Goal: Transaction & Acquisition: Book appointment/travel/reservation

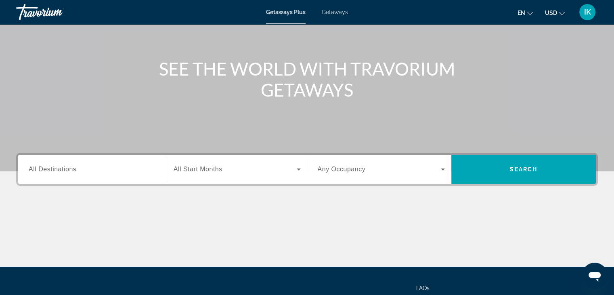
scroll to position [121, 0]
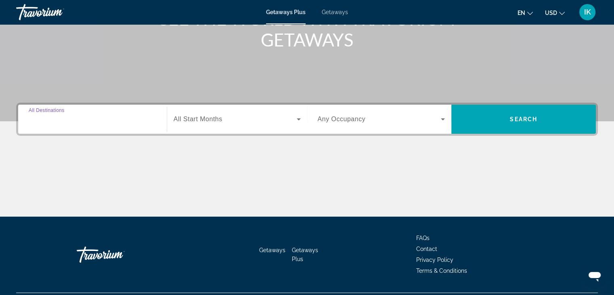
click at [141, 123] on input "Destination All Destinations" at bounding box center [93, 120] width 128 height 10
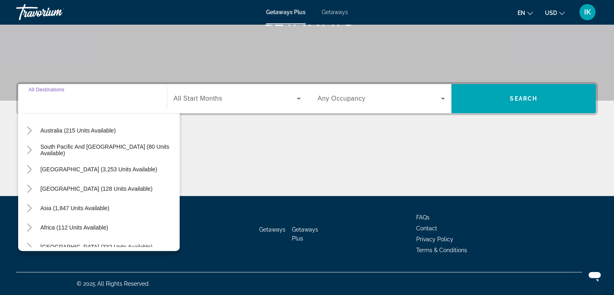
click at [83, 205] on span "Asia (1,847 units available)" at bounding box center [74, 208] width 69 height 6
type input "**********"
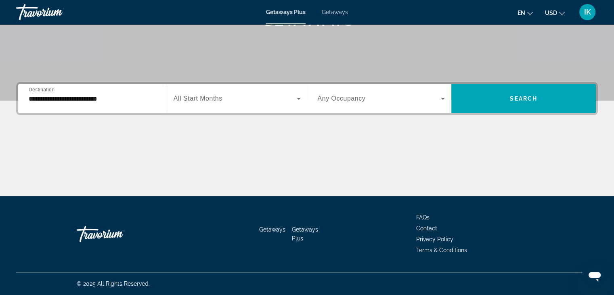
click at [220, 101] on span "All Start Months" at bounding box center [198, 98] width 49 height 7
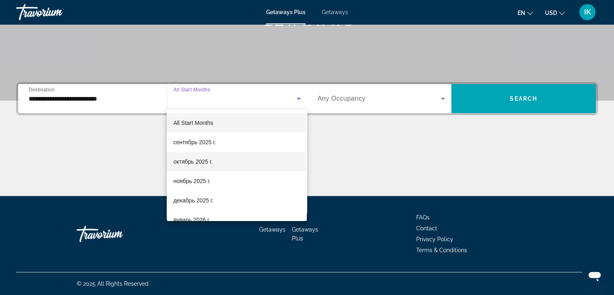
click at [192, 161] on span "октябрь 2025 г." at bounding box center [192, 162] width 39 height 10
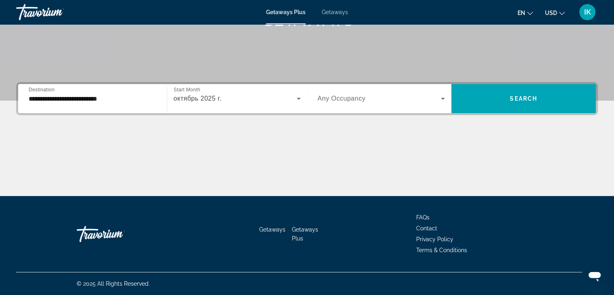
click at [341, 101] on span "Any Occupancy" at bounding box center [342, 98] width 48 height 7
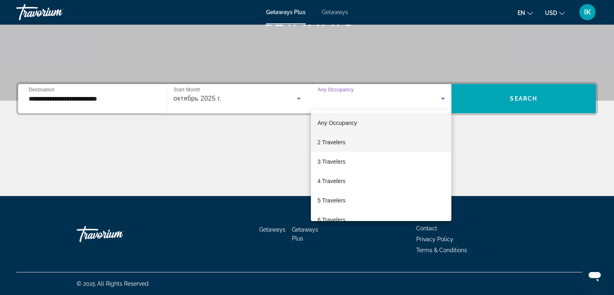
click at [333, 142] on span "2 Travelers" at bounding box center [331, 142] width 28 height 10
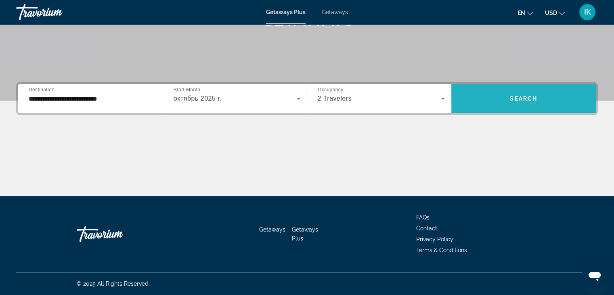
click at [501, 96] on span "Search widget" at bounding box center [524, 98] width 145 height 19
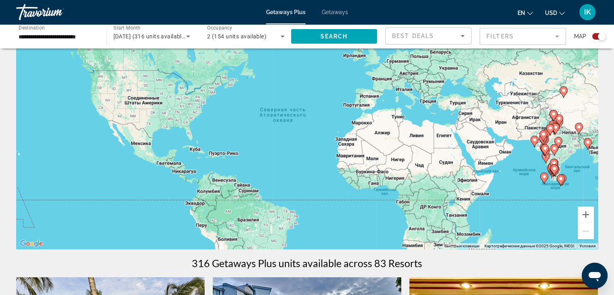
scroll to position [81, 0]
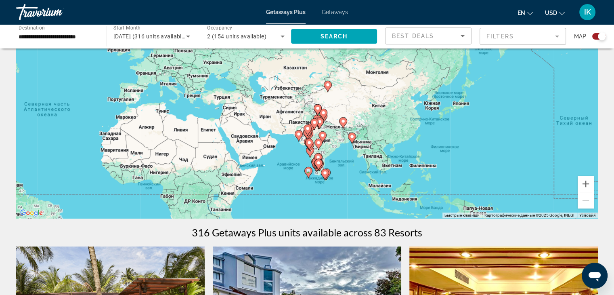
drag, startPoint x: 442, startPoint y: 153, endPoint x: 203, endPoint y: 172, distance: 240.2
click at [203, 173] on div "Чтобы активировать перетаскивание с помощью клавиатуры, нажмите Alt + Ввод. Пос…" at bounding box center [307, 97] width 582 height 242
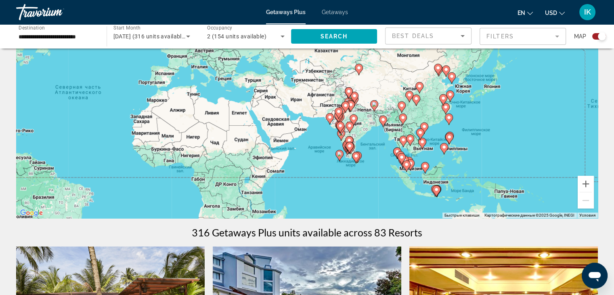
drag, startPoint x: 488, startPoint y: 147, endPoint x: 523, endPoint y: 138, distance: 36.3
click at [523, 138] on div "Чтобы активировать перетаскивание с помощью клавиатуры, нажмите Alt + Ввод. Пос…" at bounding box center [307, 97] width 582 height 242
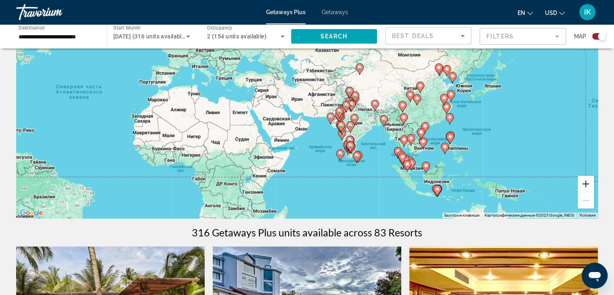
click at [588, 184] on button "Увеличить" at bounding box center [586, 184] width 16 height 16
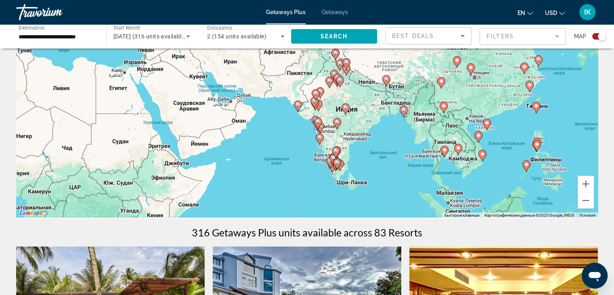
drag, startPoint x: 455, startPoint y: 170, endPoint x: 398, endPoint y: 130, distance: 69.7
click at [398, 130] on div "Чтобы активировать перетаскивание с помощью клавиатуры, нажмите Alt + Ввод. Пос…" at bounding box center [307, 97] width 582 height 242
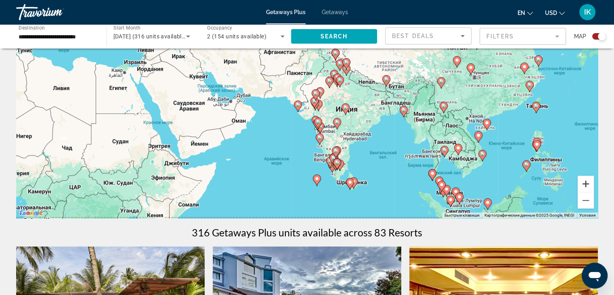
click at [588, 184] on button "Увеличить" at bounding box center [586, 184] width 16 height 16
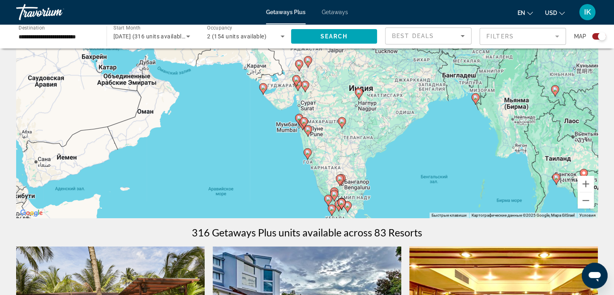
drag, startPoint x: 462, startPoint y: 154, endPoint x: 437, endPoint y: 120, distance: 42.2
click at [437, 120] on div "Чтобы активировать перетаскивание с помощью клавиатуры, нажмите Alt + Ввод. Пос…" at bounding box center [307, 97] width 582 height 242
click at [590, 185] on button "Увеличить" at bounding box center [586, 184] width 16 height 16
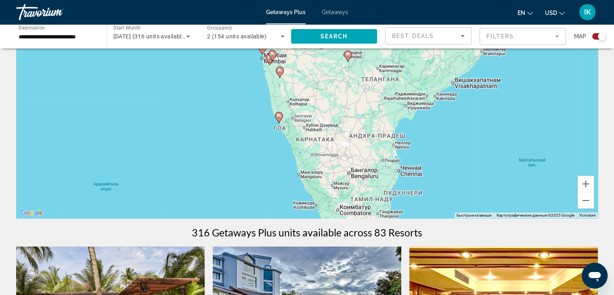
drag, startPoint x: 489, startPoint y: 168, endPoint x: 459, endPoint y: 68, distance: 103.8
click at [459, 68] on div "Чтобы активировать перетаскивание с помощью клавиатуры, нажмите Alt + Ввод. Пос…" at bounding box center [307, 97] width 582 height 242
click at [589, 185] on button "Увеличить" at bounding box center [586, 184] width 16 height 16
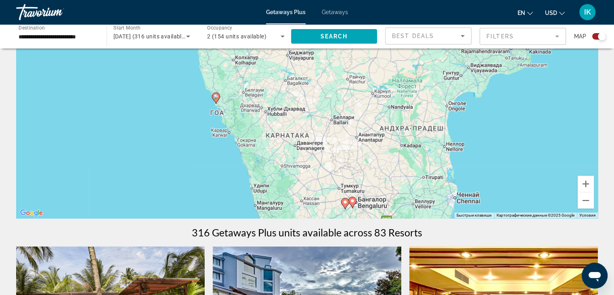
drag, startPoint x: 487, startPoint y: 132, endPoint x: 475, endPoint y: 117, distance: 19.8
click at [475, 116] on div "Чтобы активировать перетаскивание с помощью клавиатуры, нажмите Alt + Ввод. Пос…" at bounding box center [307, 97] width 582 height 242
click at [587, 185] on button "Увеличить" at bounding box center [586, 184] width 16 height 16
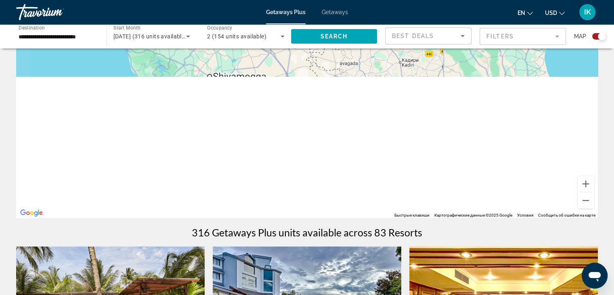
drag, startPoint x: 510, startPoint y: 151, endPoint x: 465, endPoint y: -5, distance: 163.0
click at [465, 0] on html "**********" at bounding box center [307, 66] width 614 height 295
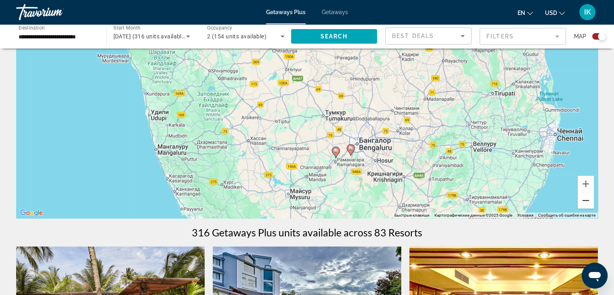
click at [583, 199] on button "Уменьшить" at bounding box center [586, 200] width 16 height 16
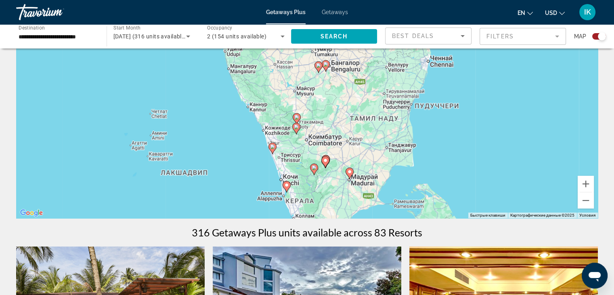
drag, startPoint x: 446, startPoint y: 137, endPoint x: 370, endPoint y: 122, distance: 77.5
click at [444, 111] on div "Чтобы активировать перетаскивание с помощью клавиатуры, нажмите Alt + Ввод. Пос…" at bounding box center [307, 97] width 582 height 242
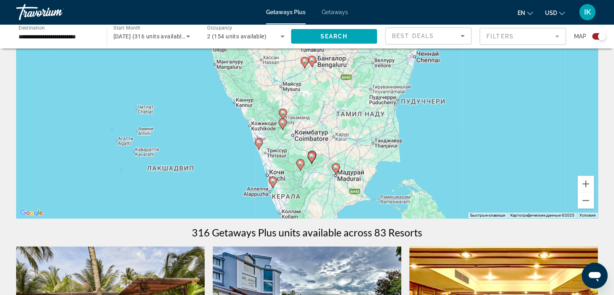
click at [258, 145] on icon "Main content" at bounding box center [258, 144] width 7 height 11
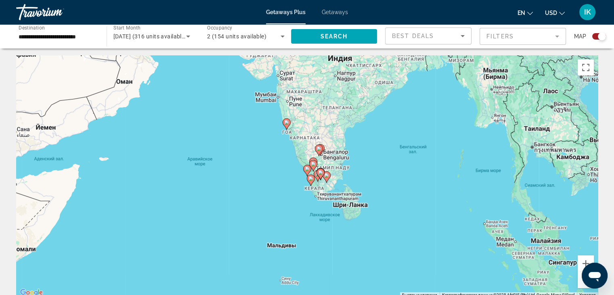
scroll to position [0, 0]
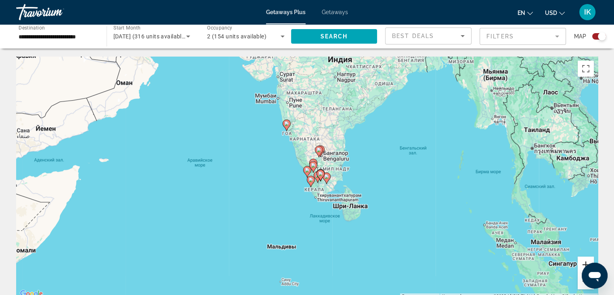
click at [581, 263] on button "Увеличить" at bounding box center [586, 264] width 16 height 16
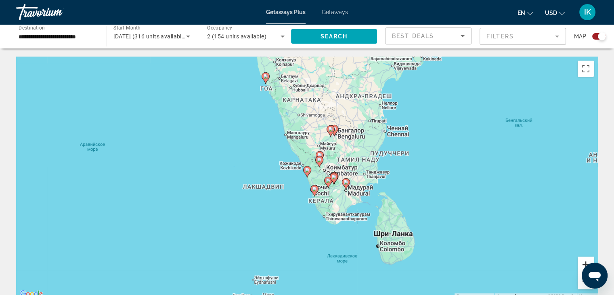
click at [581, 263] on button "Увеличить" at bounding box center [586, 264] width 16 height 16
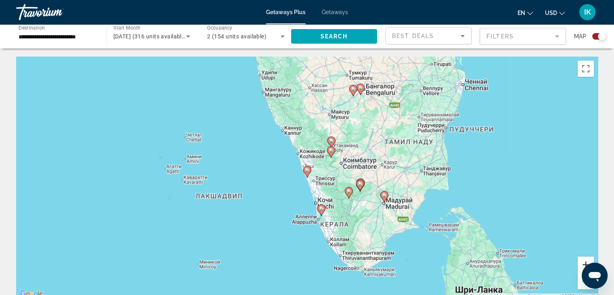
click at [581, 263] on button "Увеличить" at bounding box center [586, 264] width 16 height 16
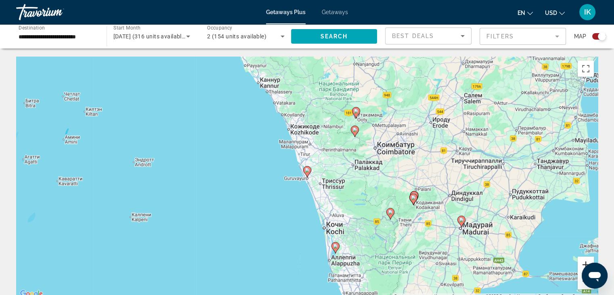
click at [581, 263] on button "Увеличить" at bounding box center [586, 264] width 16 height 16
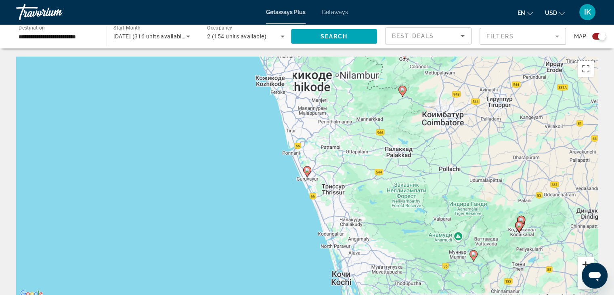
click at [581, 263] on button "Увеличить" at bounding box center [586, 264] width 16 height 16
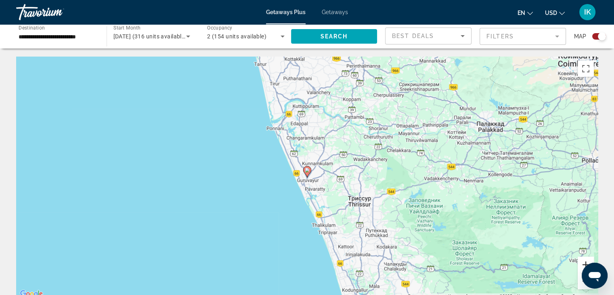
click at [581, 263] on button "Увеличить" at bounding box center [586, 264] width 16 height 16
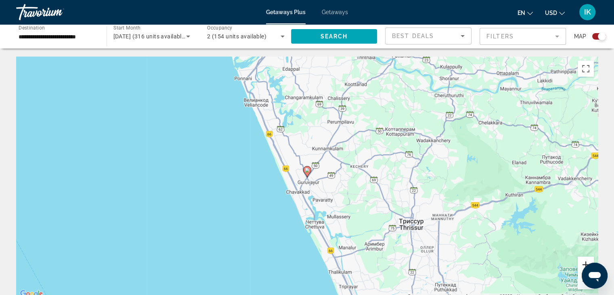
click at [581, 263] on button "Увеличить" at bounding box center [586, 264] width 16 height 16
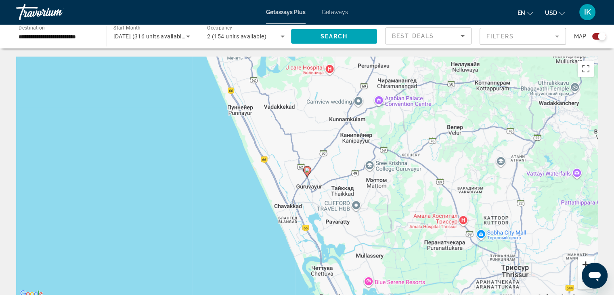
click at [581, 262] on button "Увеличить" at bounding box center [586, 264] width 16 height 16
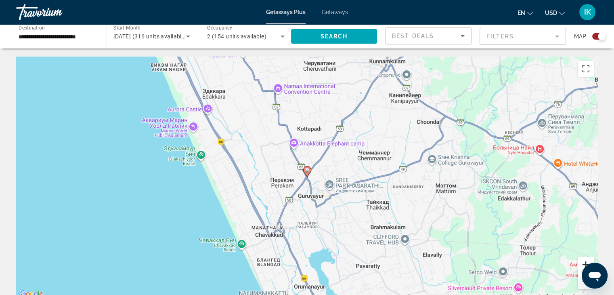
click at [581, 262] on button "Увеличить" at bounding box center [586, 264] width 16 height 16
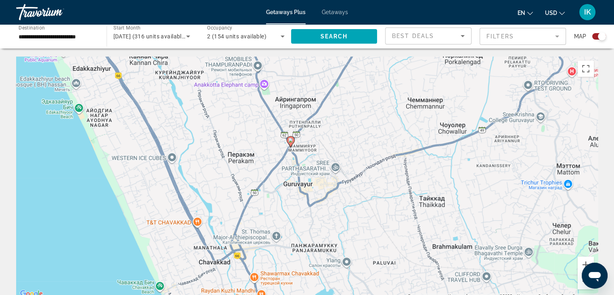
drag, startPoint x: 376, startPoint y: 233, endPoint x: 359, endPoint y: 201, distance: 35.8
click at [359, 202] on div "Чтобы активировать перетаскивание с помощью клавиатуры, нажмите Alt + Ввод. Пос…" at bounding box center [307, 178] width 582 height 242
click at [580, 284] on button "Уменьшить" at bounding box center [586, 281] width 16 height 16
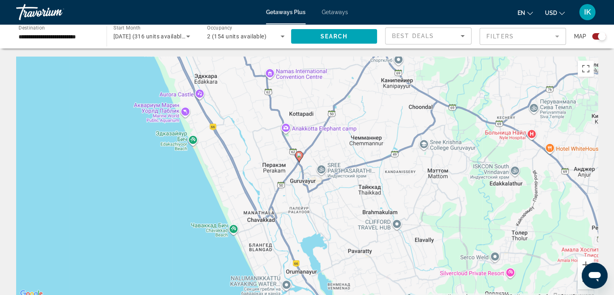
click at [580, 283] on button "Уменьшить" at bounding box center [586, 281] width 16 height 16
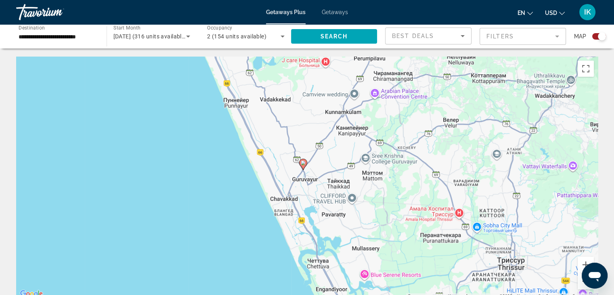
click at [580, 283] on button "Уменьшить" at bounding box center [586, 281] width 16 height 16
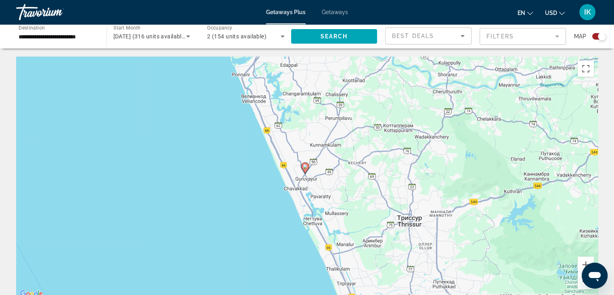
click at [580, 283] on button "Уменьшить" at bounding box center [586, 281] width 16 height 16
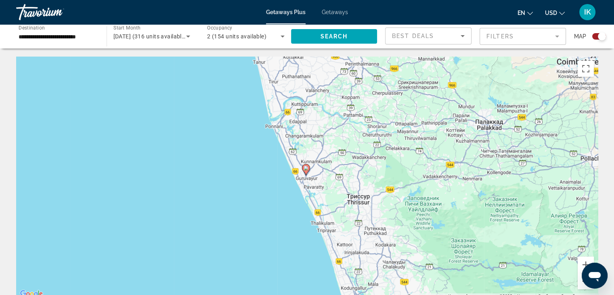
click at [580, 283] on button "Уменьшить" at bounding box center [586, 281] width 16 height 16
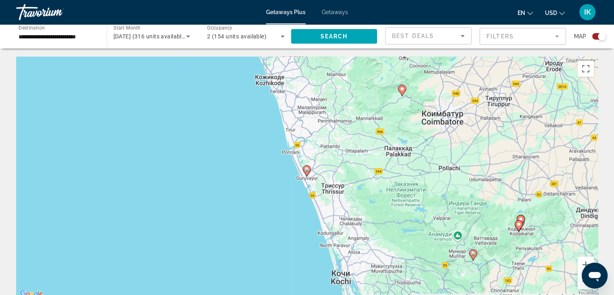
click at [580, 283] on button "Уменьшить" at bounding box center [586, 281] width 16 height 16
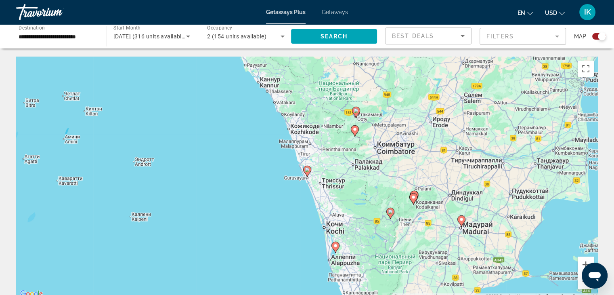
click at [580, 283] on button "Уменьшить" at bounding box center [586, 281] width 16 height 16
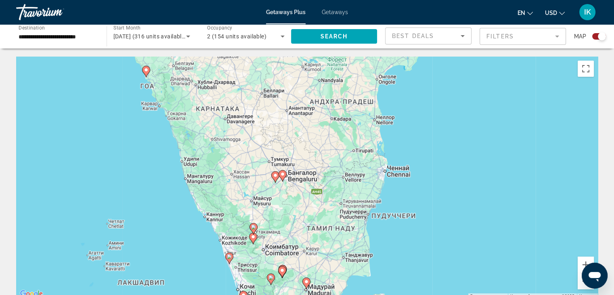
drag, startPoint x: 470, startPoint y: 216, endPoint x: 391, endPoint y: 290, distance: 108.0
click at [383, 294] on div "Чтобы активировать перетаскивание с помощью клавиатуры, нажмите Alt + Ввод. Пос…" at bounding box center [307, 178] width 582 height 242
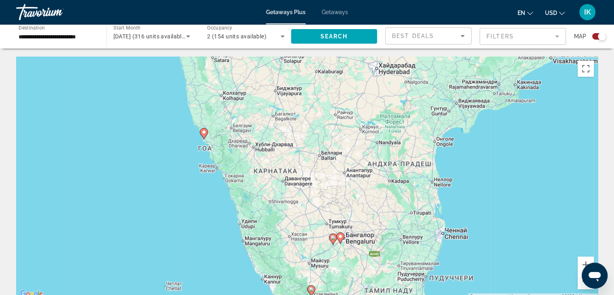
drag, startPoint x: 367, startPoint y: 196, endPoint x: 357, endPoint y: 193, distance: 10.0
click at [417, 229] on div "Чтобы активировать перетаскивание с помощью клавиатуры, нажмите Alt + Ввод. Пос…" at bounding box center [307, 178] width 582 height 242
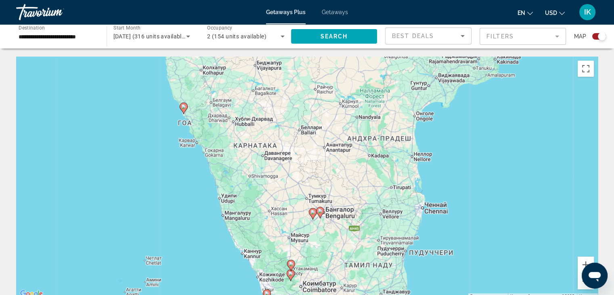
drag, startPoint x: 226, startPoint y: 120, endPoint x: 216, endPoint y: 133, distance: 16.2
click at [262, 134] on div "Чтобы активировать перетаскивание с помощью клавиатуры, нажмите Alt + Ввод. Пос…" at bounding box center [307, 178] width 582 height 242
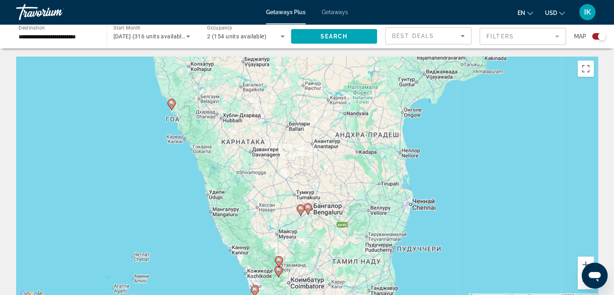
click at [172, 106] on icon "Main content" at bounding box center [171, 104] width 7 height 11
type input "**********"
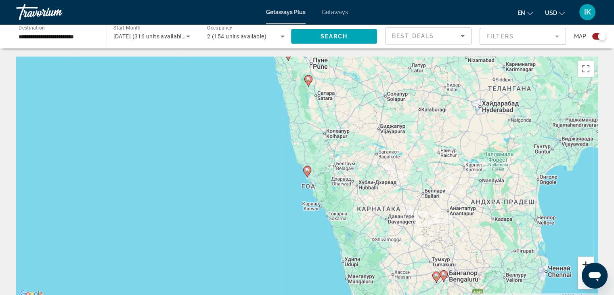
click at [581, 263] on button "Увеличить" at bounding box center [586, 264] width 16 height 16
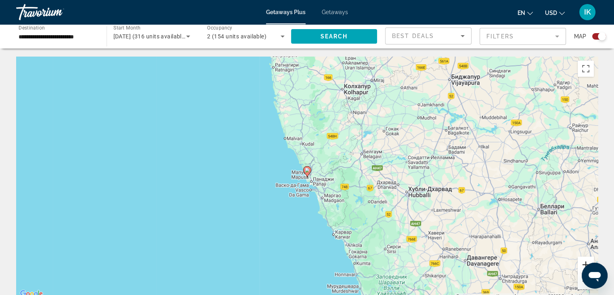
click at [578, 261] on button "Увеличить" at bounding box center [586, 264] width 16 height 16
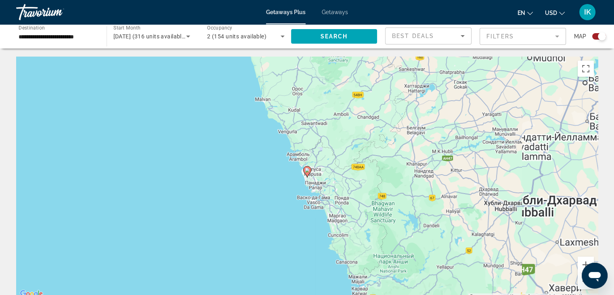
click at [576, 261] on div "Чтобы активировать перетаскивание с помощью клавиатуры, нажмите Alt + Ввод. Пос…" at bounding box center [307, 178] width 582 height 242
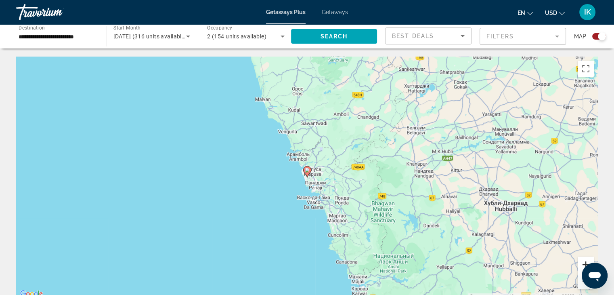
click at [588, 261] on button "Увеличить" at bounding box center [586, 264] width 16 height 16
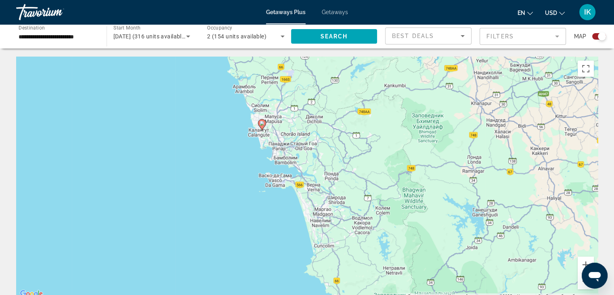
drag, startPoint x: 397, startPoint y: 193, endPoint x: 289, endPoint y: 120, distance: 130.6
click at [347, 144] on div "Чтобы активировать перетаскивание с помощью клавиатуры, нажмите Alt + Ввод. Пос…" at bounding box center [307, 178] width 582 height 242
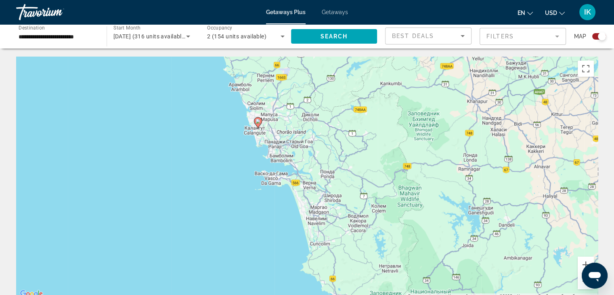
click at [257, 123] on image "Main content" at bounding box center [258, 121] width 5 height 5
click at [260, 125] on gmp-advanced-marker "Main content" at bounding box center [258, 123] width 8 height 12
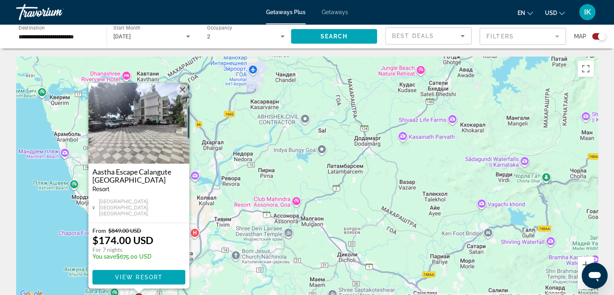
drag, startPoint x: 260, startPoint y: 185, endPoint x: 283, endPoint y: 211, distance: 34.6
click at [283, 211] on div "Чтобы активировать перетаскивание с помощью клавиатуры, нажмите Alt + Ввод. Пос…" at bounding box center [307, 178] width 582 height 242
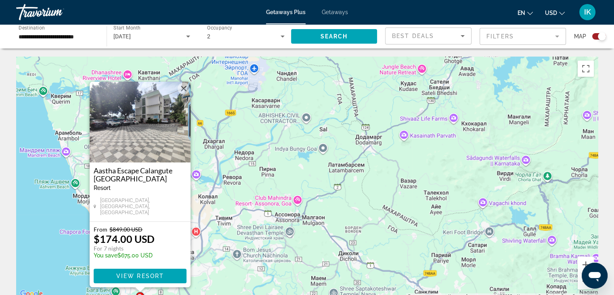
click at [165, 174] on h3 "Aastha Escape Calangute [GEOGRAPHIC_DATA]" at bounding box center [140, 174] width 93 height 16
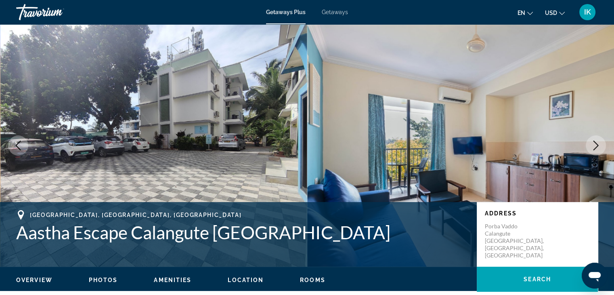
click at [601, 144] on button "Next image" at bounding box center [596, 145] width 20 height 20
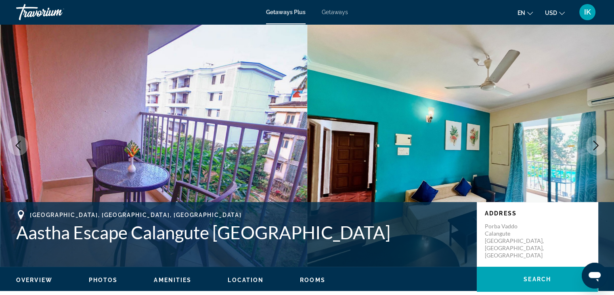
click at [601, 144] on button "Next image" at bounding box center [596, 145] width 20 height 20
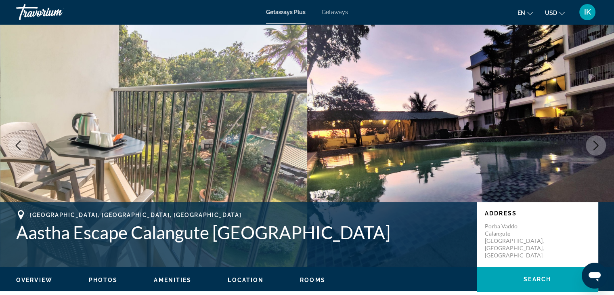
click at [601, 144] on button "Next image" at bounding box center [596, 145] width 20 height 20
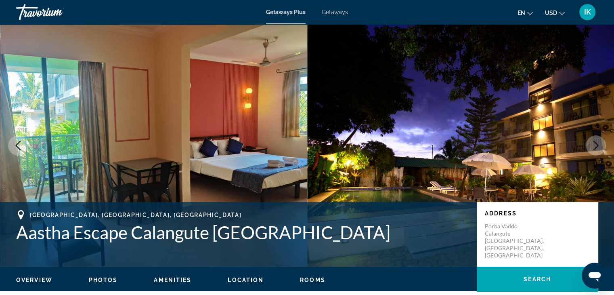
click at [601, 144] on button "Next image" at bounding box center [596, 145] width 20 height 20
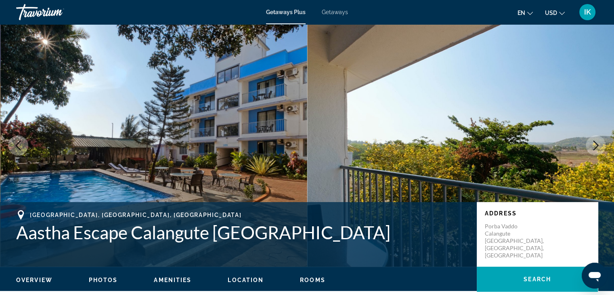
click at [601, 144] on button "Next image" at bounding box center [596, 145] width 20 height 20
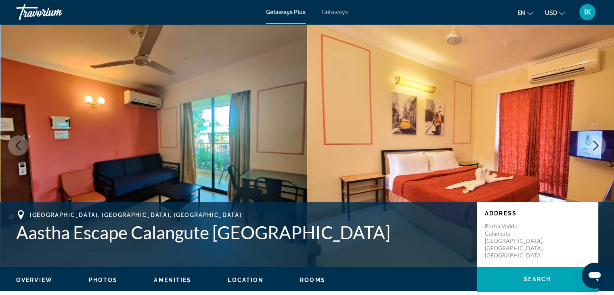
click at [591, 143] on icon "Next image" at bounding box center [596, 146] width 10 height 10
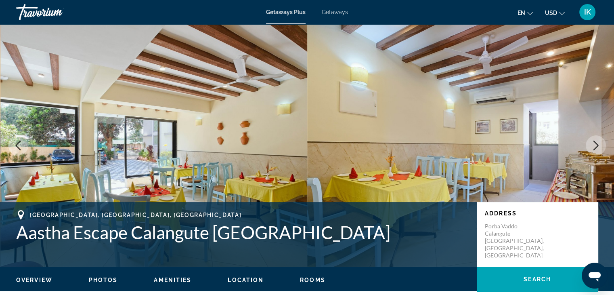
click at [597, 150] on icon "Next image" at bounding box center [596, 146] width 10 height 10
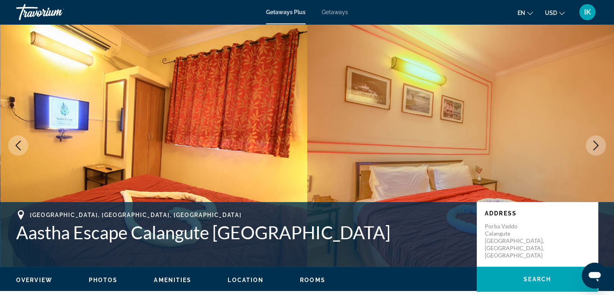
click at [597, 150] on icon "Next image" at bounding box center [596, 146] width 10 height 10
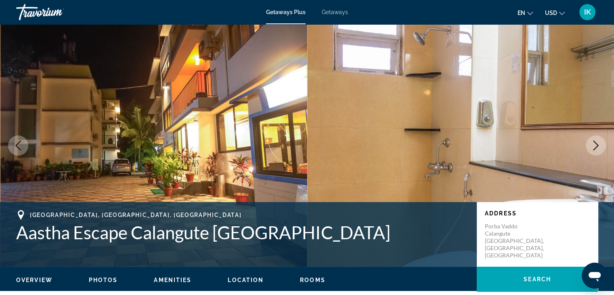
click at [597, 150] on icon "Next image" at bounding box center [596, 146] width 10 height 10
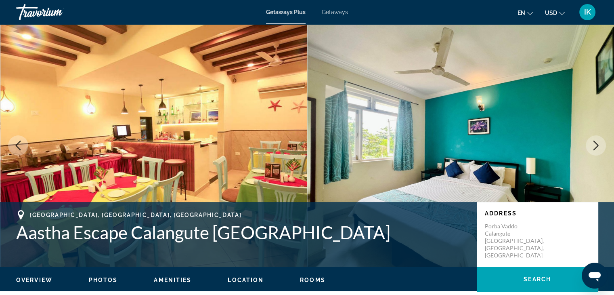
click at [597, 150] on icon "Next image" at bounding box center [596, 146] width 10 height 10
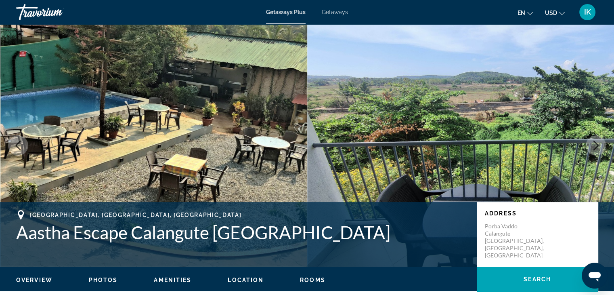
click at [597, 150] on icon "Next image" at bounding box center [596, 146] width 10 height 10
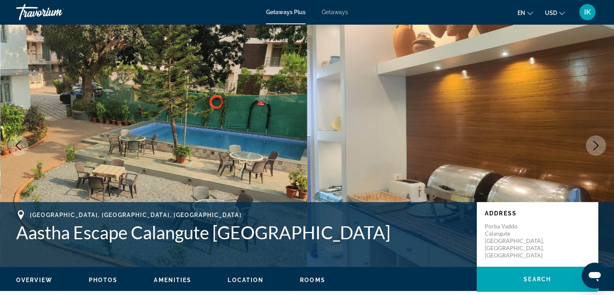
click at [597, 150] on icon "Next image" at bounding box center [596, 146] width 10 height 10
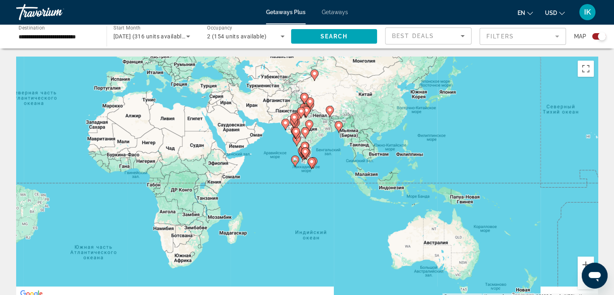
drag, startPoint x: 490, startPoint y: 235, endPoint x: 237, endPoint y: 166, distance: 261.3
click at [237, 166] on div "Чтобы активировать перетаскивание с помощью клавиатуры, нажмите Alt + Ввод. Пос…" at bounding box center [307, 178] width 582 height 242
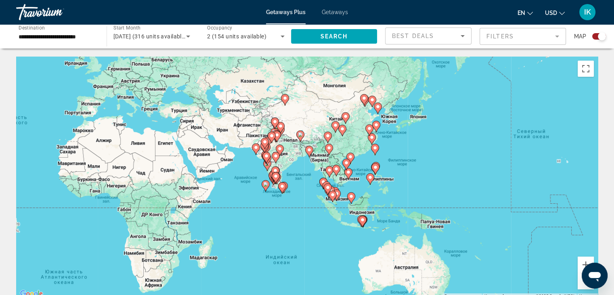
drag, startPoint x: 423, startPoint y: 166, endPoint x: 395, endPoint y: 195, distance: 40.3
click at [395, 195] on div "Чтобы активировать перетаскивание с помощью клавиатуры, нажмите Alt + Ввод. Пос…" at bounding box center [307, 178] width 582 height 242
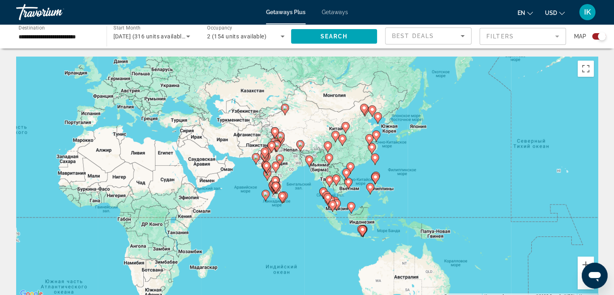
click at [471, 174] on div "Чтобы активировать перетаскивание с помощью клавиатуры, нажмите Alt + Ввод. Пос…" at bounding box center [307, 178] width 582 height 242
click at [586, 262] on button "Увеличить" at bounding box center [586, 264] width 16 height 16
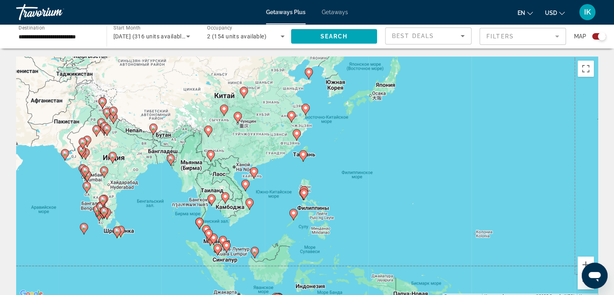
drag, startPoint x: 488, startPoint y: 172, endPoint x: 396, endPoint y: 175, distance: 92.1
click at [396, 175] on div "Чтобы активировать перетаскивание с помощью клавиатуры, нажмите Alt + Ввод. Пос…" at bounding box center [307, 178] width 582 height 242
click at [582, 263] on button "Увеличить" at bounding box center [586, 264] width 16 height 16
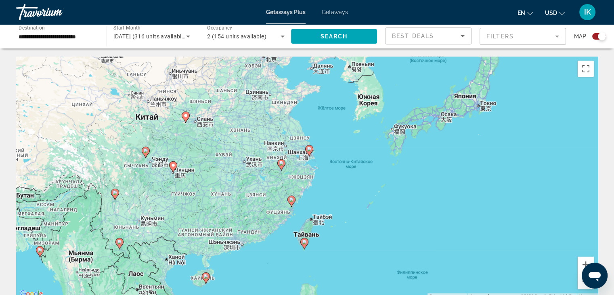
drag, startPoint x: 418, startPoint y: 145, endPoint x: 423, endPoint y: 250, distance: 104.7
click at [423, 250] on div "Чтобы активировать перетаскивание с помощью клавиатуры, нажмите Alt + Ввод. Пос…" at bounding box center [307, 178] width 582 height 242
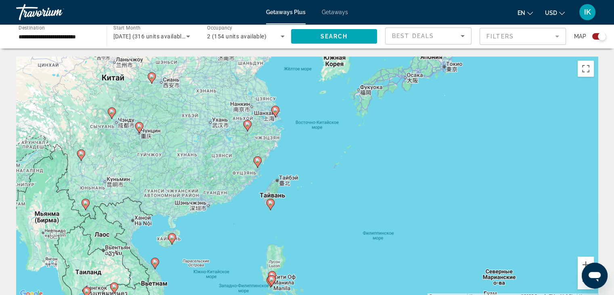
drag, startPoint x: 417, startPoint y: 175, endPoint x: 383, endPoint y: 137, distance: 51.2
click at [383, 137] on div "Чтобы активировать перетаскивание с помощью клавиатуры, нажмите Alt + Ввод. Пос…" at bounding box center [307, 178] width 582 height 242
click at [585, 263] on button "Увеличить" at bounding box center [586, 264] width 16 height 16
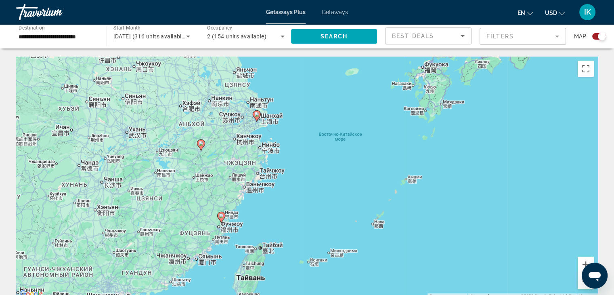
drag, startPoint x: 373, startPoint y: 202, endPoint x: 378, endPoint y: 223, distance: 22.0
click at [378, 223] on div "Чтобы активировать перетаскивание с помощью клавиатуры, нажмите Alt + Ввод. Пос…" at bounding box center [307, 178] width 582 height 242
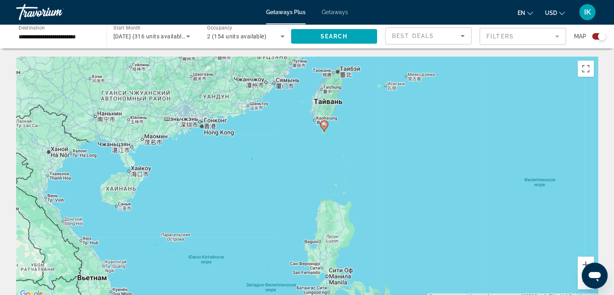
drag, startPoint x: 316, startPoint y: 213, endPoint x: 396, endPoint y: 36, distance: 194.1
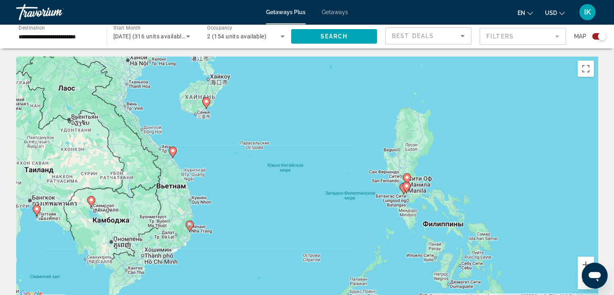
drag, startPoint x: 358, startPoint y: 183, endPoint x: 436, endPoint y: 76, distance: 132.1
click at [439, 75] on div "Чтобы активировать перетаскивание с помощью клавиатуры, нажмите Alt + Ввод. Пос…" at bounding box center [307, 178] width 582 height 242
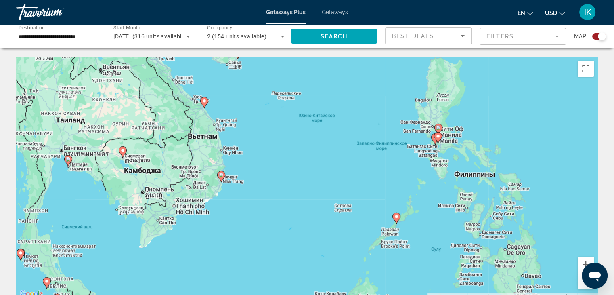
drag, startPoint x: 287, startPoint y: 168, endPoint x: 317, endPoint y: 136, distance: 44.0
click at [317, 136] on div "Чтобы активировать перетаскивание с помощью клавиатуры, нажмите Alt + Ввод. Пос…" at bounding box center [307, 178] width 582 height 242
click at [585, 261] on button "Увеличить" at bounding box center [586, 264] width 16 height 16
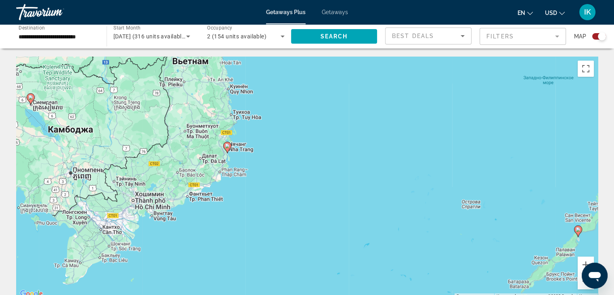
drag, startPoint x: 254, startPoint y: 181, endPoint x: 347, endPoint y: 147, distance: 98.8
click at [347, 147] on div "Чтобы активировать перетаскивание с помощью клавиатуры, нажмите Alt + Ввод. Пос…" at bounding box center [307, 178] width 582 height 242
click at [585, 260] on button "Увеличить" at bounding box center [586, 264] width 16 height 16
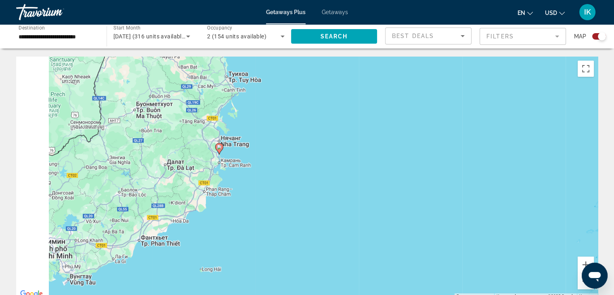
drag, startPoint x: 407, startPoint y: 210, endPoint x: 451, endPoint y: 219, distance: 44.9
click at [451, 219] on div "Чтобы активировать перетаскивание с помощью клавиатуры, нажмите Alt + Ввод. Пос…" at bounding box center [307, 178] width 582 height 242
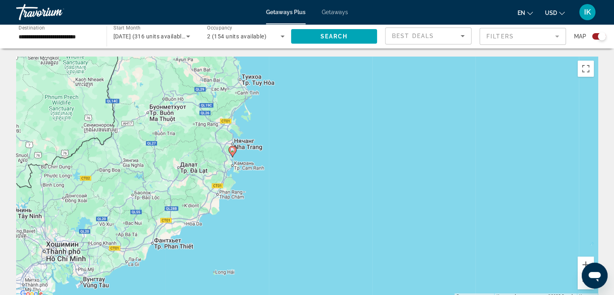
click at [231, 148] on image "Main content" at bounding box center [232, 149] width 5 height 5
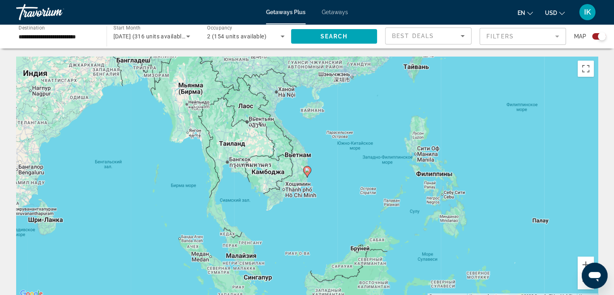
click at [309, 172] on image "Main content" at bounding box center [307, 170] width 5 height 5
type input "**********"
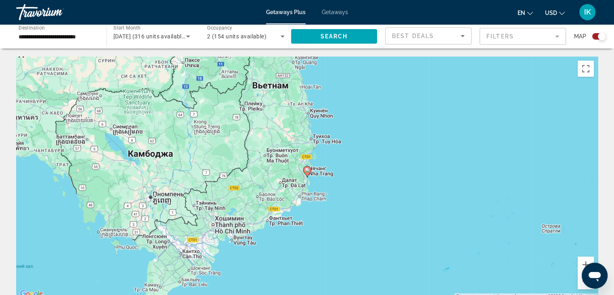
click at [308, 170] on image "Main content" at bounding box center [307, 170] width 5 height 5
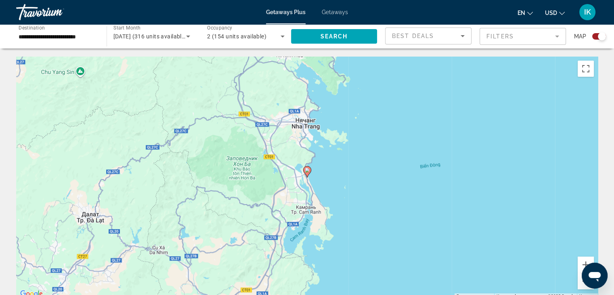
click at [307, 174] on icon "Main content" at bounding box center [306, 171] width 7 height 11
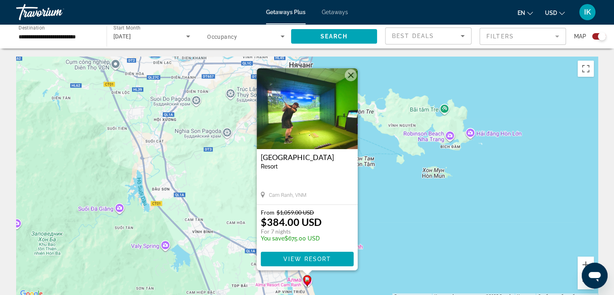
click at [284, 155] on h3 "[GEOGRAPHIC_DATA]" at bounding box center [307, 157] width 93 height 8
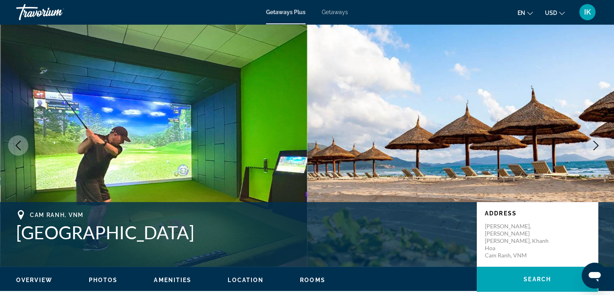
click at [591, 144] on icon "Next image" at bounding box center [596, 146] width 10 height 10
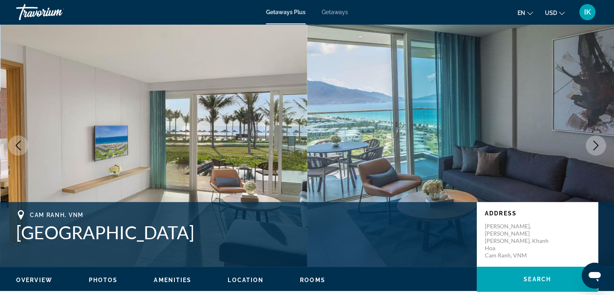
click at [591, 144] on icon "Next image" at bounding box center [596, 146] width 10 height 10
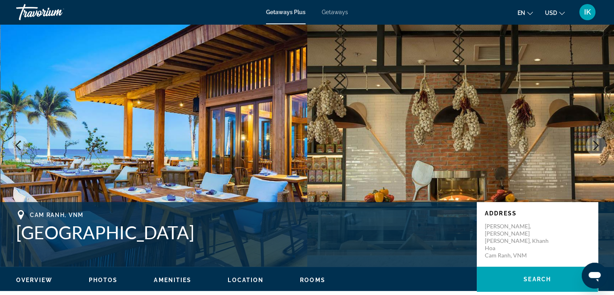
click at [591, 144] on icon "Next image" at bounding box center [596, 146] width 10 height 10
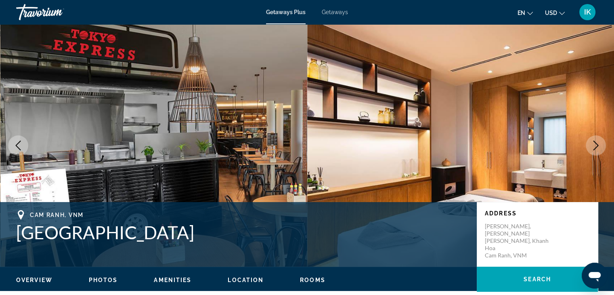
click at [591, 144] on icon "Next image" at bounding box center [596, 146] width 10 height 10
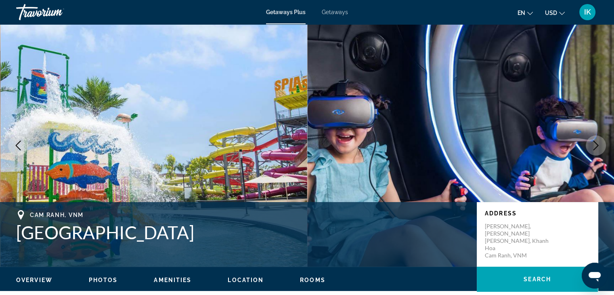
click at [591, 144] on icon "Next image" at bounding box center [596, 146] width 10 height 10
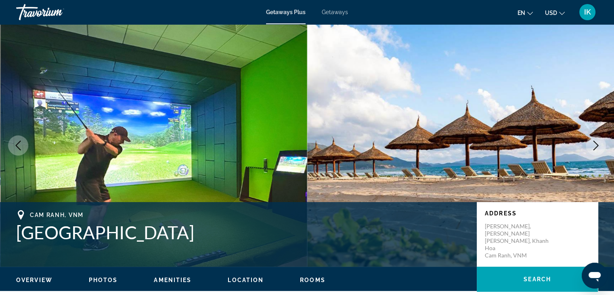
click at [591, 144] on icon "Next image" at bounding box center [596, 146] width 10 height 10
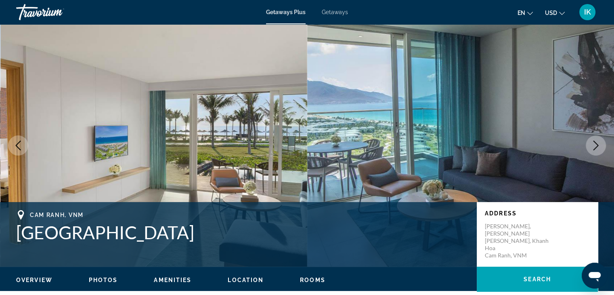
click at [591, 144] on icon "Next image" at bounding box center [596, 146] width 10 height 10
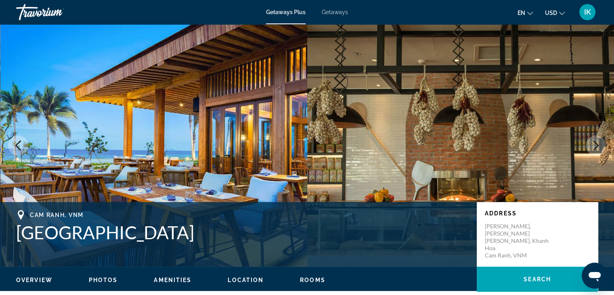
click at [591, 144] on icon "Next image" at bounding box center [596, 146] width 10 height 10
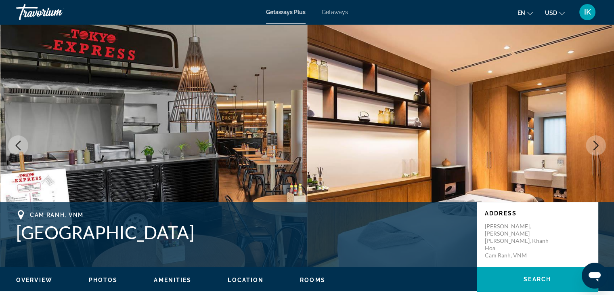
click at [591, 144] on icon "Next image" at bounding box center [596, 146] width 10 height 10
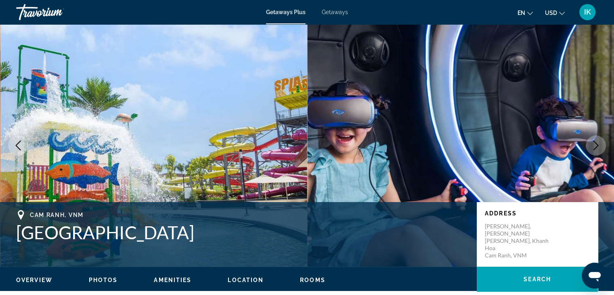
click at [591, 144] on icon "Next image" at bounding box center [596, 146] width 10 height 10
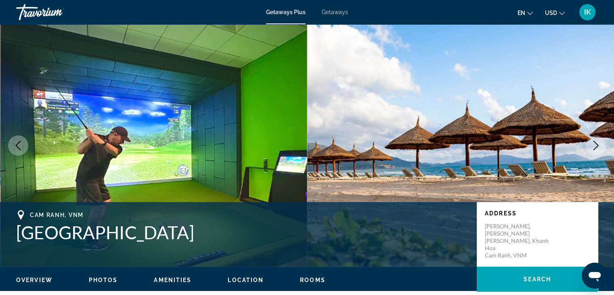
click at [591, 144] on icon "Next image" at bounding box center [596, 146] width 10 height 10
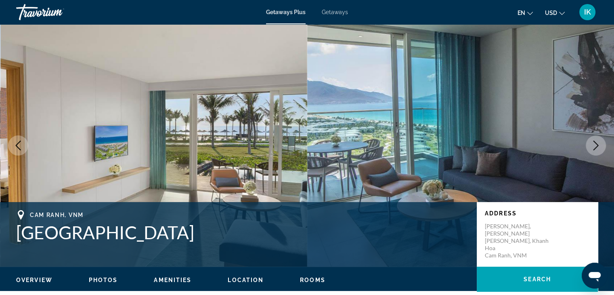
click at [595, 145] on icon "Next image" at bounding box center [596, 146] width 10 height 10
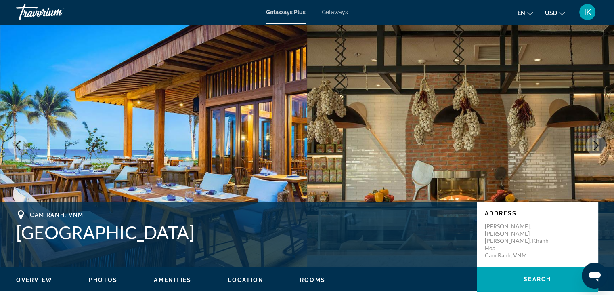
click at [595, 145] on icon "Next image" at bounding box center [596, 146] width 10 height 10
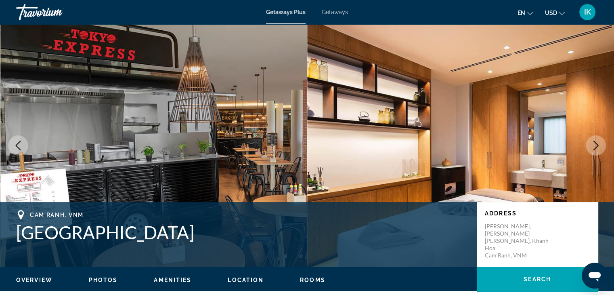
click at [595, 145] on icon "Next image" at bounding box center [596, 146] width 10 height 10
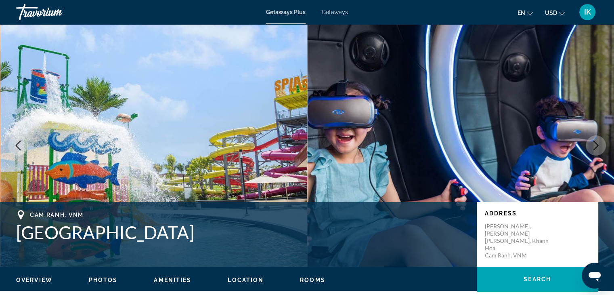
click at [595, 145] on icon "Next image" at bounding box center [596, 146] width 10 height 10
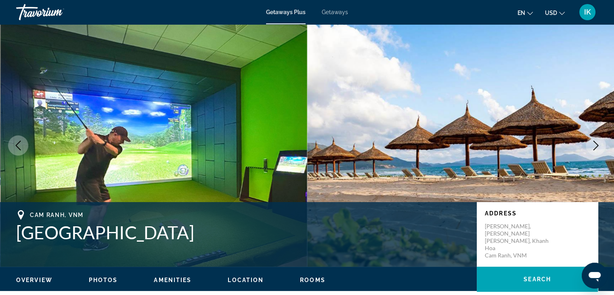
click at [47, 279] on span "Overview" at bounding box center [34, 280] width 36 height 6
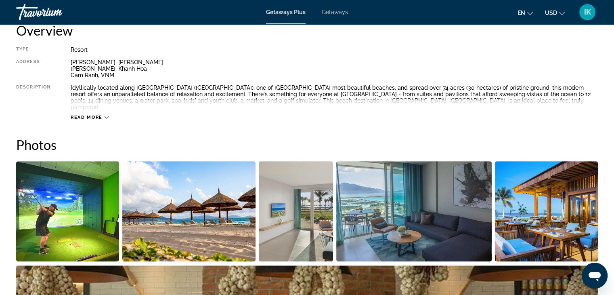
scroll to position [218, 0]
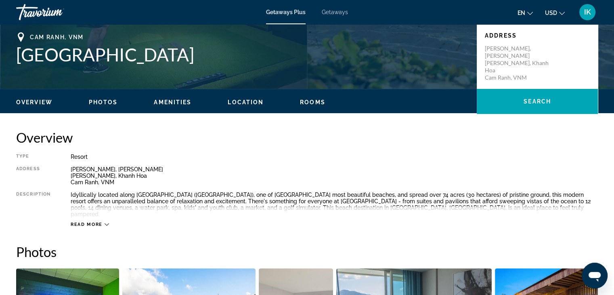
drag, startPoint x: 100, startPoint y: 100, endPoint x: 111, endPoint y: 107, distance: 13.2
click at [102, 101] on span "Photos" at bounding box center [103, 102] width 29 height 6
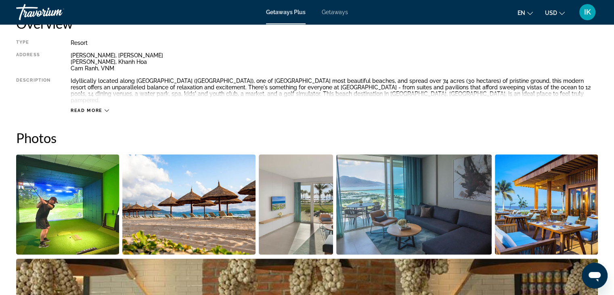
scroll to position [205, 0]
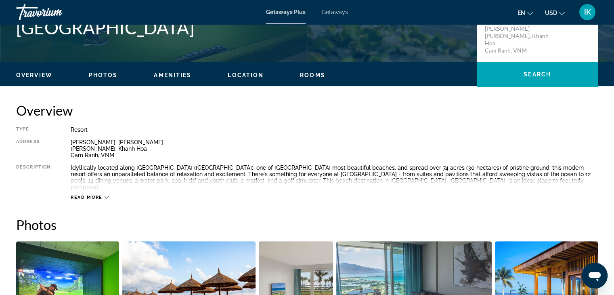
click at [171, 77] on span "Amenities" at bounding box center [173, 75] width 38 height 6
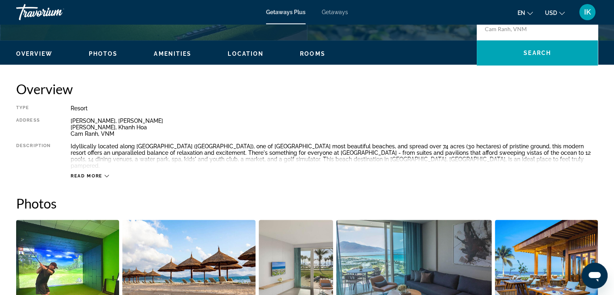
scroll to position [211, 0]
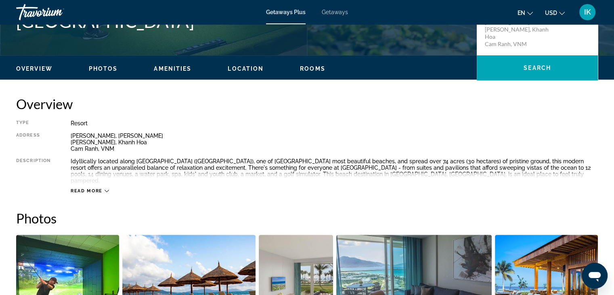
click at [252, 70] on span "Location" at bounding box center [246, 68] width 36 height 6
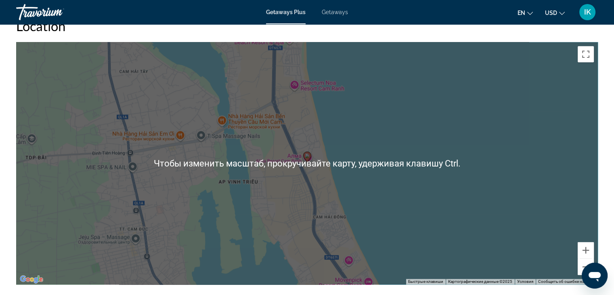
scroll to position [1048, 0]
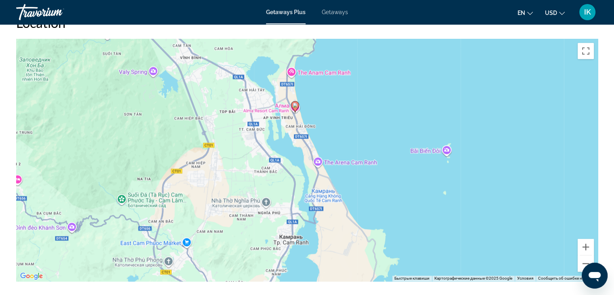
drag, startPoint x: 405, startPoint y: 179, endPoint x: 334, endPoint y: 104, distance: 103.1
click at [334, 104] on div "Чтобы активировать перетаскивание с помощью клавиатуры, нажмите Alt + Ввод. Пос…" at bounding box center [307, 160] width 582 height 242
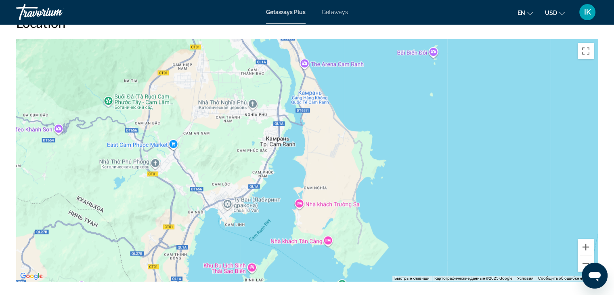
drag, startPoint x: 390, startPoint y: 207, endPoint x: 377, endPoint y: 107, distance: 100.6
click at [377, 107] on div "Чтобы активировать перетаскивание с помощью клавиатуры, нажмите Alt + Ввод. Пос…" at bounding box center [307, 160] width 582 height 242
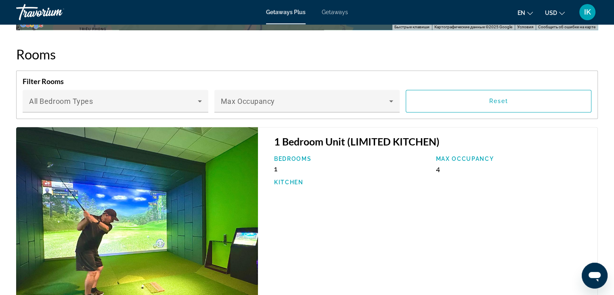
scroll to position [1290, 0]
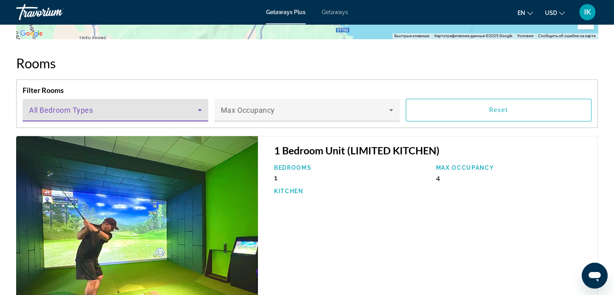
click at [200, 109] on icon "Main content" at bounding box center [200, 110] width 4 height 2
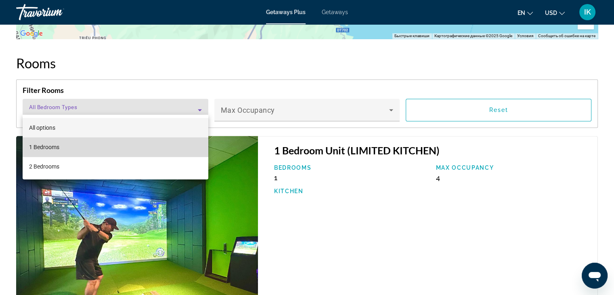
click at [139, 143] on mat-option "1 Bedrooms" at bounding box center [116, 146] width 186 height 19
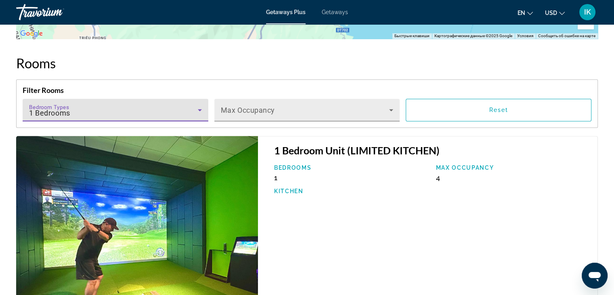
click at [391, 109] on icon "Main content" at bounding box center [391, 110] width 4 height 2
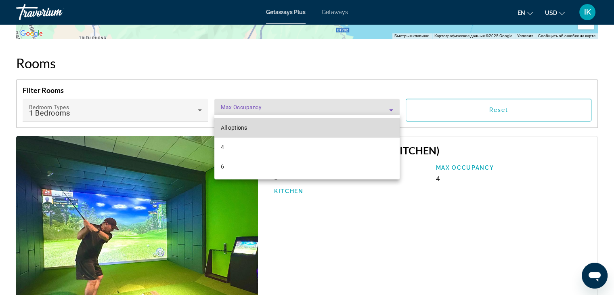
click at [237, 128] on span "All options" at bounding box center [234, 127] width 26 height 6
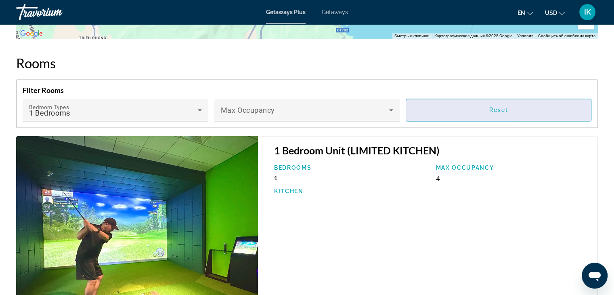
click at [452, 113] on span "Main content" at bounding box center [498, 109] width 185 height 19
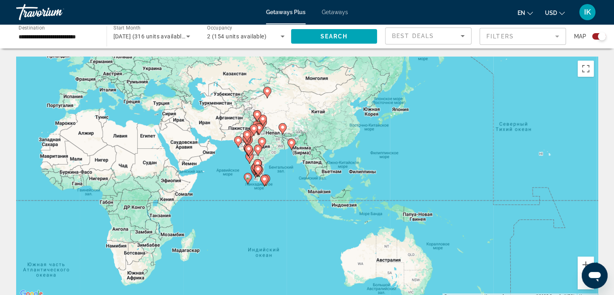
drag, startPoint x: 434, startPoint y: 181, endPoint x: 131, endPoint y: 130, distance: 306.9
click at [132, 129] on div "Чтобы активировать перетаскивание с помощью клавиатуры, нажмите Alt + Ввод. Пос…" at bounding box center [307, 178] width 582 height 242
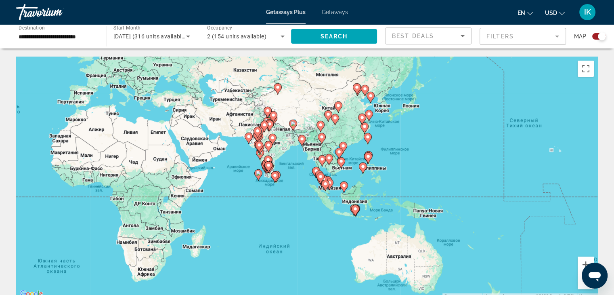
drag, startPoint x: 348, startPoint y: 188, endPoint x: 364, endPoint y: 191, distance: 16.0
click at [364, 191] on div "Чтобы активировать перетаскивание с помощью клавиатуры, нажмите Alt + Ввод. Пос…" at bounding box center [307, 178] width 582 height 242
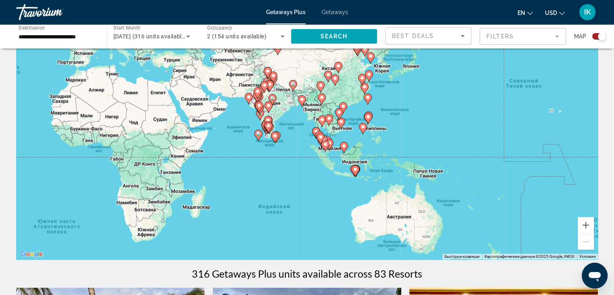
scroll to position [40, 0]
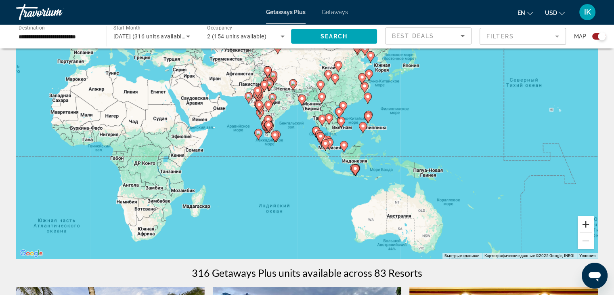
click at [585, 225] on button "Увеличить" at bounding box center [586, 224] width 16 height 16
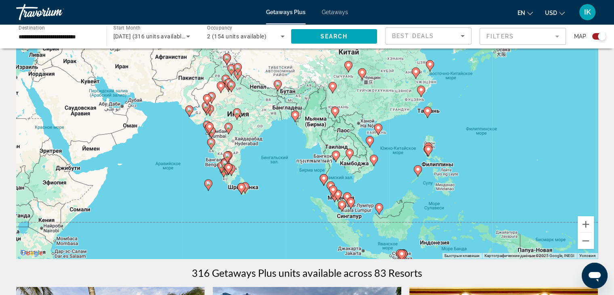
drag, startPoint x: 453, startPoint y: 177, endPoint x: 472, endPoint y: 220, distance: 47.0
click at [452, 209] on div "Чтобы активировать перетаскивание с помощью клавиатуры, нажмите Alt + Ввод. Пос…" at bounding box center [307, 137] width 582 height 242
click at [583, 223] on button "Увеличить" at bounding box center [586, 224] width 16 height 16
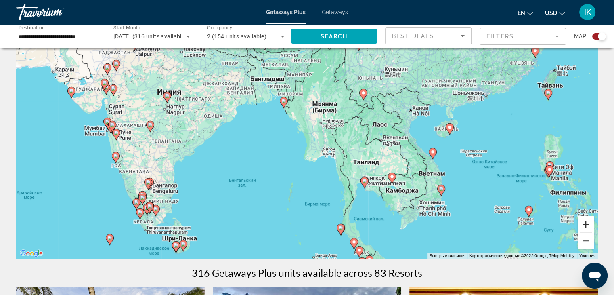
click at [583, 223] on button "Увеличить" at bounding box center [586, 224] width 16 height 16
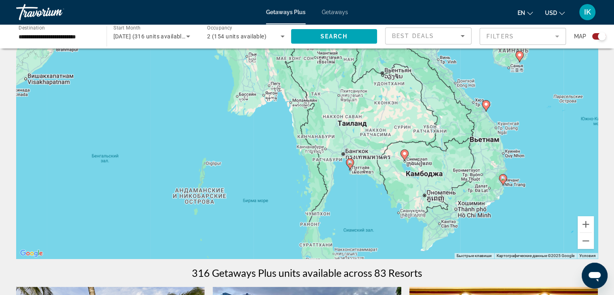
drag, startPoint x: 441, startPoint y: 180, endPoint x: 372, endPoint y: 115, distance: 94.9
click at [372, 115] on div "Чтобы активировать перетаскивание с помощью клавиатуры, нажмите Alt + Ввод. Пос…" at bounding box center [307, 137] width 582 height 242
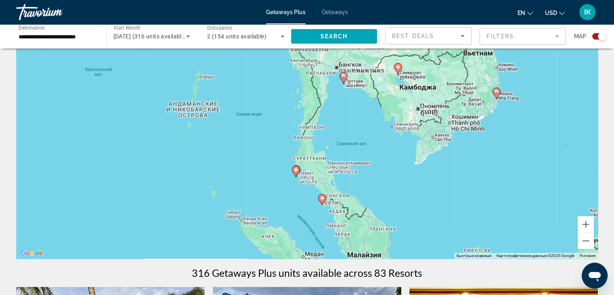
drag, startPoint x: 423, startPoint y: 227, endPoint x: 417, endPoint y: 139, distance: 87.9
click at [417, 139] on div "Чтобы активировать перетаскивание с помощью клавиатуры, нажмите Alt + Ввод. Пос…" at bounding box center [307, 137] width 582 height 242
click at [583, 222] on button "Увеличить" at bounding box center [586, 224] width 16 height 16
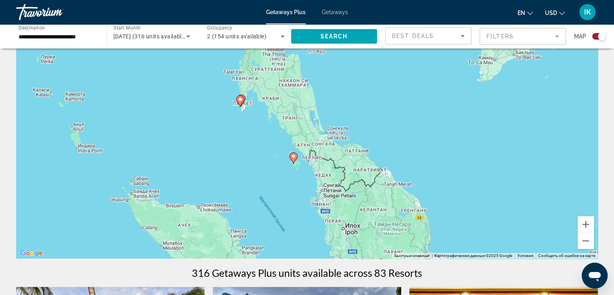
drag, startPoint x: 439, startPoint y: 173, endPoint x: 408, endPoint y: 100, distance: 79.3
click at [408, 100] on div "Чтобы активировать перетаскивание с помощью клавиатуры, нажмите Alt + Ввод. Пос…" at bounding box center [307, 137] width 582 height 242
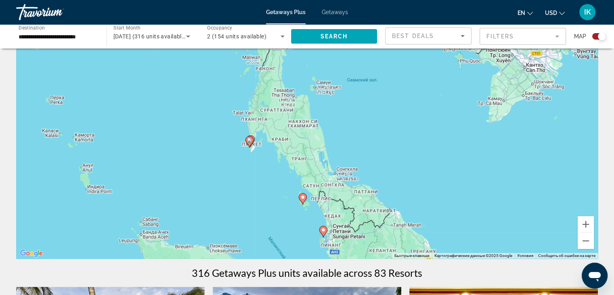
drag, startPoint x: 452, startPoint y: 143, endPoint x: 462, endPoint y: 185, distance: 43.0
click at [462, 185] on div "Чтобы активировать перетаскивание с помощью клавиатуры, нажмите Alt + Ввод. Пос…" at bounding box center [307, 137] width 582 height 242
click at [587, 225] on button "Увеличить" at bounding box center [586, 224] width 16 height 16
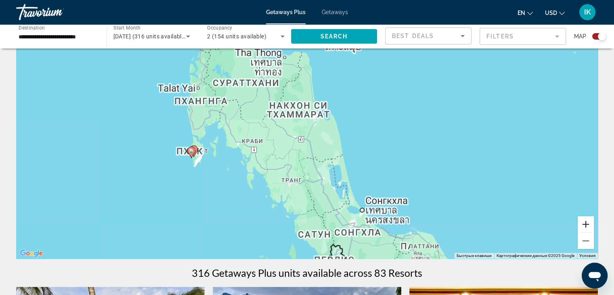
click at [587, 224] on button "Увеличить" at bounding box center [586, 224] width 16 height 16
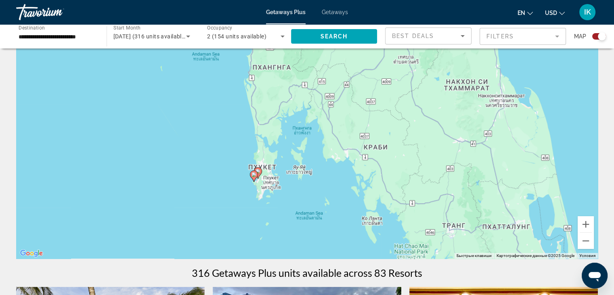
drag, startPoint x: 380, startPoint y: 181, endPoint x: 467, endPoint y: 181, distance: 87.2
click at [467, 181] on div "Чтобы активировать перетаскивание с помощью клавиатуры, нажмите Alt + Ввод. Пос…" at bounding box center [307, 137] width 582 height 242
click at [587, 227] on button "Увеличить" at bounding box center [586, 224] width 16 height 16
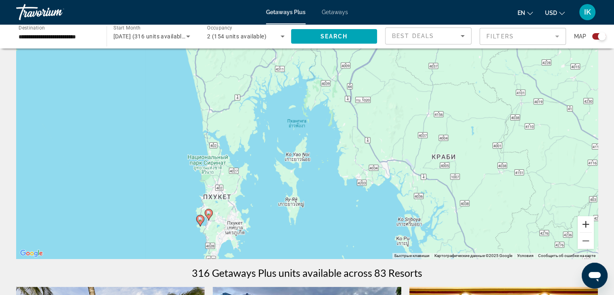
click at [587, 227] on button "Увеличить" at bounding box center [586, 224] width 16 height 16
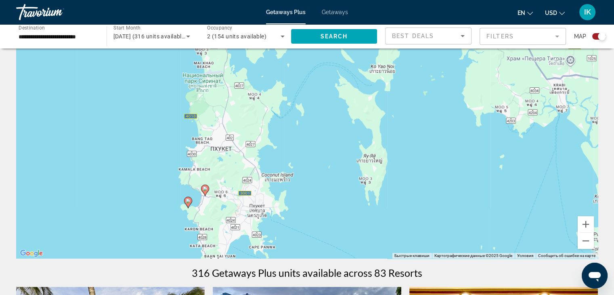
drag, startPoint x: 329, startPoint y: 196, endPoint x: 424, endPoint y: 92, distance: 140.7
click at [425, 86] on div "Чтобы активировать перетаскивание с помощью клавиатуры, нажмите Alt + Ввод. Пос…" at bounding box center [307, 137] width 582 height 242
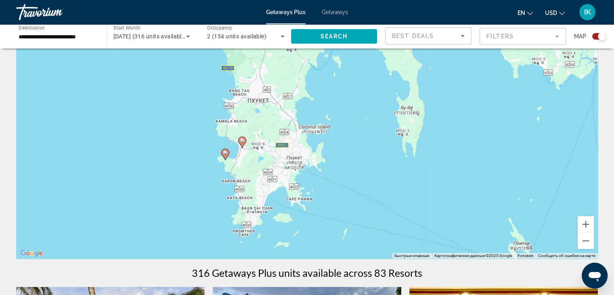
drag, startPoint x: 320, startPoint y: 175, endPoint x: 361, endPoint y: 125, distance: 64.8
click at [361, 125] on div "Чтобы активировать перетаскивание с помощью клавиатуры, нажмите Alt + Ввод. Пос…" at bounding box center [307, 137] width 582 height 242
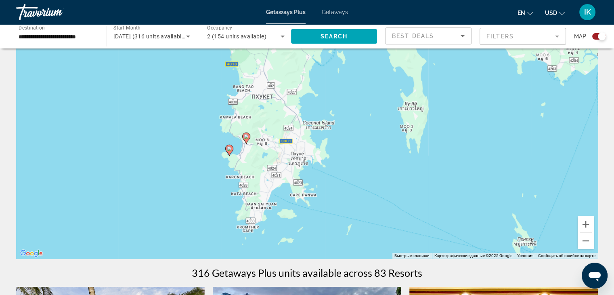
click at [248, 137] on image "Main content" at bounding box center [246, 136] width 5 height 5
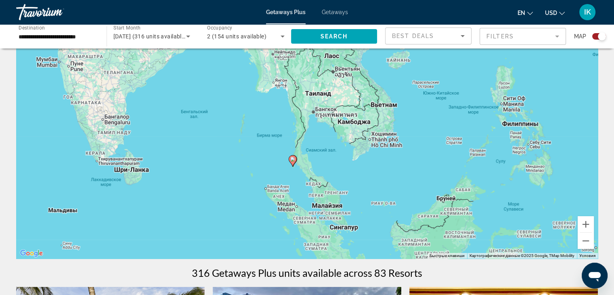
drag, startPoint x: 426, startPoint y: 208, endPoint x: 343, endPoint y: 196, distance: 84.0
click at [410, 237] on div "Чтобы активировать перетаскивание с помощью клавиатуры, нажмите Alt + Ввод. Пос…" at bounding box center [307, 137] width 582 height 242
click at [587, 225] on button "Увеличить" at bounding box center [586, 224] width 16 height 16
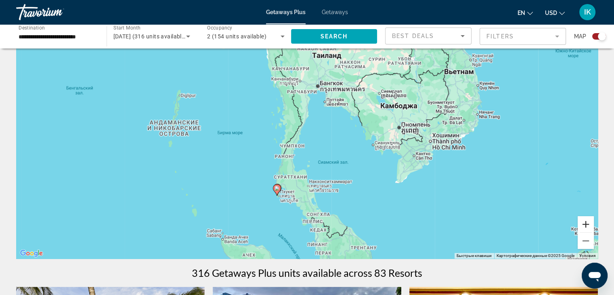
click at [587, 225] on button "Увеличить" at bounding box center [586, 224] width 16 height 16
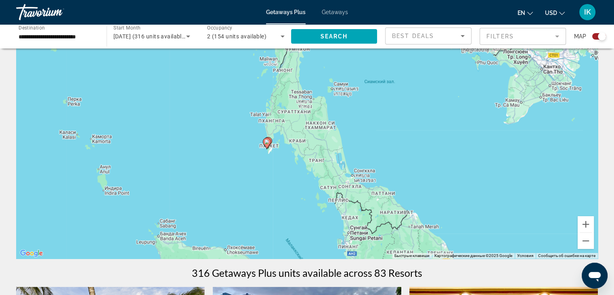
drag, startPoint x: 345, startPoint y: 155, endPoint x: 362, endPoint y: 71, distance: 85.8
click at [362, 71] on div "Чтобы активировать перетаскивание с помощью клавиатуры, нажмите Alt + Ввод. Пос…" at bounding box center [307, 137] width 582 height 242
click at [590, 222] on button "Увеличить" at bounding box center [586, 224] width 16 height 16
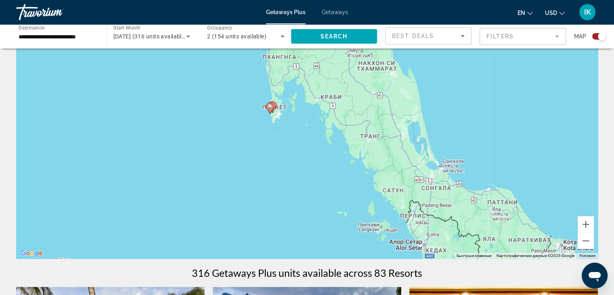
drag, startPoint x: 410, startPoint y: 125, endPoint x: 483, endPoint y: 154, distance: 78.7
click at [414, 128] on div "Чтобы активировать перетаскивание с помощью клавиатуры, нажмите Alt + Ввод. Пос…" at bounding box center [307, 137] width 582 height 242
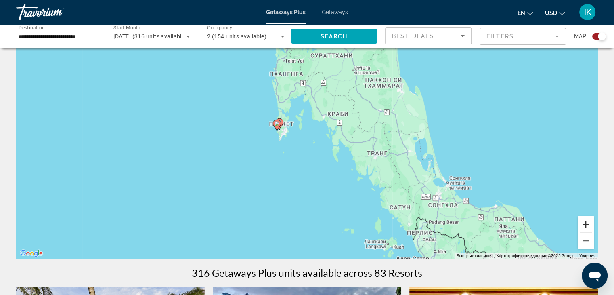
click at [586, 225] on button "Увеличить" at bounding box center [586, 224] width 16 height 16
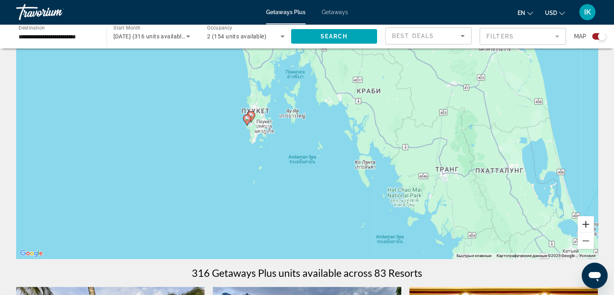
click at [586, 225] on button "Увеличить" at bounding box center [586, 224] width 16 height 16
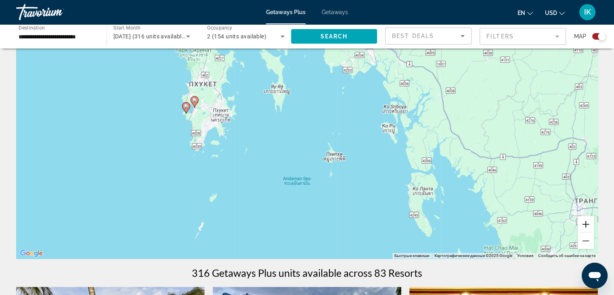
drag, startPoint x: 585, startPoint y: 225, endPoint x: 577, endPoint y: 219, distance: 10.7
click at [585, 225] on button "Увеличить" at bounding box center [586, 224] width 16 height 16
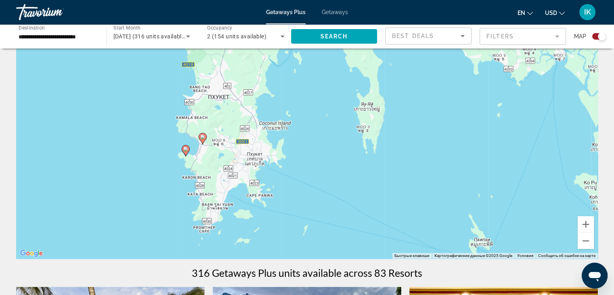
drag, startPoint x: 242, startPoint y: 176, endPoint x: 331, endPoint y: 198, distance: 91.5
click at [332, 199] on div "Чтобы активировать перетаскивание с помощью клавиатуры, нажмите Alt + Ввод. Пос…" at bounding box center [307, 137] width 582 height 242
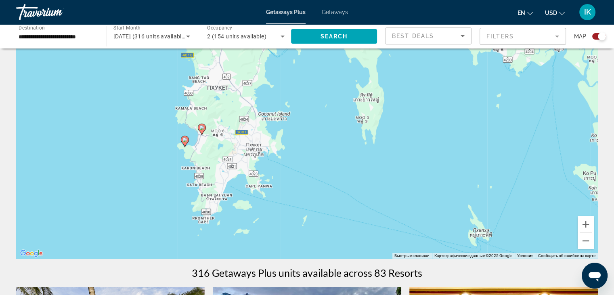
click at [185, 140] on image "Main content" at bounding box center [185, 139] width 5 height 5
type input "**********"
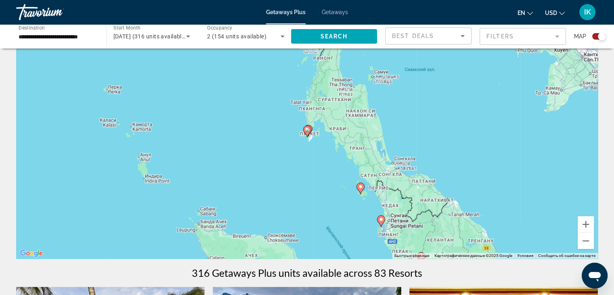
click at [309, 132] on icon "Main content" at bounding box center [306, 131] width 7 height 11
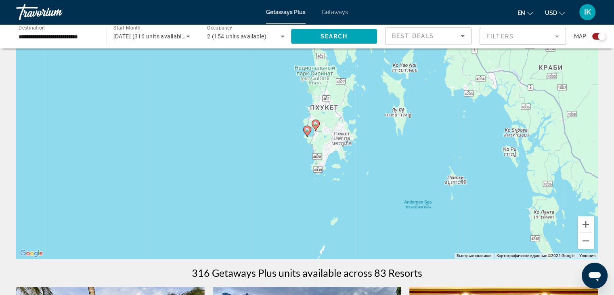
click at [307, 132] on icon "Main content" at bounding box center [306, 131] width 7 height 11
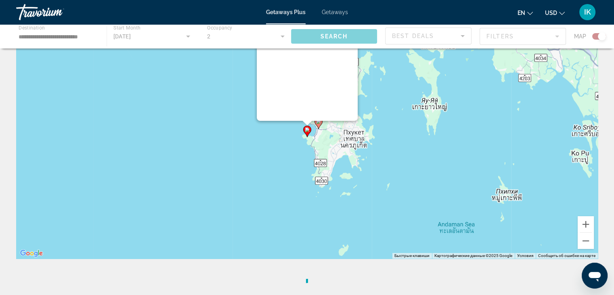
scroll to position [0, 0]
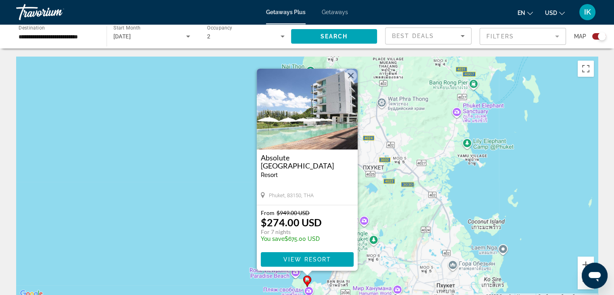
click at [288, 157] on h3 "Absolute [GEOGRAPHIC_DATA]" at bounding box center [307, 161] width 93 height 16
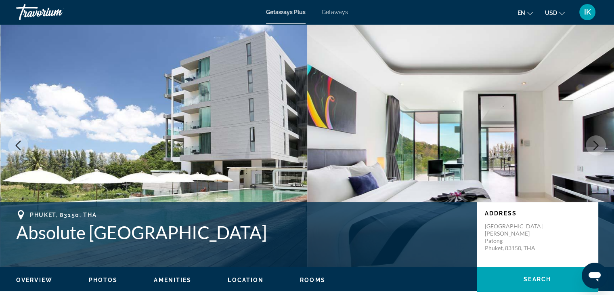
click at [602, 146] on button "Next image" at bounding box center [596, 145] width 20 height 20
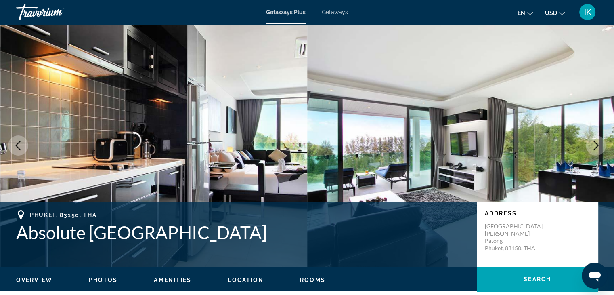
click at [598, 148] on icon "Next image" at bounding box center [596, 146] width 10 height 10
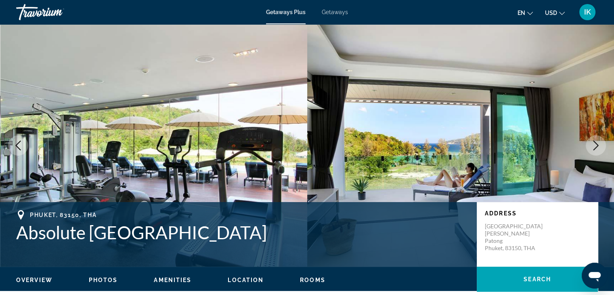
click at [595, 148] on icon "Next image" at bounding box center [596, 146] width 5 height 10
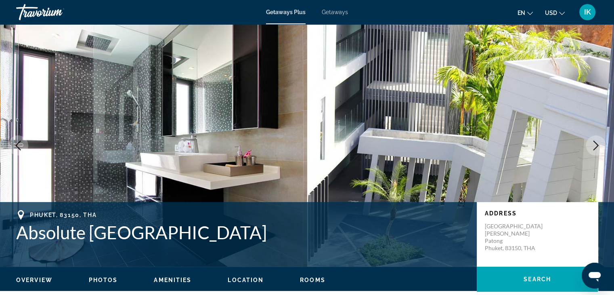
click at [595, 148] on icon "Next image" at bounding box center [596, 146] width 5 height 10
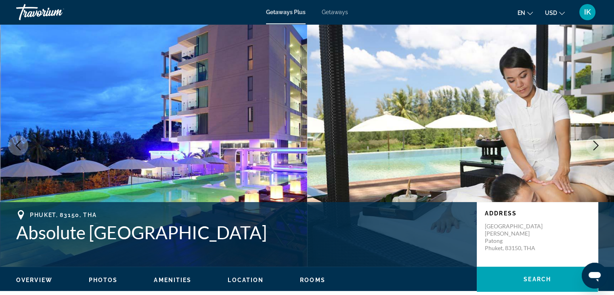
click at [595, 148] on icon "Next image" at bounding box center [596, 146] width 10 height 10
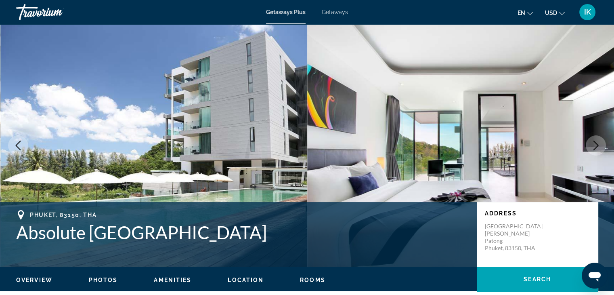
click at [593, 148] on icon "Next image" at bounding box center [596, 146] width 10 height 10
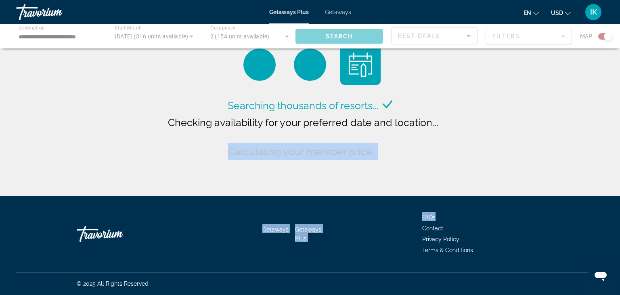
drag, startPoint x: 467, startPoint y: 101, endPoint x: 454, endPoint y: 202, distance: 101.8
click at [455, 206] on div "**********" at bounding box center [310, 147] width 620 height 295
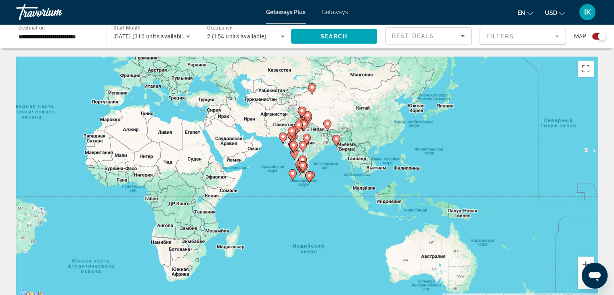
drag, startPoint x: 429, startPoint y: 215, endPoint x: 175, endPoint y: 159, distance: 259.8
click at [175, 159] on div "Чтобы активировать перетаскивание с помощью клавиатуры, нажмите Alt + Ввод. Пос…" at bounding box center [307, 178] width 582 height 242
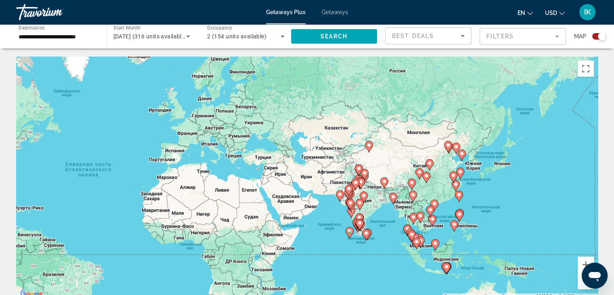
drag, startPoint x: 271, startPoint y: 193, endPoint x: 300, endPoint y: 207, distance: 32.0
click at [302, 227] on div "Чтобы активировать перетаскивание с помощью клавиатуры, нажмите Alt + Ввод. Пос…" at bounding box center [307, 178] width 582 height 242
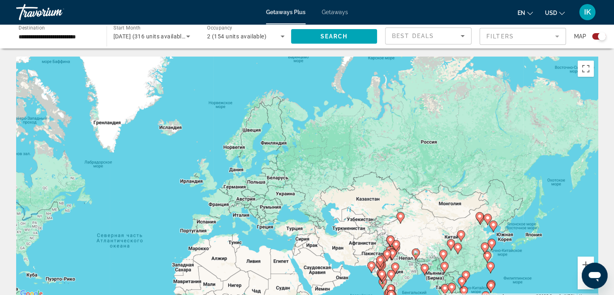
drag, startPoint x: 244, startPoint y: 194, endPoint x: 253, endPoint y: 206, distance: 14.7
click at [253, 206] on div "Чтобы активировать перетаскивание с помощью клавиатуры, нажмите Alt + Ввод. Пос…" at bounding box center [307, 178] width 582 height 242
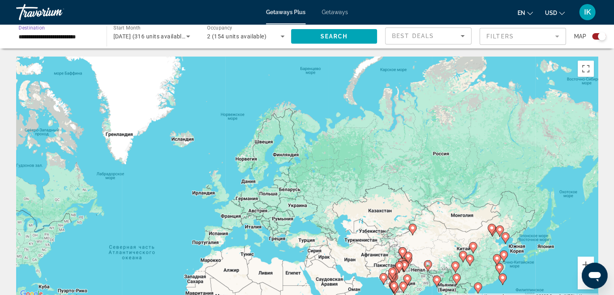
click at [67, 38] on input "**********" at bounding box center [58, 37] width 78 height 10
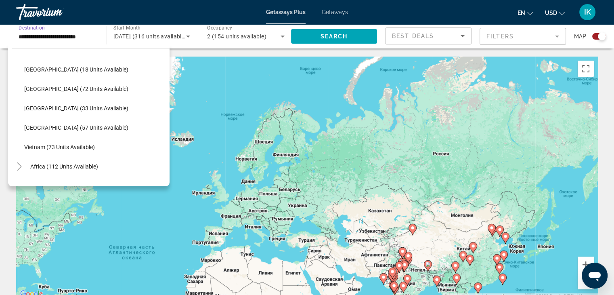
scroll to position [344, 0]
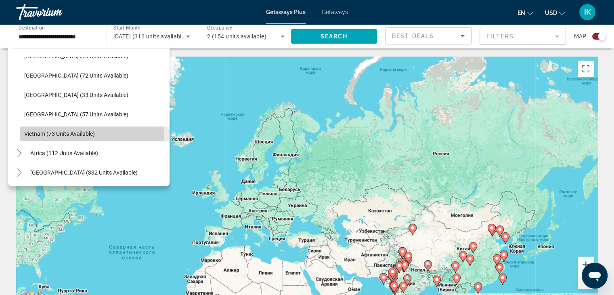
click at [67, 134] on span "Vietnam (73 units available)" at bounding box center [59, 133] width 71 height 6
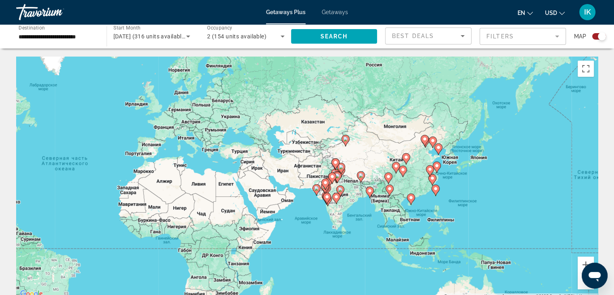
drag, startPoint x: 209, startPoint y: 175, endPoint x: 139, endPoint y: 83, distance: 115.6
click at [139, 83] on div "Чтобы активировать перетаскивание с помощью клавиатуры, нажмите Alt + Ввод. Пос…" at bounding box center [307, 178] width 582 height 242
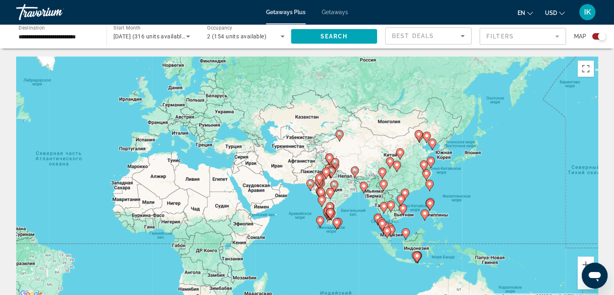
scroll to position [0, 0]
click at [53, 29] on div "**********" at bounding box center [58, 36] width 78 height 23
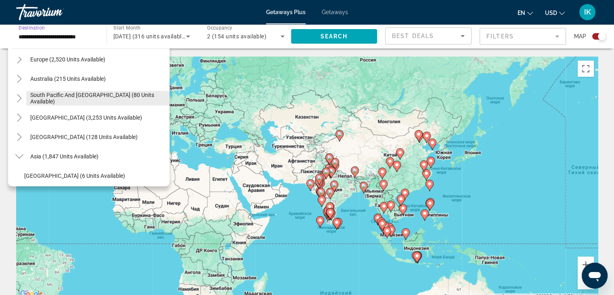
scroll to position [121, 0]
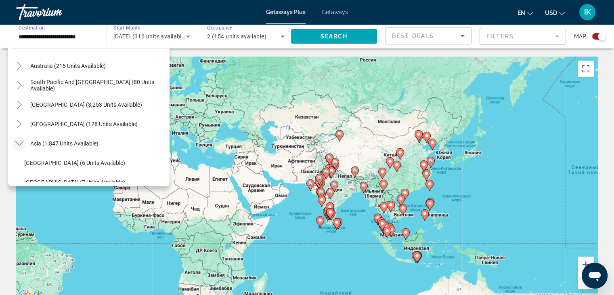
click at [23, 142] on mat-icon "Toggle Asia (1,847 units available)" at bounding box center [19, 144] width 14 height 14
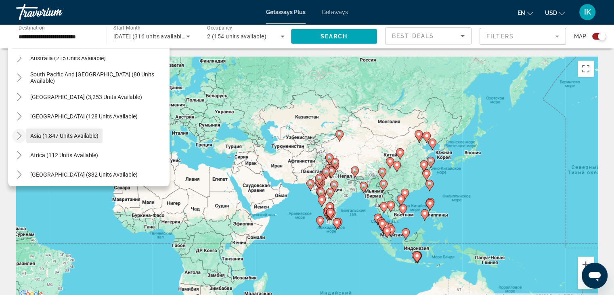
scroll to position [131, 0]
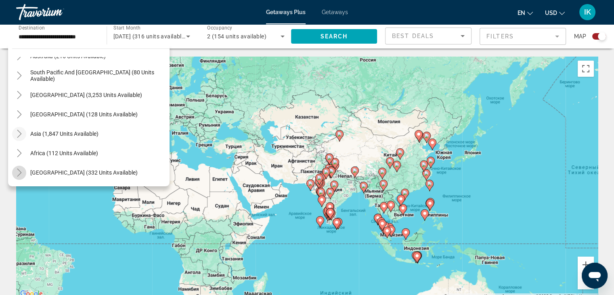
click at [19, 167] on mat-icon "Toggle Middle East (332 units available)" at bounding box center [19, 173] width 14 height 14
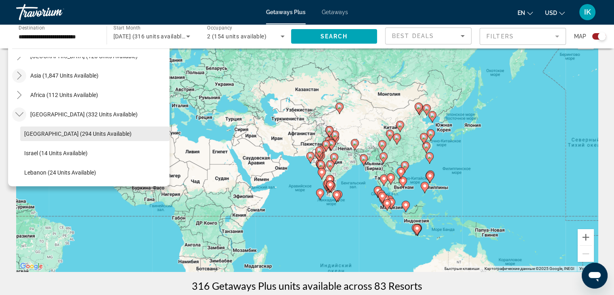
scroll to position [40, 0]
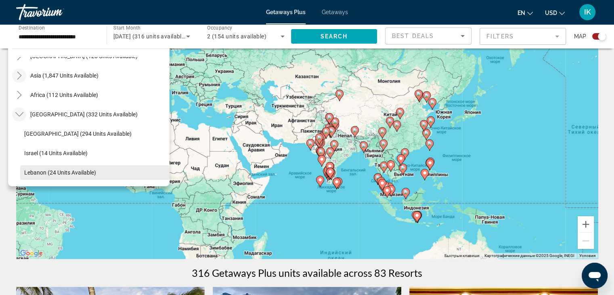
click at [88, 175] on span "Lebanon (24 units available)" at bounding box center [60, 172] width 72 height 6
type input "**********"
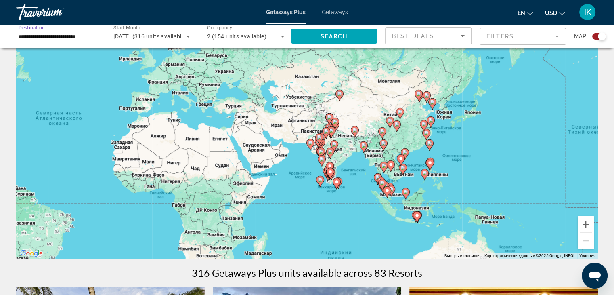
click at [312, 172] on div "Чтобы активировать перетаскивание с помощью клавиатуры, нажмите Alt + Ввод. Пос…" at bounding box center [307, 137] width 582 height 242
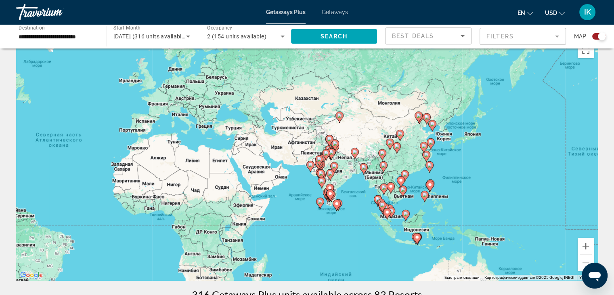
scroll to position [0, 0]
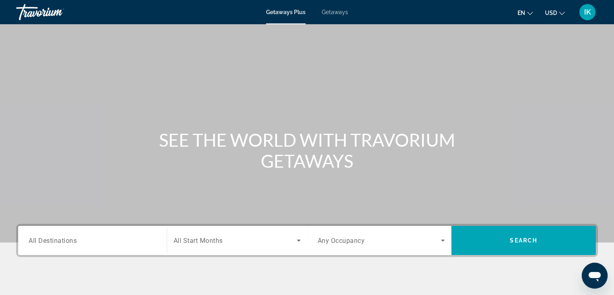
click at [64, 241] on span "All Destinations" at bounding box center [53, 240] width 48 height 8
click at [64, 241] on input "Destination All Destinations" at bounding box center [93, 241] width 128 height 10
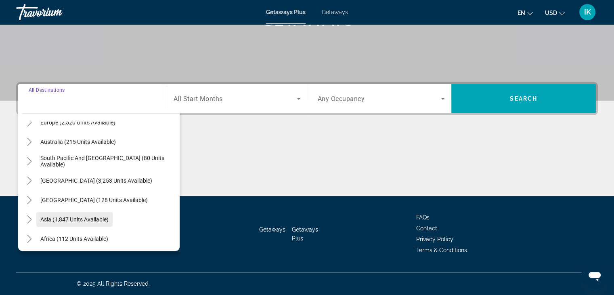
scroll to position [131, 0]
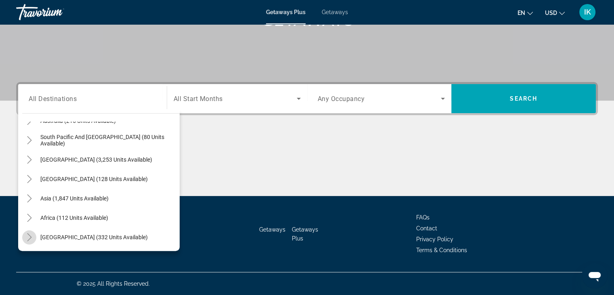
click at [34, 235] on mat-icon "Toggle Middle East (332 units available)" at bounding box center [29, 237] width 14 height 14
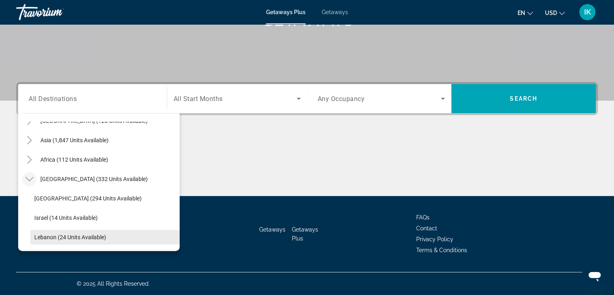
click at [82, 239] on span "Lebanon (24 units available)" at bounding box center [70, 237] width 72 height 6
type input "**********"
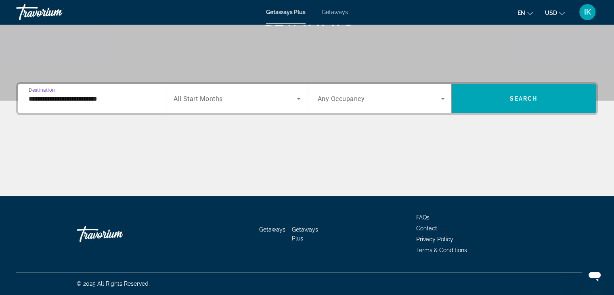
click at [296, 97] on icon "Search widget" at bounding box center [299, 99] width 10 height 10
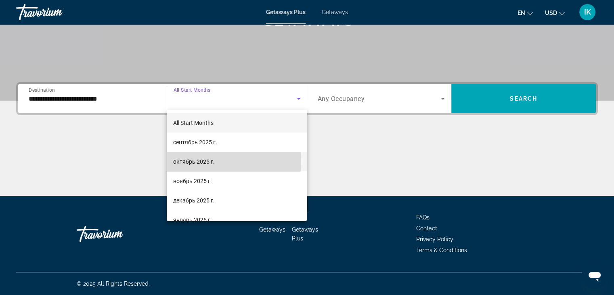
click at [193, 162] on span "октябрь 2025 г." at bounding box center [194, 162] width 42 height 10
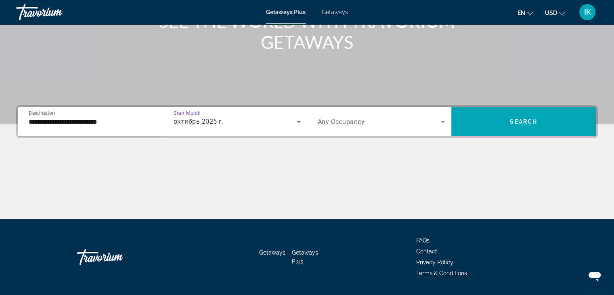
scroll to position [101, 0]
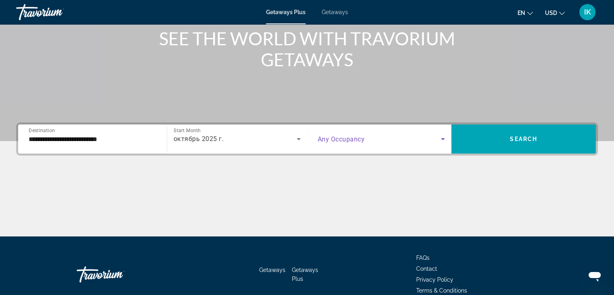
click at [442, 138] on icon "Search widget" at bounding box center [443, 139] width 10 height 10
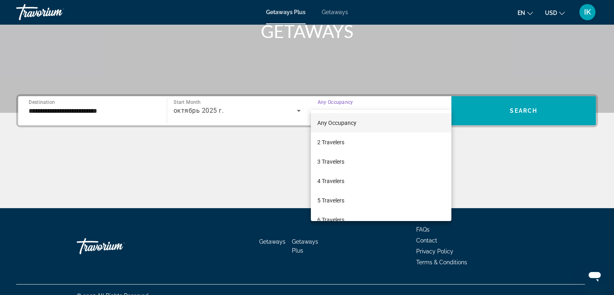
scroll to position [142, 0]
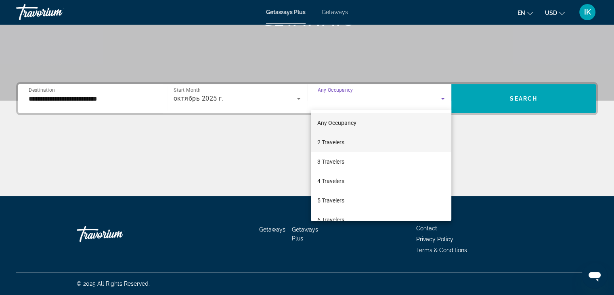
click at [336, 143] on span "2 Travelers" at bounding box center [330, 142] width 27 height 10
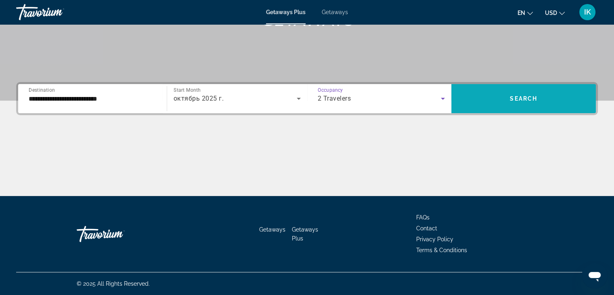
click at [513, 99] on span "Search" at bounding box center [523, 98] width 27 height 6
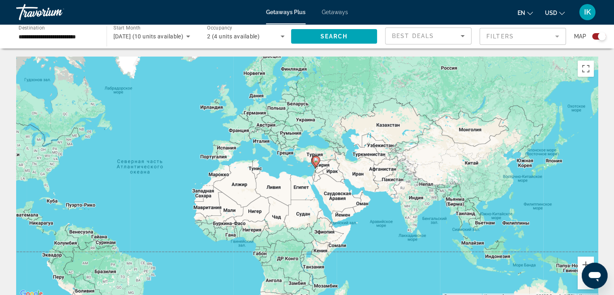
drag, startPoint x: 455, startPoint y: 195, endPoint x: 317, endPoint y: 195, distance: 138.5
click at [317, 195] on div "Чтобы активировать перетаскивание с помощью клавиатуры, нажмите Alt + Ввод. Пос…" at bounding box center [307, 178] width 582 height 242
drag, startPoint x: 595, startPoint y: 279, endPoint x: 605, endPoint y: 179, distance: 100.7
click at [605, 263] on html at bounding box center [595, 276] width 26 height 26
click at [583, 262] on button "Увеличить" at bounding box center [586, 264] width 16 height 16
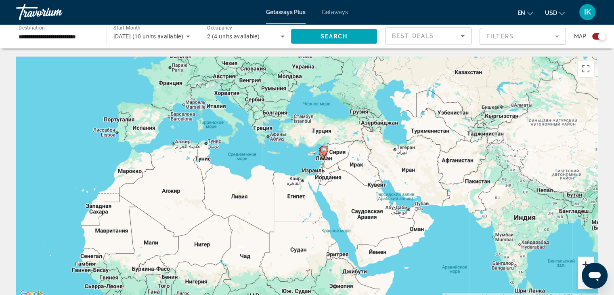
click at [583, 262] on button "Увеличить" at bounding box center [586, 264] width 16 height 16
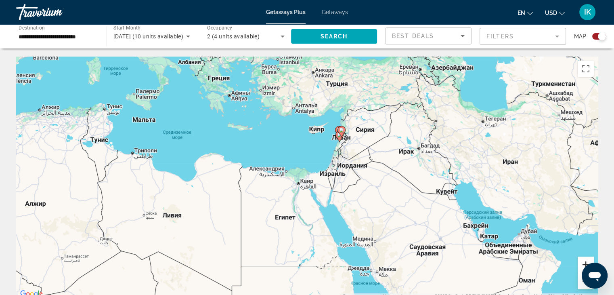
click at [583, 262] on button "Увеличить" at bounding box center [586, 264] width 16 height 16
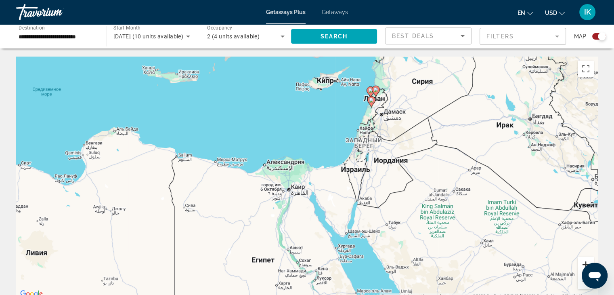
click at [583, 262] on button "Увеличить" at bounding box center [586, 264] width 16 height 16
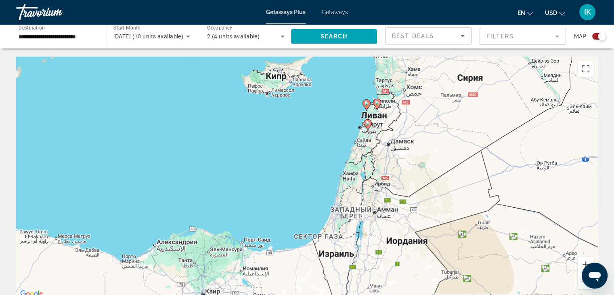
drag, startPoint x: 469, startPoint y: 158, endPoint x: 418, endPoint y: 210, distance: 72.8
click at [418, 210] on div "Чтобы активировать перетаскивание с помощью клавиатуры, нажмите Alt + Ввод. Пос…" at bounding box center [307, 178] width 582 height 242
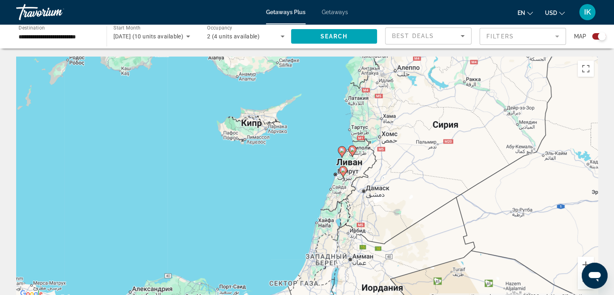
drag, startPoint x: 396, startPoint y: 162, endPoint x: 378, endPoint y: 189, distance: 32.3
click at [378, 189] on div "Чтобы активировать перетаскивание с помощью клавиатуры, нажмите Alt + Ввод. Пос…" at bounding box center [307, 178] width 582 height 242
click at [586, 263] on button "Увеличить" at bounding box center [586, 264] width 16 height 16
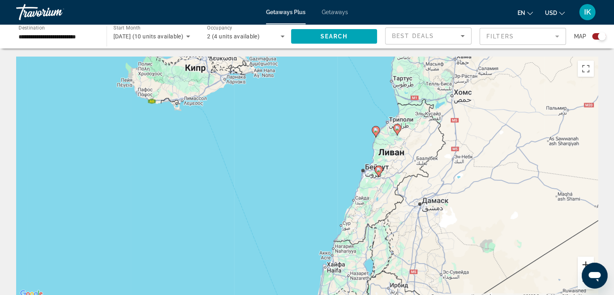
click at [586, 263] on button "Увеличить" at bounding box center [586, 264] width 16 height 16
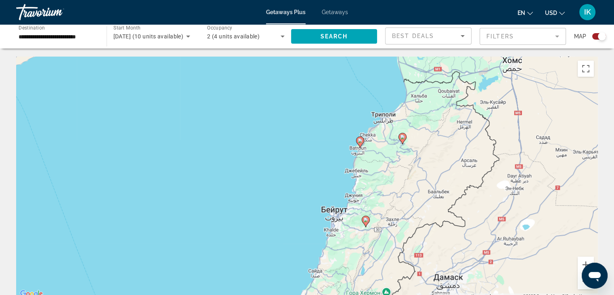
drag, startPoint x: 513, startPoint y: 151, endPoint x: 434, endPoint y: 191, distance: 88.5
click at [434, 191] on div "Чтобы активировать перетаскивание с помощью клавиатуры, нажмите Alt + Ввод. Пос…" at bounding box center [307, 178] width 582 height 242
click at [58, 36] on input "**********" at bounding box center [58, 37] width 78 height 10
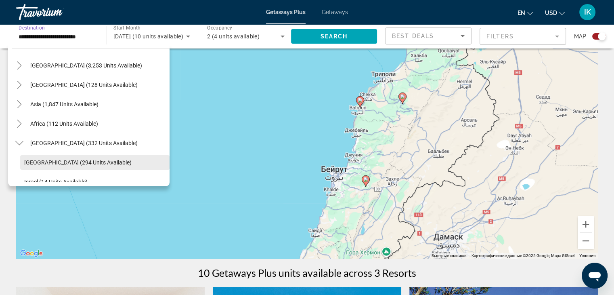
scroll to position [149, 0]
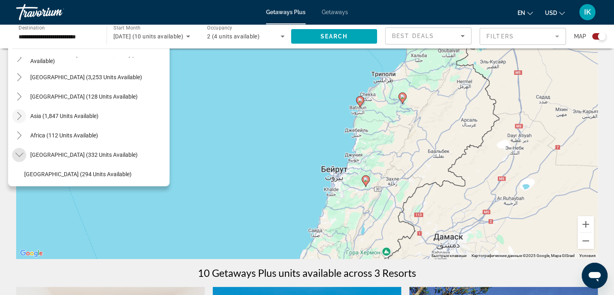
drag, startPoint x: 23, startPoint y: 156, endPoint x: 22, endPoint y: 140, distance: 16.6
click at [23, 155] on icon "Toggle Middle East (332 units available)" at bounding box center [19, 155] width 8 height 8
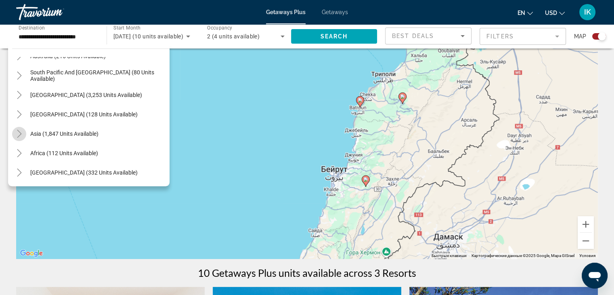
click at [20, 134] on icon "Toggle Asia (1,847 units available)" at bounding box center [19, 134] width 8 height 8
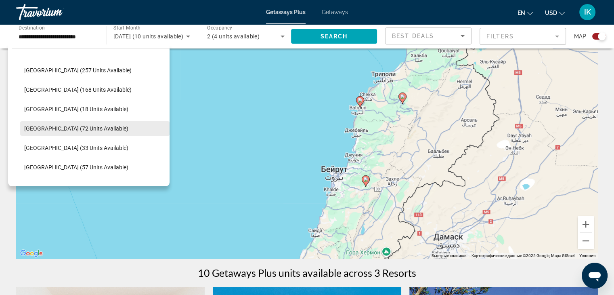
scroll to position [319, 0]
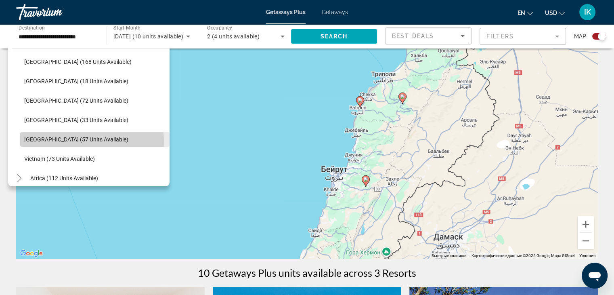
click at [88, 141] on span "[GEOGRAPHIC_DATA] (57 units available)" at bounding box center [76, 139] width 104 height 6
type input "**********"
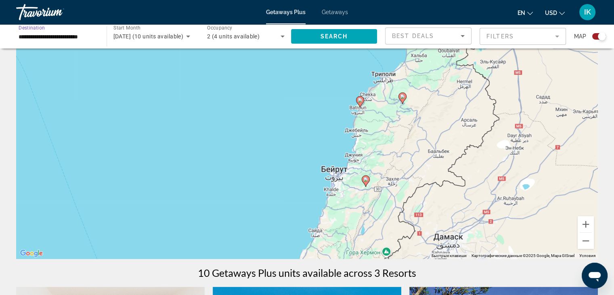
click at [283, 37] on icon "Search widget" at bounding box center [283, 37] width 10 height 10
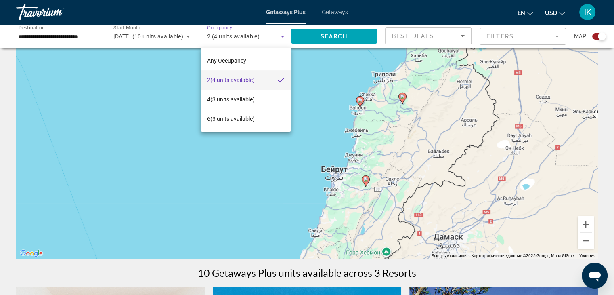
click at [325, 34] on div at bounding box center [307, 147] width 614 height 295
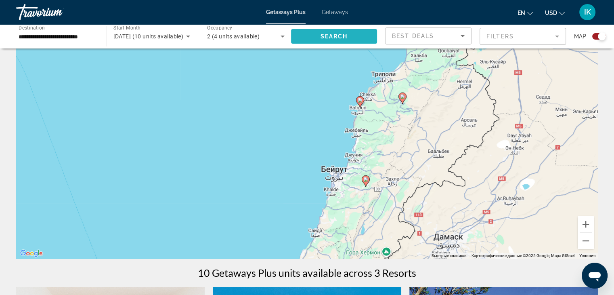
click at [323, 33] on span "Search widget" at bounding box center [334, 36] width 86 height 19
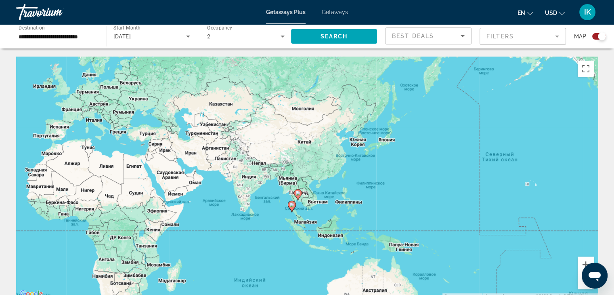
drag, startPoint x: 428, startPoint y: 186, endPoint x: 268, endPoint y: 155, distance: 162.9
click at [268, 155] on div "Чтобы активировать перетаскивание с помощью клавиатуры, нажмите Alt + Ввод. Пос…" at bounding box center [307, 178] width 582 height 242
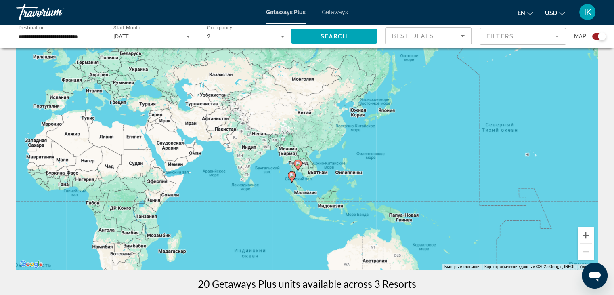
scroll to position [40, 0]
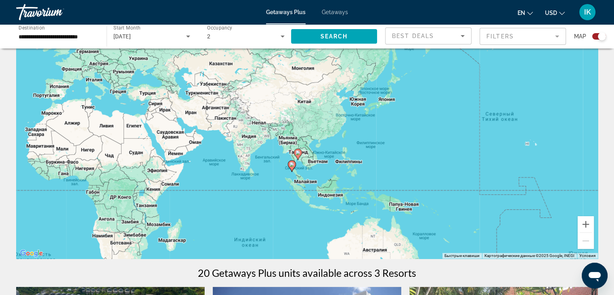
click at [291, 166] on image "Main content" at bounding box center [292, 164] width 5 height 5
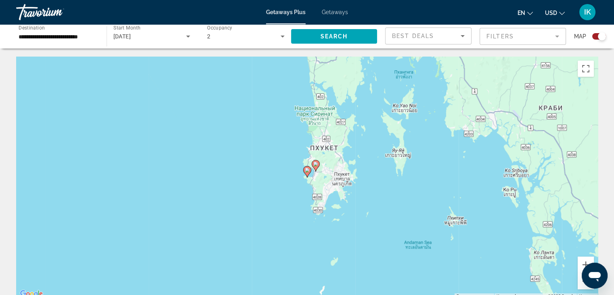
scroll to position [0, 0]
click at [317, 166] on image "Main content" at bounding box center [315, 164] width 5 height 5
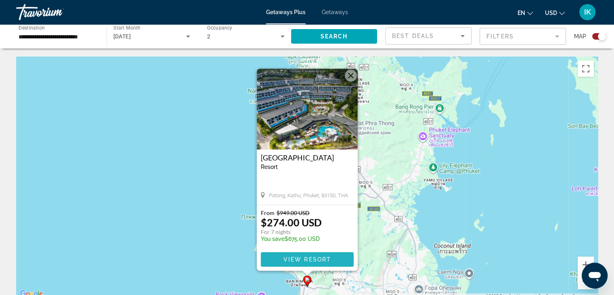
click at [312, 259] on span "View Resort" at bounding box center [307, 259] width 48 height 6
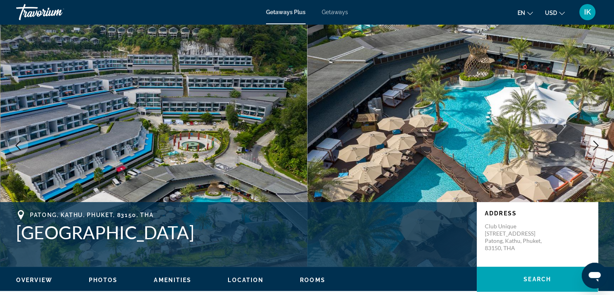
click at [42, 281] on span "Overview" at bounding box center [34, 280] width 36 height 6
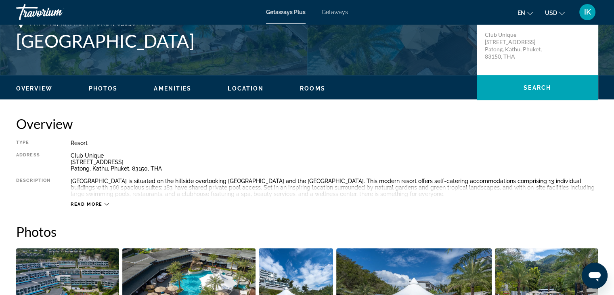
scroll to position [178, 0]
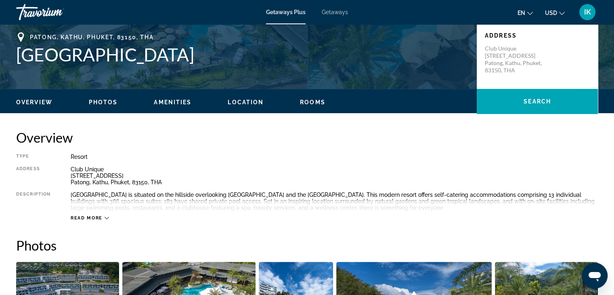
click at [184, 100] on span "Amenities" at bounding box center [173, 102] width 38 height 6
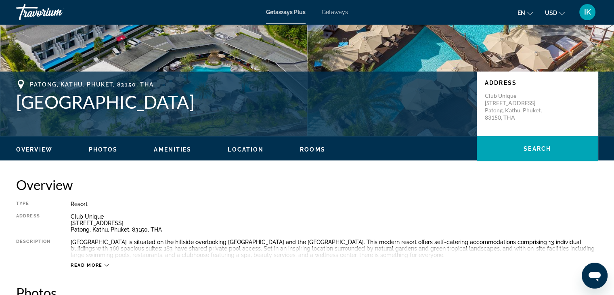
click at [236, 148] on span "Location" at bounding box center [246, 149] width 36 height 6
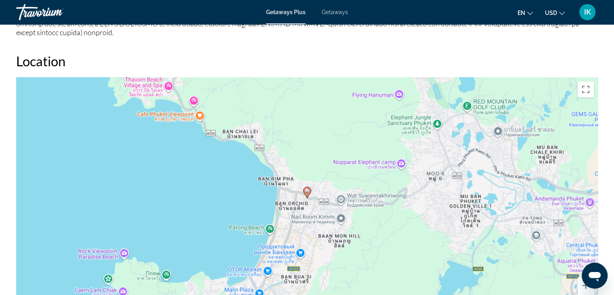
scroll to position [967, 0]
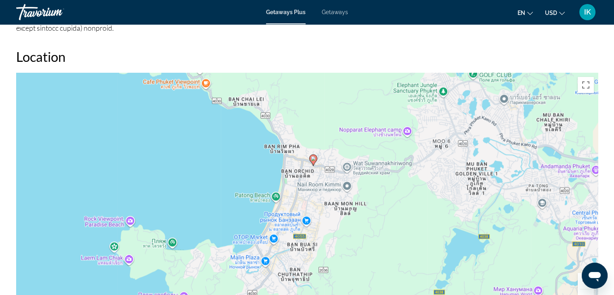
drag, startPoint x: 380, startPoint y: 221, endPoint x: 382, endPoint y: 212, distance: 9.1
click at [382, 212] on div "Чтобы активировать перетаскивание с помощью клавиатуры, нажмите Alt + Ввод. Пос…" at bounding box center [307, 194] width 582 height 242
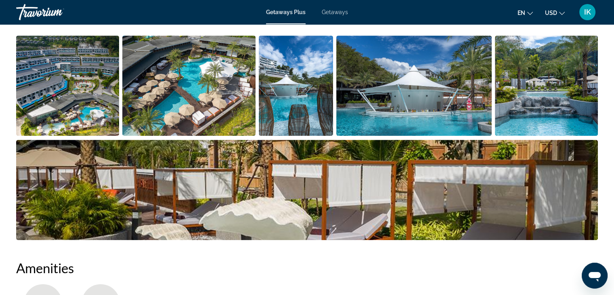
scroll to position [402, 0]
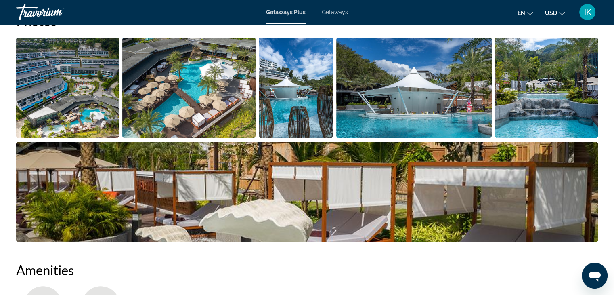
click at [394, 117] on img "Open full-screen image slider" at bounding box center [413, 88] width 155 height 100
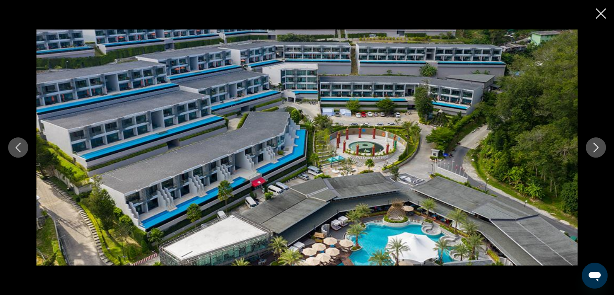
click at [591, 151] on icon "Next image" at bounding box center [596, 148] width 10 height 10
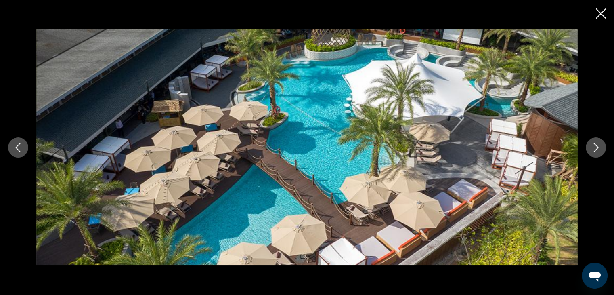
click at [591, 151] on icon "Next image" at bounding box center [596, 148] width 10 height 10
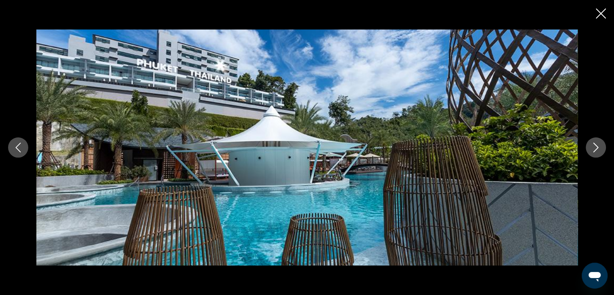
click at [591, 151] on icon "Next image" at bounding box center [596, 148] width 10 height 10
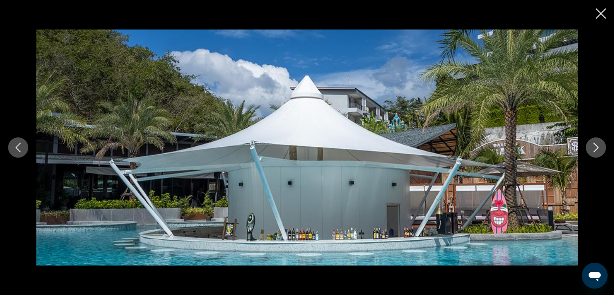
click at [591, 151] on icon "Next image" at bounding box center [596, 148] width 10 height 10
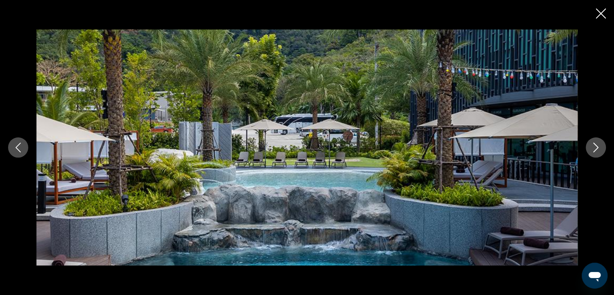
click at [591, 151] on icon "Next image" at bounding box center [596, 148] width 10 height 10
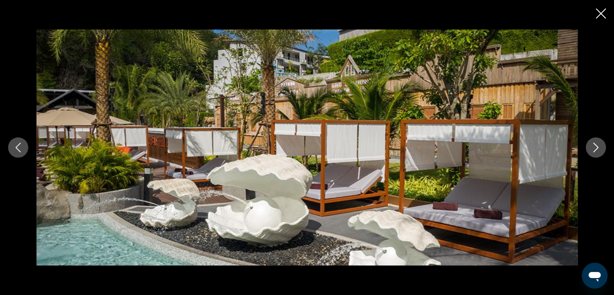
click at [591, 151] on icon "Next image" at bounding box center [596, 148] width 10 height 10
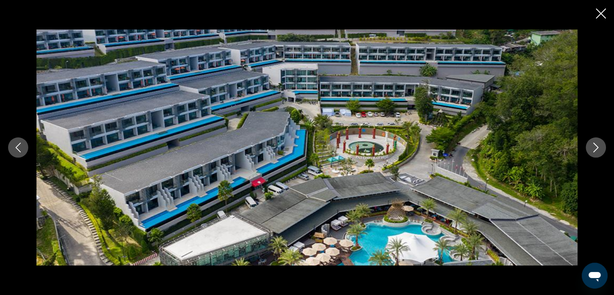
click at [591, 151] on icon "Next image" at bounding box center [596, 148] width 10 height 10
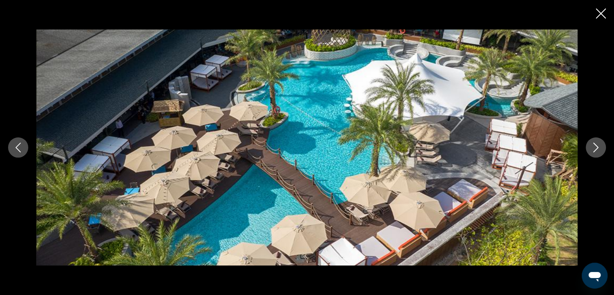
click at [591, 151] on icon "Next image" at bounding box center [596, 148] width 10 height 10
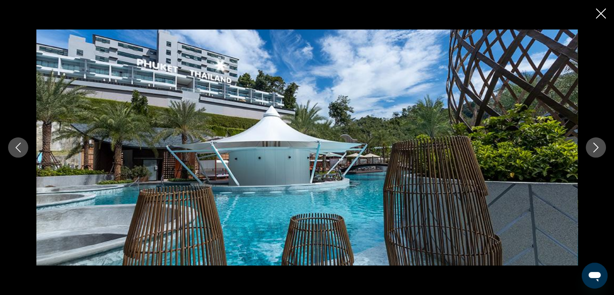
click at [591, 151] on icon "Next image" at bounding box center [596, 148] width 10 height 10
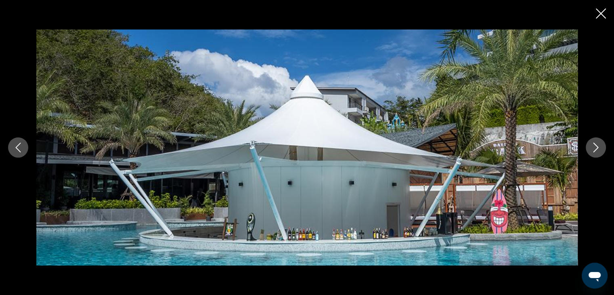
click at [591, 151] on icon "Next image" at bounding box center [596, 148] width 10 height 10
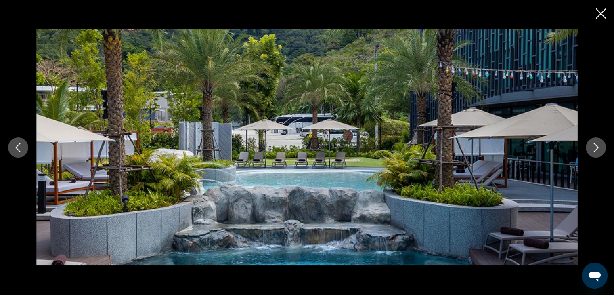
click at [591, 151] on icon "Next image" at bounding box center [596, 148] width 10 height 10
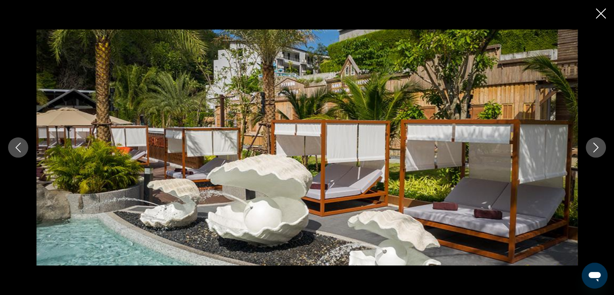
click at [591, 151] on icon "Next image" at bounding box center [596, 148] width 10 height 10
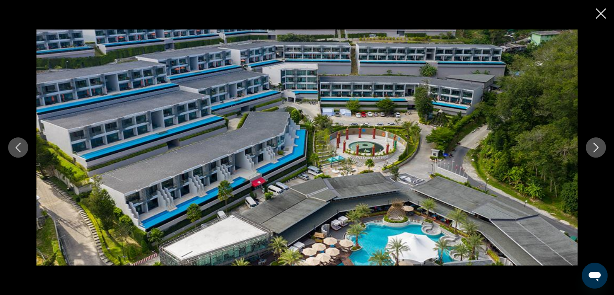
click at [591, 151] on icon "Next image" at bounding box center [596, 148] width 10 height 10
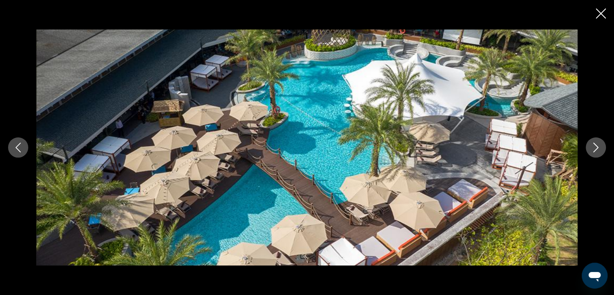
click at [591, 151] on icon "Next image" at bounding box center [596, 148] width 10 height 10
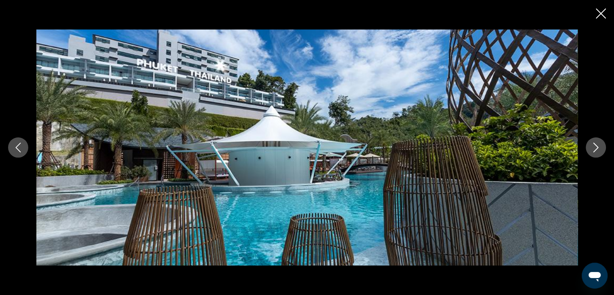
click at [591, 151] on icon "Next image" at bounding box center [596, 148] width 10 height 10
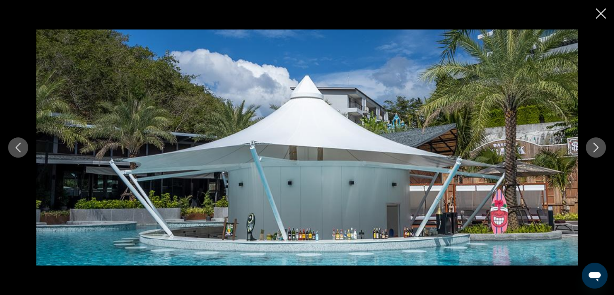
click at [591, 151] on icon "Next image" at bounding box center [596, 148] width 10 height 10
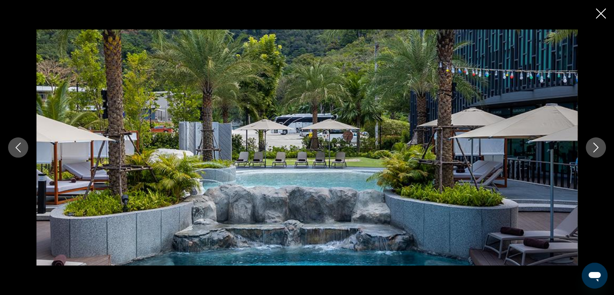
click at [591, 151] on icon "Next image" at bounding box center [596, 148] width 10 height 10
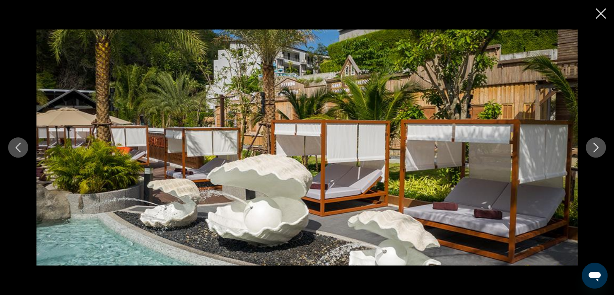
click at [603, 14] on icon "Close slideshow" at bounding box center [601, 13] width 10 height 10
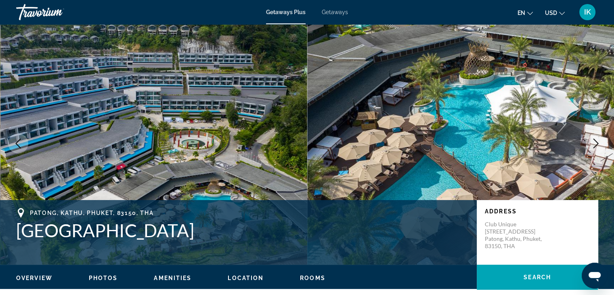
scroll to position [0, 0]
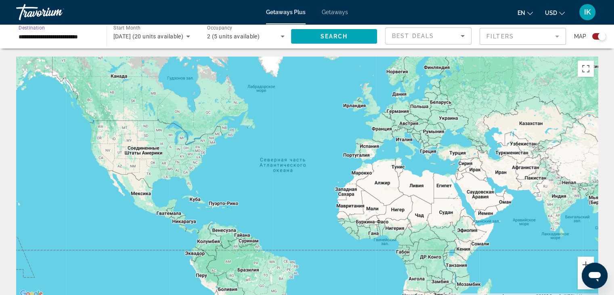
click at [64, 36] on input "**********" at bounding box center [58, 37] width 78 height 10
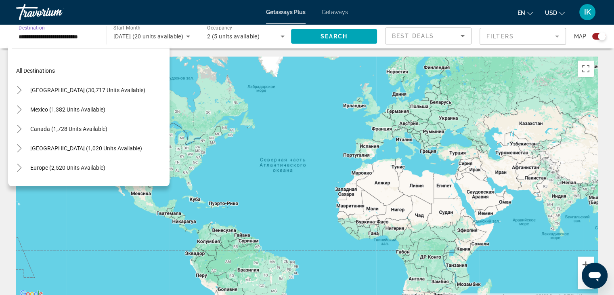
scroll to position [339, 0]
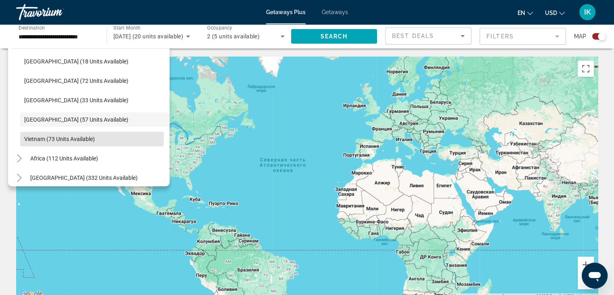
click at [63, 136] on span "Vietnam (73 units available)" at bounding box center [59, 139] width 71 height 6
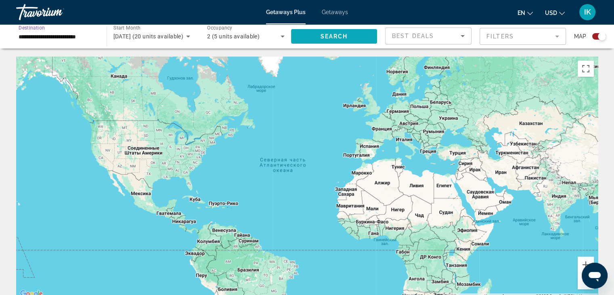
click at [344, 39] on span "Search" at bounding box center [333, 36] width 27 height 6
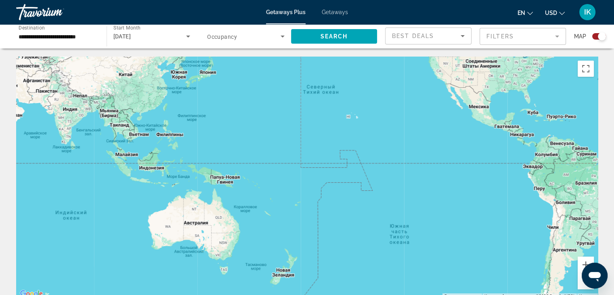
drag, startPoint x: 423, startPoint y: 217, endPoint x: 0, endPoint y: 151, distance: 428.4
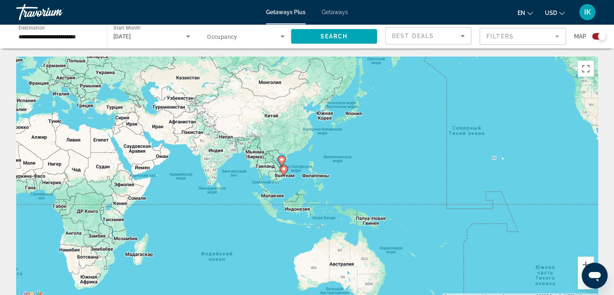
drag, startPoint x: 112, startPoint y: 121, endPoint x: 258, endPoint y: 162, distance: 151.8
click at [256, 160] on div "Чтобы активировать перетаскивание с помощью клавиатуры, нажмите Alt + Ввод. Пос…" at bounding box center [307, 178] width 582 height 242
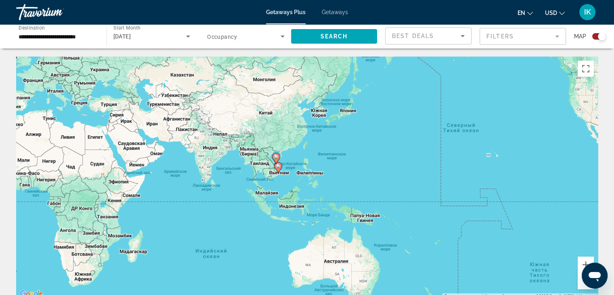
drag, startPoint x: 281, startPoint y: 169, endPoint x: 298, endPoint y: 181, distance: 20.6
click at [281, 169] on gmp-advanced-marker "Main content" at bounding box center [278, 168] width 8 height 12
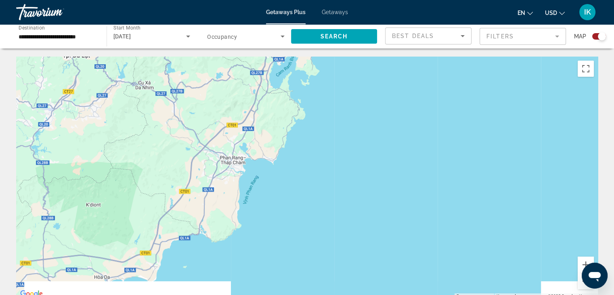
drag, startPoint x: 399, startPoint y: 216, endPoint x: 387, endPoint y: 66, distance: 151.2
click at [385, 59] on div "Чтобы активировать перетаскивание с помощью клавиатуры, нажмите Alt + Ввод. Пос…" at bounding box center [307, 178] width 582 height 242
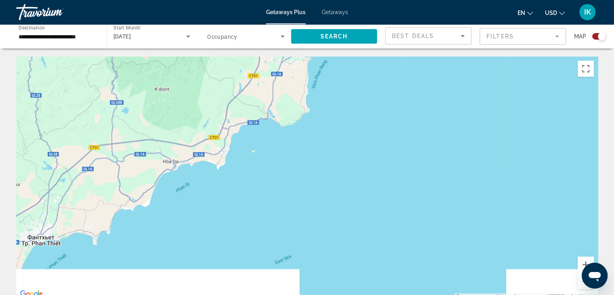
drag, startPoint x: 317, startPoint y: 135, endPoint x: 360, endPoint y: 46, distance: 99.2
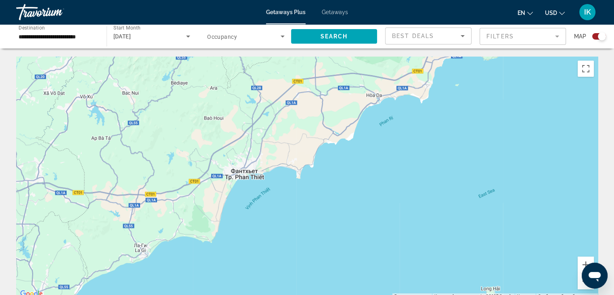
drag, startPoint x: 281, startPoint y: 137, endPoint x: 490, endPoint y: 81, distance: 215.7
click at [490, 81] on div "Чтобы активировать перетаскивание с помощью клавиатуры, нажмите Alt + Ввод. Пос…" at bounding box center [307, 178] width 582 height 242
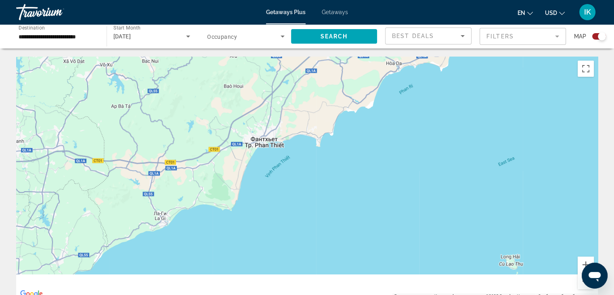
drag, startPoint x: 366, startPoint y: 194, endPoint x: 417, endPoint y: 55, distance: 148.5
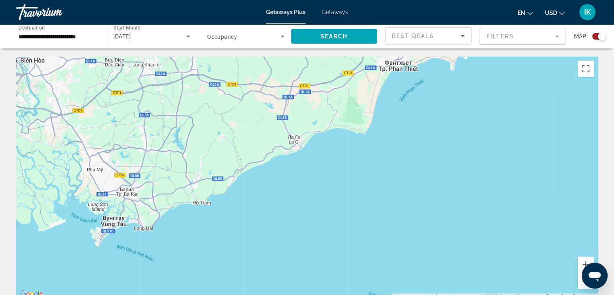
drag, startPoint x: 303, startPoint y: 107, endPoint x: 290, endPoint y: 241, distance: 134.3
click at [290, 241] on div "Чтобы активировать перетаскивание с помощью клавиатуры, нажмите Alt + Ввод. Пос…" at bounding box center [307, 178] width 582 height 242
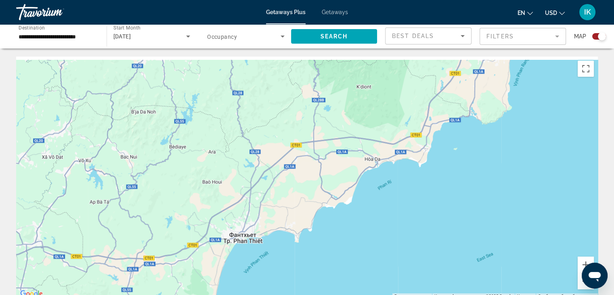
drag, startPoint x: 312, startPoint y: 266, endPoint x: 295, endPoint y: 306, distance: 43.4
click at [295, 294] on html "**********" at bounding box center [307, 147] width 614 height 295
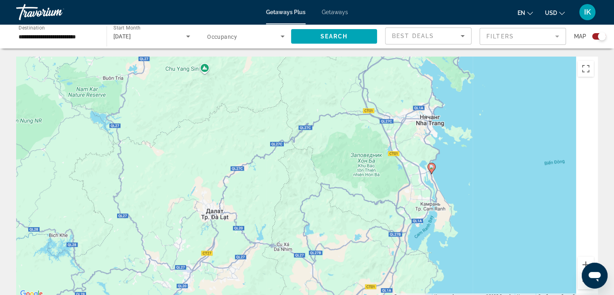
drag, startPoint x: 443, startPoint y: 207, endPoint x: 374, endPoint y: 296, distance: 112.0
click at [374, 294] on html "**********" at bounding box center [307, 147] width 614 height 295
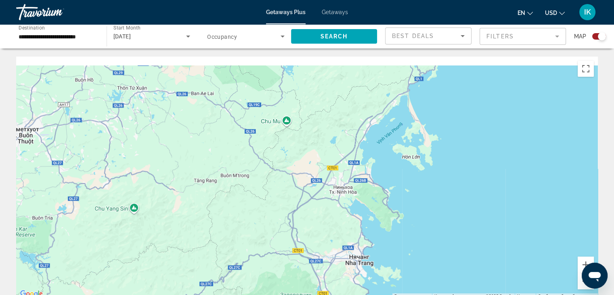
drag, startPoint x: 418, startPoint y: 248, endPoint x: 417, endPoint y: 273, distance: 25.1
click at [418, 273] on div "Чтобы активировать перетаскивание с помощью клавиатуры, нажмите Alt + Ввод. Пос…" at bounding box center [307, 178] width 582 height 242
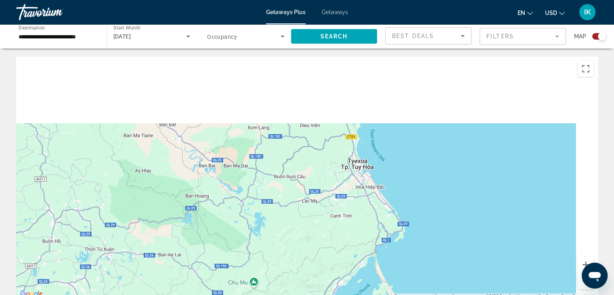
drag, startPoint x: 420, startPoint y: 241, endPoint x: 413, endPoint y: 294, distance: 53.4
click at [413, 294] on div "Чтобы активировать перетаскивание с помощью клавиатуры, нажмите Alt + Ввод. Пос…" at bounding box center [307, 178] width 582 height 242
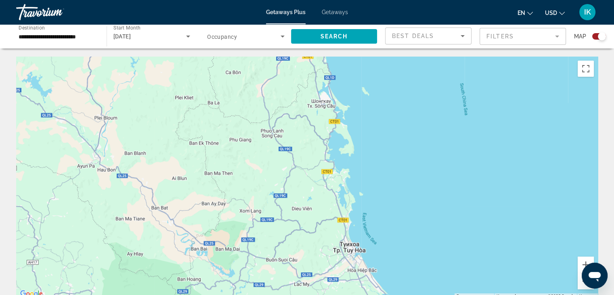
drag, startPoint x: 394, startPoint y: 213, endPoint x: 418, endPoint y: 311, distance: 100.6
click at [418, 294] on html "**********" at bounding box center [307, 147] width 614 height 295
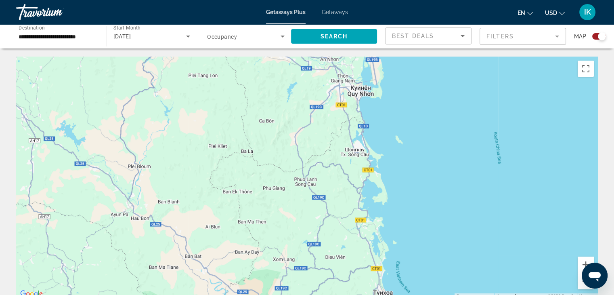
drag, startPoint x: 405, startPoint y: 206, endPoint x: 362, endPoint y: 86, distance: 127.5
click at [366, 95] on div "Чтобы активировать перетаскивание с помощью клавиатуры, нажмите Alt + Ввод. Пос…" at bounding box center [307, 178] width 582 height 242
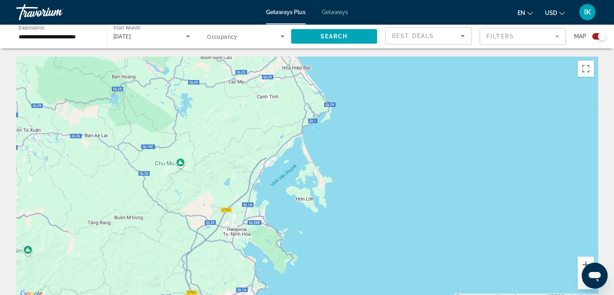
drag, startPoint x: 400, startPoint y: 168, endPoint x: 421, endPoint y: 78, distance: 93.3
click at [427, 95] on div "Чтобы активировать перетаскивание с помощью клавиатуры, нажмите Alt + Ввод. Пос…" at bounding box center [307, 178] width 582 height 242
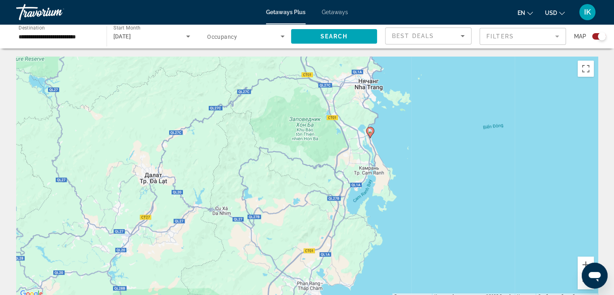
drag, startPoint x: 391, startPoint y: 137, endPoint x: 377, endPoint y: 209, distance: 73.0
click at [377, 209] on div "Чтобы активировать перетаскивание с помощью клавиатуры, нажмите Alt + Ввод. Пос…" at bounding box center [307, 178] width 582 height 242
click at [370, 132] on image "Main content" at bounding box center [370, 130] width 5 height 5
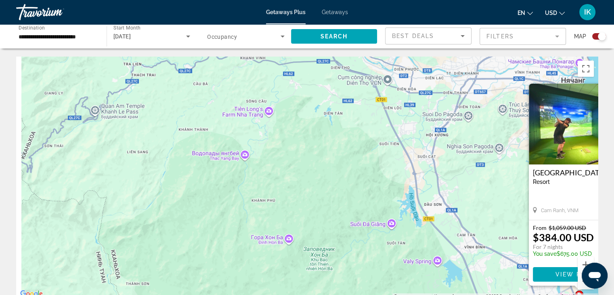
drag, startPoint x: 392, startPoint y: 200, endPoint x: 439, endPoint y: 205, distance: 47.1
click at [453, 214] on div "Чтобы активировать перетаскивание с помощью клавиатуры, нажмите Alt + Ввод. Пос…" at bounding box center [307, 178] width 582 height 242
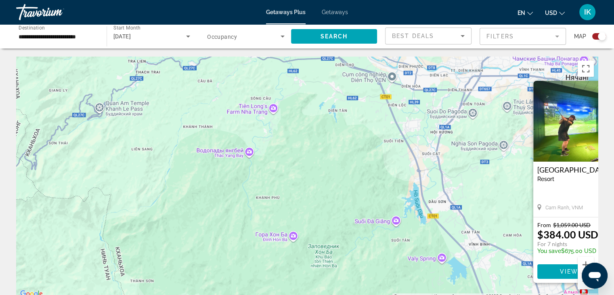
click at [73, 29] on div "**********" at bounding box center [58, 36] width 78 height 23
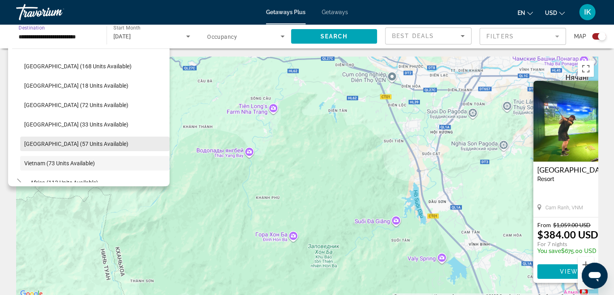
scroll to position [304, 0]
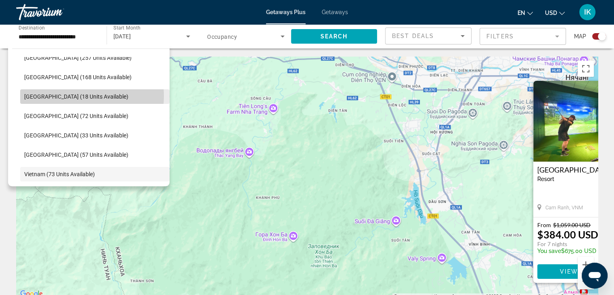
click at [78, 96] on span "[GEOGRAPHIC_DATA] (18 units available)" at bounding box center [76, 96] width 104 height 6
type input "**********"
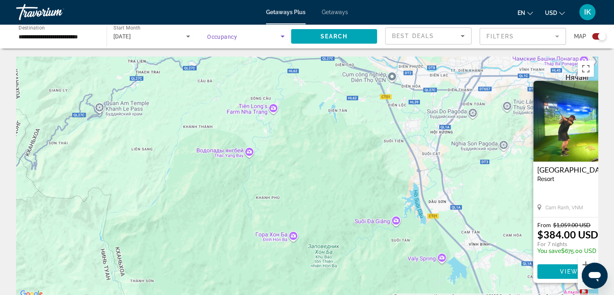
click at [285, 40] on icon "Search widget" at bounding box center [283, 37] width 10 height 10
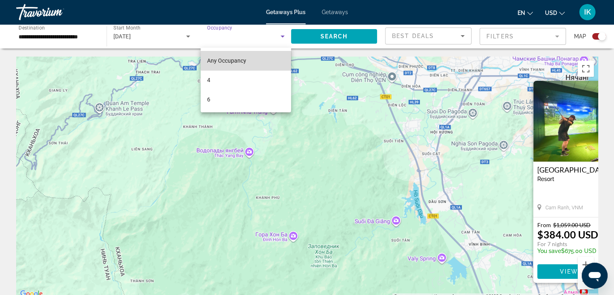
click at [268, 60] on mat-option "Any Occupancy" at bounding box center [246, 60] width 90 height 19
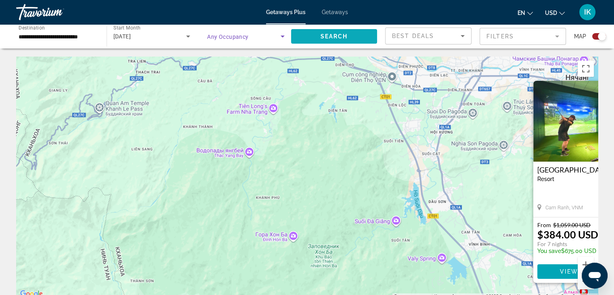
click at [332, 38] on span "Search" at bounding box center [333, 36] width 27 height 6
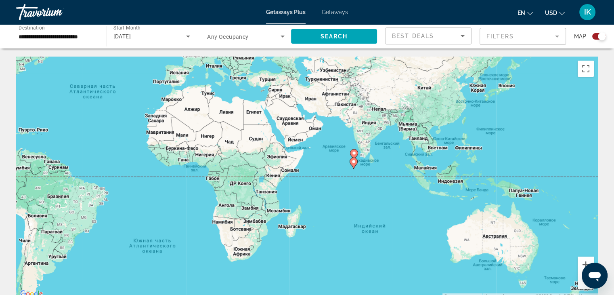
drag, startPoint x: 326, startPoint y: 168, endPoint x: 192, endPoint y: 129, distance: 138.8
click at [192, 129] on div "Чтобы активировать перетаскивание с помощью клавиатуры, нажмите Alt + Ввод. Пос…" at bounding box center [307, 178] width 582 height 242
click at [353, 164] on icon "Main content" at bounding box center [353, 163] width 7 height 11
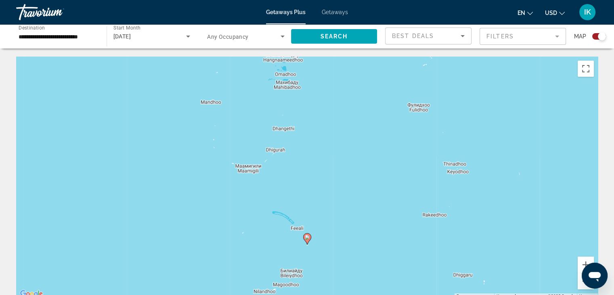
drag, startPoint x: 342, startPoint y: 143, endPoint x: 348, endPoint y: 225, distance: 82.2
click at [348, 225] on div "Чтобы активировать перетаскивание с помощью клавиатуры, нажмите Alt + Ввод. Пос…" at bounding box center [307, 178] width 582 height 242
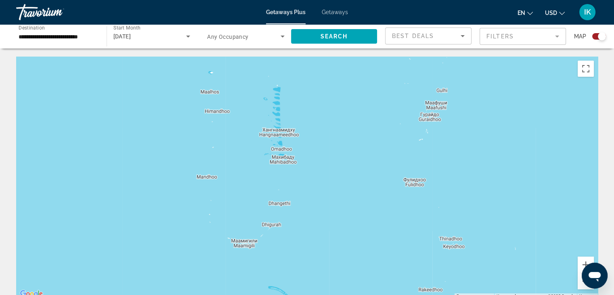
drag, startPoint x: 363, startPoint y: 154, endPoint x: 360, endPoint y: 169, distance: 15.8
click at [361, 168] on div "Чтобы активировать перетаскивание с помощью клавиатуры, нажмите Alt + Ввод. Пос…" at bounding box center [307, 178] width 582 height 242
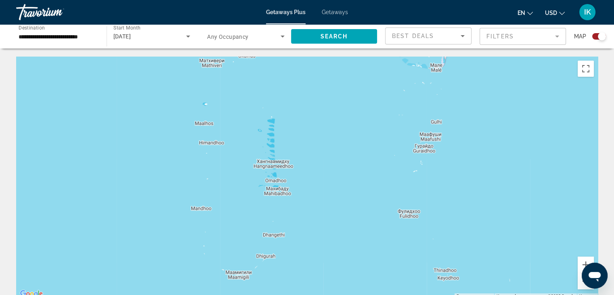
drag, startPoint x: 380, startPoint y: 78, endPoint x: 360, endPoint y: 202, distance: 125.9
click at [360, 202] on div "Чтобы активировать перетаскивание с помощью клавиатуры, нажмите Alt + Ввод. Пос…" at bounding box center [307, 178] width 582 height 242
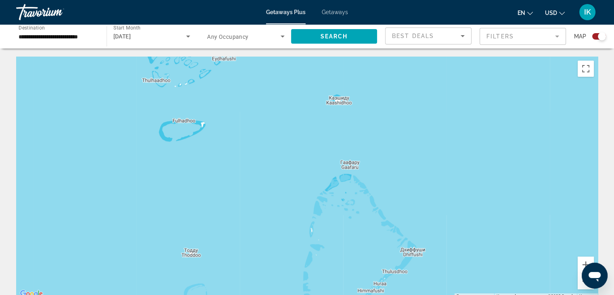
drag, startPoint x: 374, startPoint y: 147, endPoint x: 330, endPoint y: 229, distance: 92.7
click at [331, 234] on div "Main content" at bounding box center [307, 178] width 582 height 242
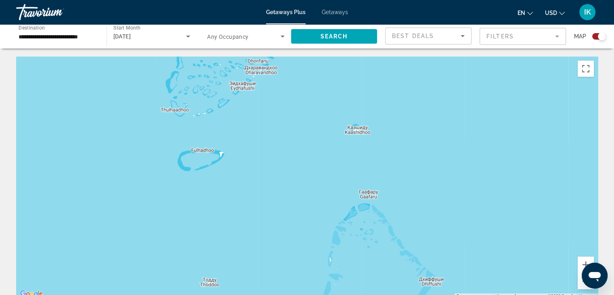
drag, startPoint x: 321, startPoint y: 145, endPoint x: 323, endPoint y: 212, distance: 66.7
click at [323, 222] on div "Main content" at bounding box center [307, 178] width 582 height 242
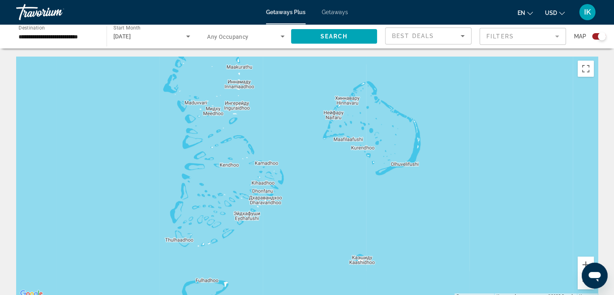
drag, startPoint x: 329, startPoint y: 175, endPoint x: 334, endPoint y: 233, distance: 58.8
click at [333, 237] on div "Main content" at bounding box center [307, 178] width 582 height 242
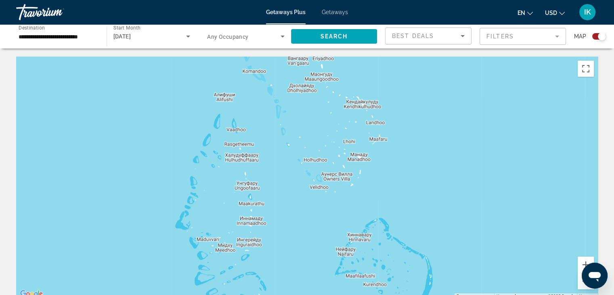
scroll to position [81, 0]
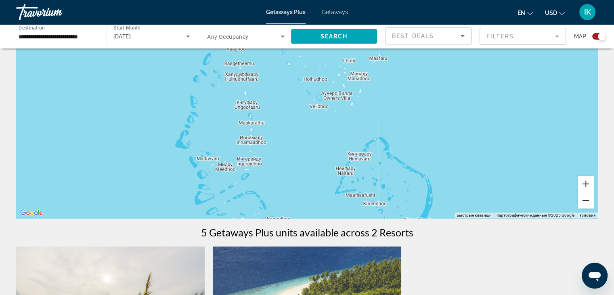
click at [586, 200] on button "Уменьшить" at bounding box center [586, 200] width 16 height 16
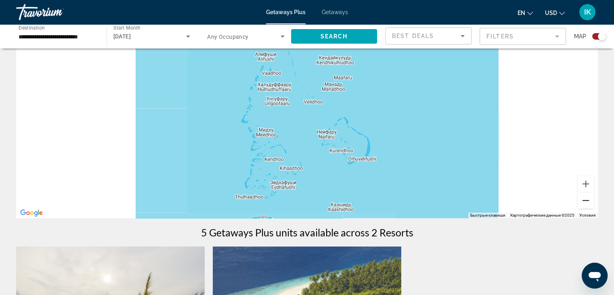
click at [586, 200] on button "Уменьшить" at bounding box center [586, 200] width 16 height 16
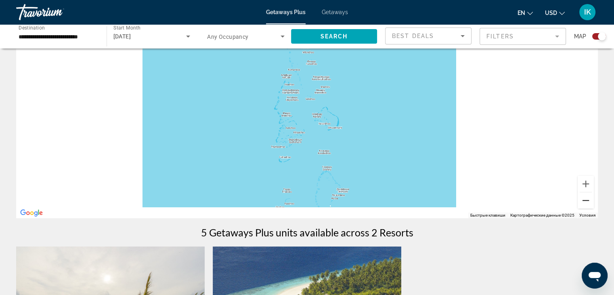
click at [586, 200] on button "Уменьшить" at bounding box center [586, 200] width 16 height 16
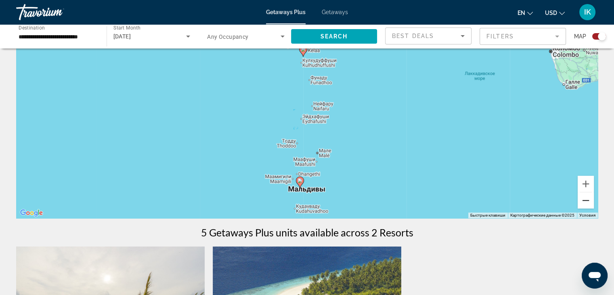
click at [586, 200] on button "Уменьшить" at bounding box center [586, 200] width 16 height 16
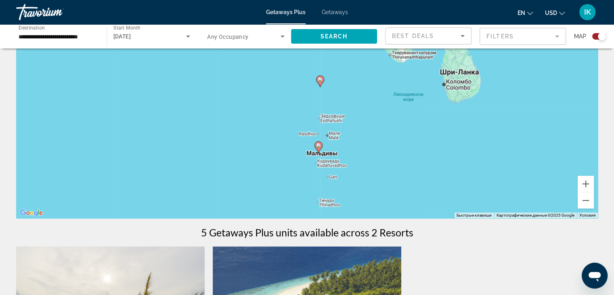
drag, startPoint x: 451, startPoint y: 130, endPoint x: 467, endPoint y: 133, distance: 16.5
click at [467, 133] on div "Чтобы активировать перетаскивание с помощью клавиатуры, нажмите Alt + Ввод. Пос…" at bounding box center [307, 97] width 582 height 242
click at [320, 147] on image "Main content" at bounding box center [318, 145] width 5 height 5
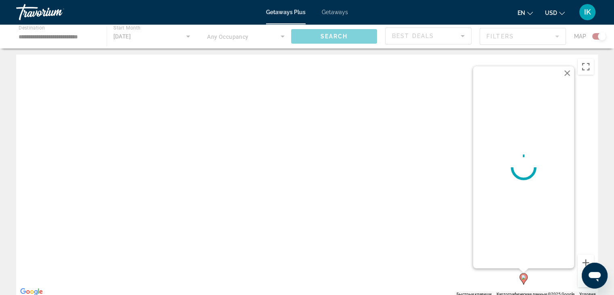
scroll to position [0, 0]
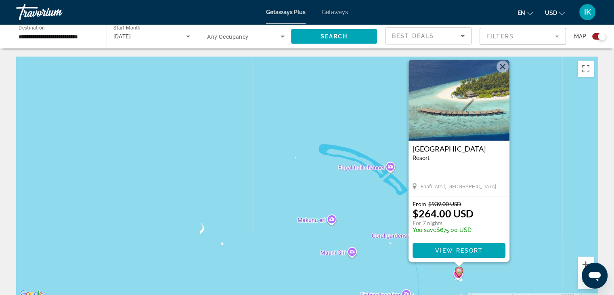
drag, startPoint x: 355, startPoint y: 187, endPoint x: 309, endPoint y: 193, distance: 46.8
click at [309, 193] on div "Чтобы активировать перетаскивание с помощью клавиатуры, нажмите Alt + Ввод. Пос…" at bounding box center [307, 178] width 582 height 242
click at [454, 252] on span "View Resort" at bounding box center [459, 250] width 48 height 6
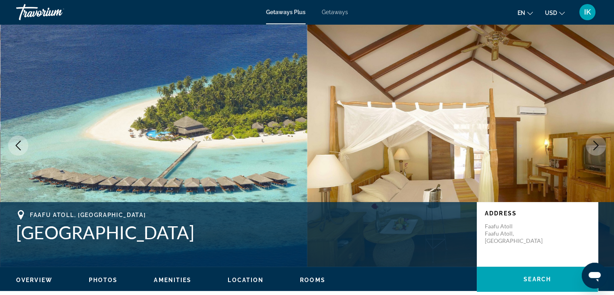
click at [599, 146] on icon "Next image" at bounding box center [596, 146] width 10 height 10
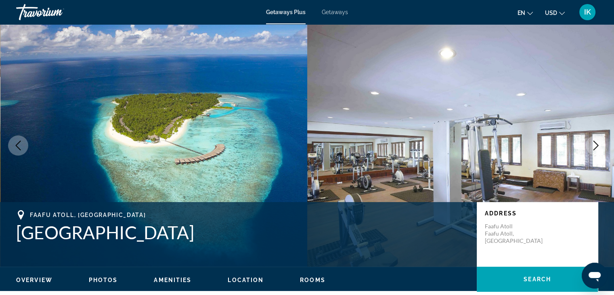
click at [599, 146] on icon "Next image" at bounding box center [596, 146] width 10 height 10
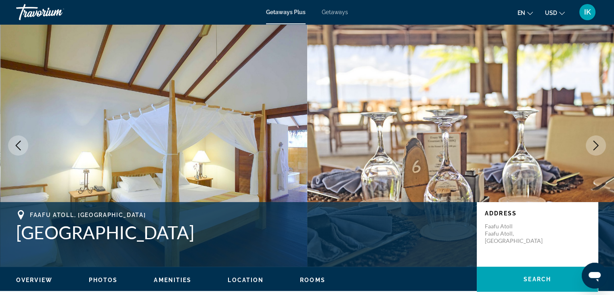
click at [599, 146] on icon "Next image" at bounding box center [596, 146] width 10 height 10
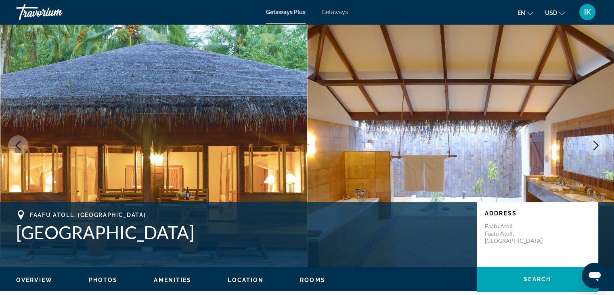
click at [599, 146] on icon "Next image" at bounding box center [596, 146] width 10 height 10
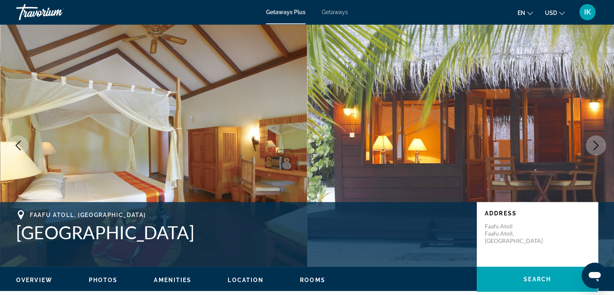
click at [599, 146] on icon "Next image" at bounding box center [596, 146] width 10 height 10
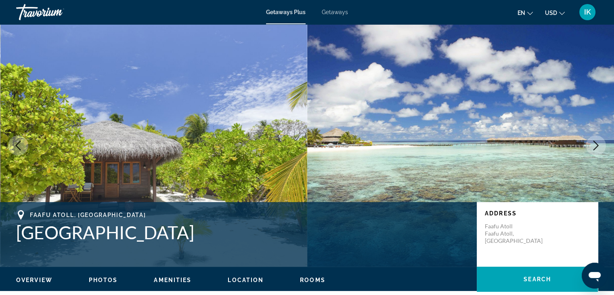
click at [599, 146] on icon "Next image" at bounding box center [596, 146] width 10 height 10
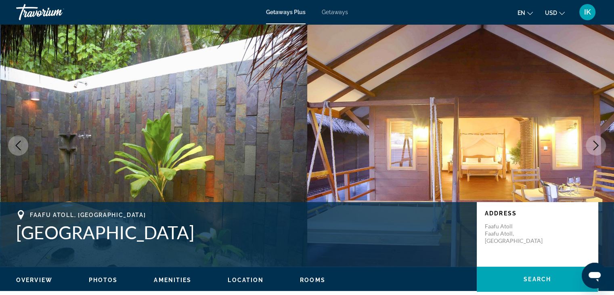
click at [599, 146] on icon "Next image" at bounding box center [596, 146] width 10 height 10
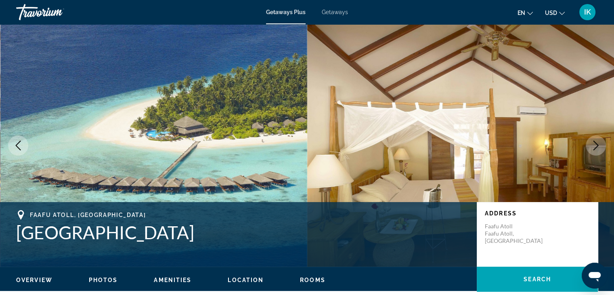
click at [599, 146] on icon "Next image" at bounding box center [596, 146] width 10 height 10
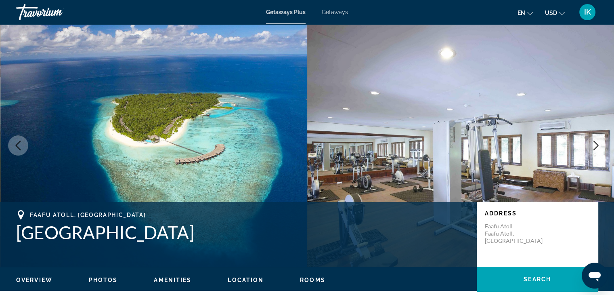
click at [599, 146] on icon "Next image" at bounding box center [596, 146] width 10 height 10
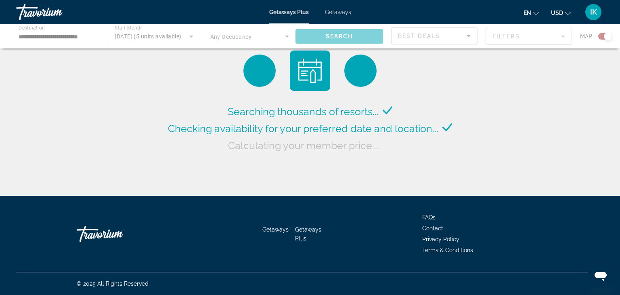
click at [54, 35] on div "Main content" at bounding box center [310, 36] width 620 height 24
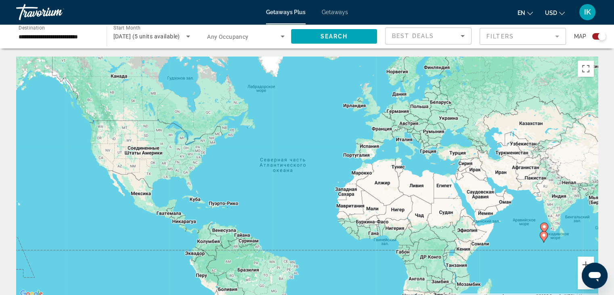
click at [65, 36] on input "**********" at bounding box center [58, 37] width 78 height 10
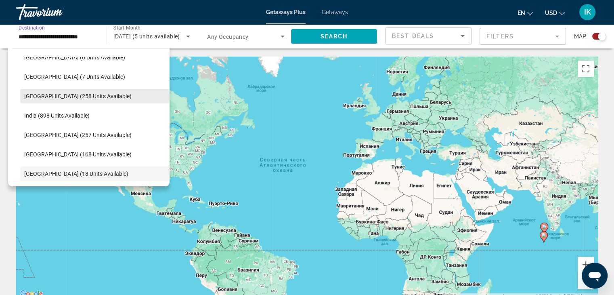
scroll to position [240, 0]
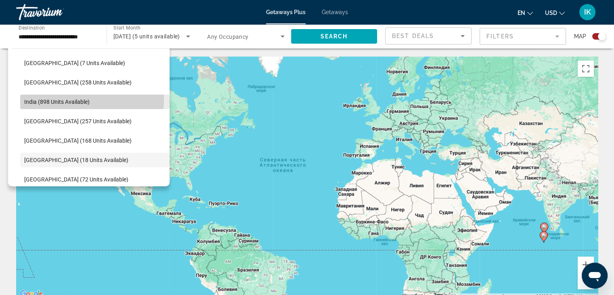
click at [78, 99] on span "India (898 units available)" at bounding box center [56, 102] width 65 height 6
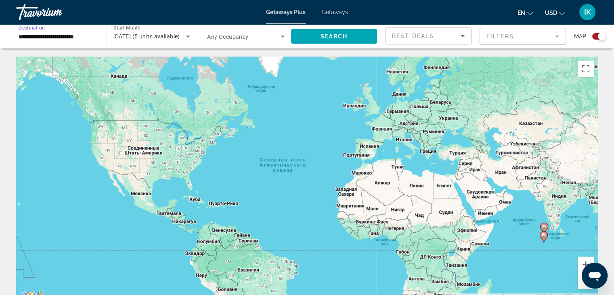
click at [282, 36] on icon "Search widget" at bounding box center [283, 37] width 4 height 2
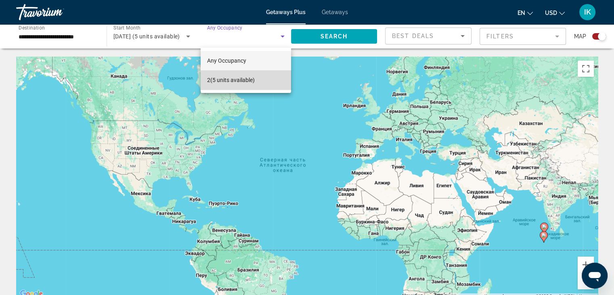
click at [261, 74] on mat-option "2 (5 units available)" at bounding box center [246, 79] width 90 height 19
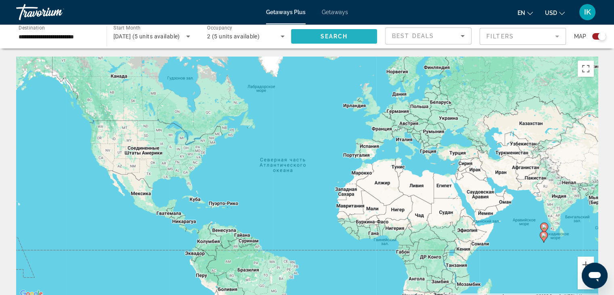
click at [327, 40] on span "Search widget" at bounding box center [334, 36] width 86 height 19
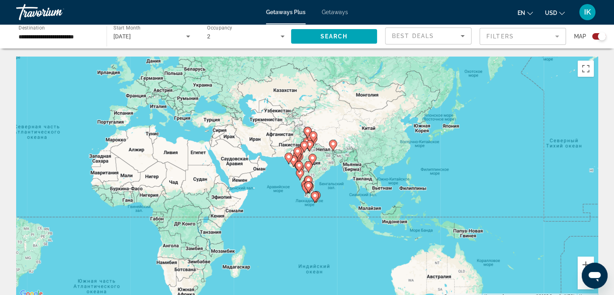
drag, startPoint x: 368, startPoint y: 144, endPoint x: 149, endPoint y: 113, distance: 220.6
click at [149, 113] on div "Чтобы активировать перетаскивание с помощью клавиатуры, нажмите Alt + Ввод. Пос…" at bounding box center [307, 178] width 582 height 242
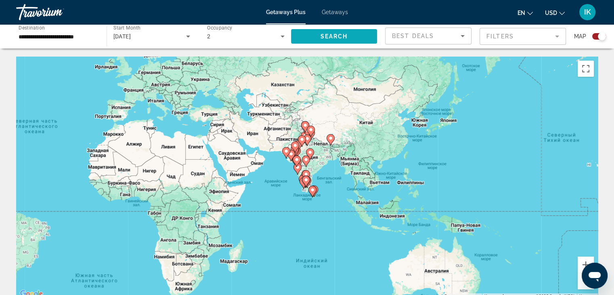
click at [330, 38] on span "Search" at bounding box center [333, 36] width 27 height 6
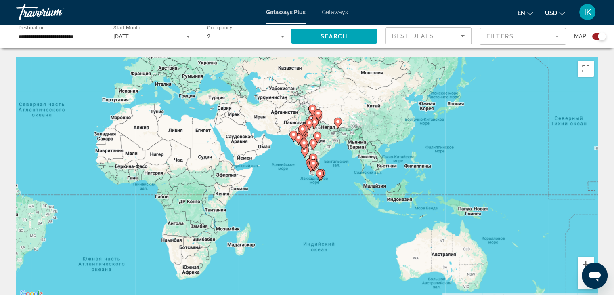
drag, startPoint x: 324, startPoint y: 173, endPoint x: 336, endPoint y: 181, distance: 14.5
click at [336, 181] on div "Чтобы активировать перетаскивание с помощью клавиатуры, нажмите Alt + Ввод. Пос…" at bounding box center [307, 178] width 582 height 242
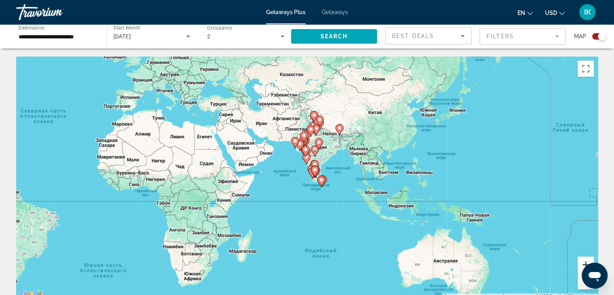
click at [585, 262] on button "Увеличить" at bounding box center [586, 264] width 16 height 16
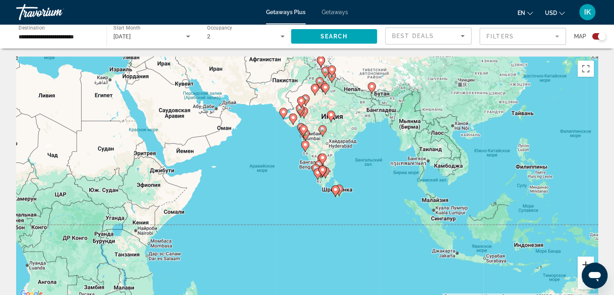
click at [585, 261] on button "Увеличить" at bounding box center [586, 264] width 16 height 16
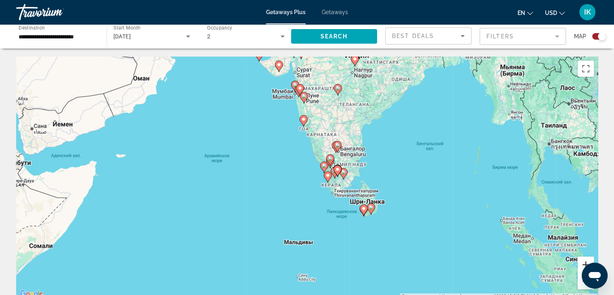
click at [585, 261] on button "Увеличить" at bounding box center [586, 264] width 16 height 16
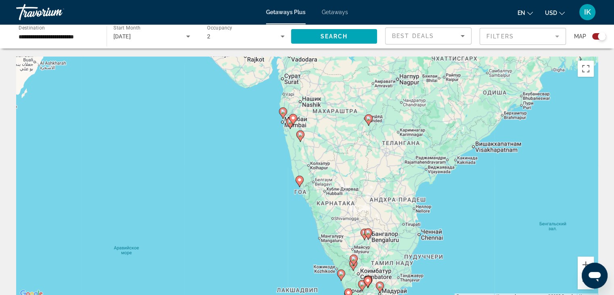
drag, startPoint x: 477, startPoint y: 151, endPoint x: 475, endPoint y: 228, distance: 77.6
click at [477, 246] on div "Чтобы активировать перетаскивание с помощью клавиатуры, нажмите Alt + Ввод. Пос…" at bounding box center [307, 178] width 582 height 242
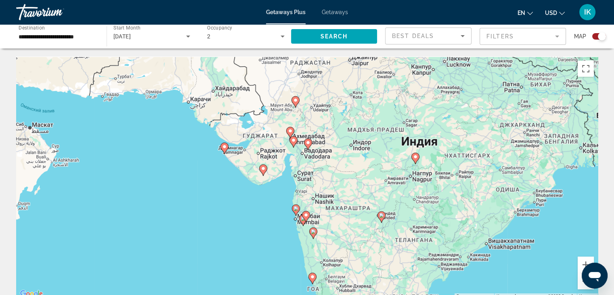
drag, startPoint x: 456, startPoint y: 189, endPoint x: 464, endPoint y: 256, distance: 68.0
click at [464, 256] on div "Чтобы активировать перетаскивание с помощью клавиатуры, нажмите Alt + Ввод. Пос…" at bounding box center [307, 178] width 582 height 242
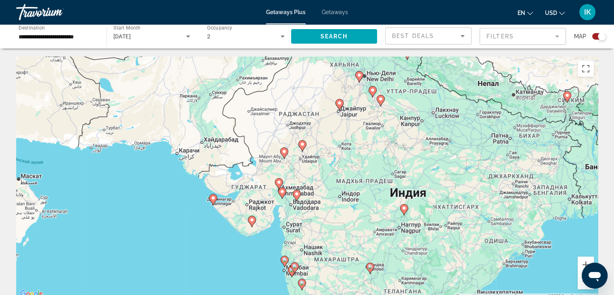
drag, startPoint x: 418, startPoint y: 186, endPoint x: 405, endPoint y: 231, distance: 46.2
click at [405, 231] on div "Чтобы активировать перетаскивание с помощью клавиатуры, нажмите Alt + Ввод. Пос…" at bounding box center [307, 178] width 582 height 242
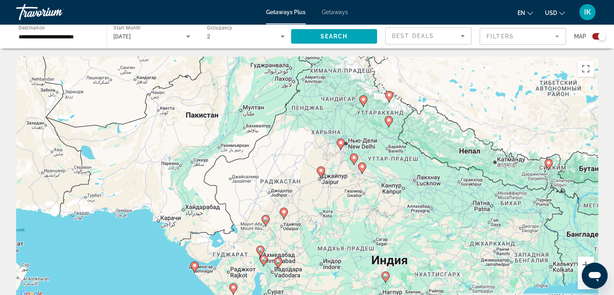
drag, startPoint x: 399, startPoint y: 137, endPoint x: 382, endPoint y: 195, distance: 61.1
click at [382, 195] on div "Чтобы активировать перетаскивание с помощью клавиатуры, нажмите Alt + Ввод. Пос…" at bounding box center [307, 178] width 582 height 242
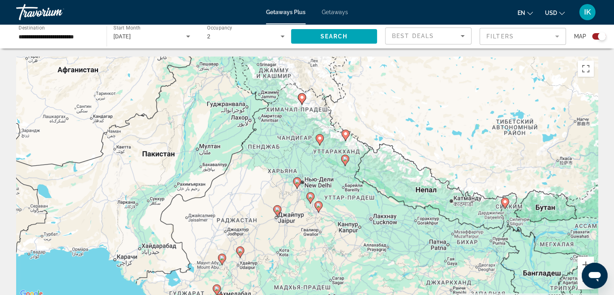
drag, startPoint x: 396, startPoint y: 154, endPoint x: 354, endPoint y: 186, distance: 52.7
click at [354, 186] on div "Чтобы активировать перетаскивание с помощью клавиатуры, нажмите Alt + Ввод. Пос…" at bounding box center [307, 178] width 582 height 242
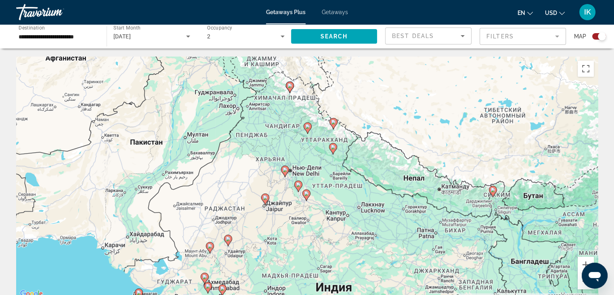
drag, startPoint x: 399, startPoint y: 201, endPoint x: 388, endPoint y: 189, distance: 16.3
click at [388, 189] on div "Чтобы активировать перетаскивание с помощью клавиатуры, нажмите Alt + Ввод. Пос…" at bounding box center [307, 178] width 582 height 242
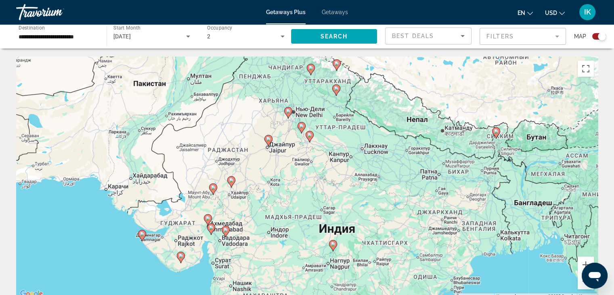
drag, startPoint x: 326, startPoint y: 240, endPoint x: 336, endPoint y: 146, distance: 94.7
click at [335, 156] on div "Чтобы активировать перетаскивание с помощью клавиатуры, нажмите Alt + Ввод. Пос…" at bounding box center [307, 178] width 582 height 242
click at [336, 147] on div "Чтобы активировать перетаскивание с помощью клавиатуры, нажмите Alt + Ввод. Пос…" at bounding box center [307, 178] width 582 height 242
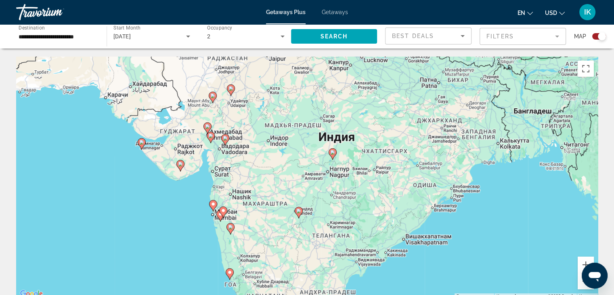
drag, startPoint x: 281, startPoint y: 238, endPoint x: 269, endPoint y: 177, distance: 62.6
click at [270, 178] on div "Чтобы активировать перетаскивание с помощью клавиатуры, нажмите Alt + Ввод. Пос…" at bounding box center [307, 178] width 582 height 242
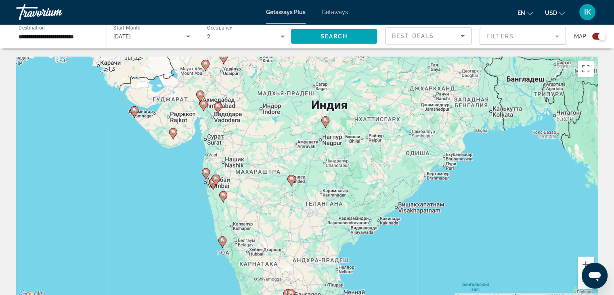
drag, startPoint x: 265, startPoint y: 206, endPoint x: 260, endPoint y: 173, distance: 32.7
click at [260, 173] on div "Чтобы активировать перетаскивание с помощью клавиатуры, нажмите Alt + Ввод. Пос…" at bounding box center [307, 178] width 582 height 242
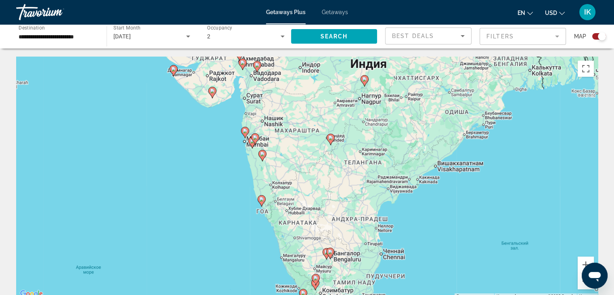
drag, startPoint x: 254, startPoint y: 217, endPoint x: 308, endPoint y: 189, distance: 60.7
click at [308, 189] on div "Чтобы активировать перетаскивание с помощью клавиатуры, нажмите Alt + Ввод. Пос…" at bounding box center [307, 178] width 582 height 242
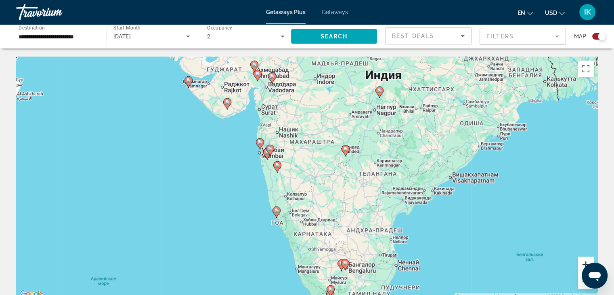
click at [582, 259] on button "Увеличить" at bounding box center [586, 264] width 16 height 16
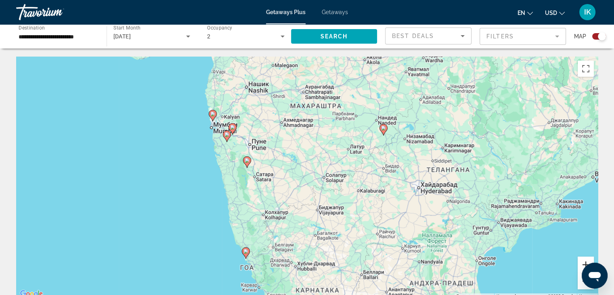
click at [582, 259] on button "Увеличить" at bounding box center [586, 264] width 16 height 16
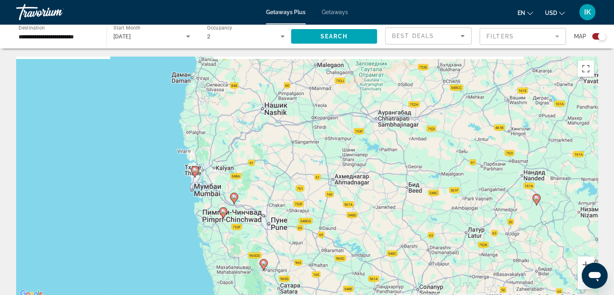
drag, startPoint x: 251, startPoint y: 130, endPoint x: 326, endPoint y: 243, distance: 136.3
click at [327, 243] on div "Чтобы активировать перетаскивание с помощью клавиатуры, нажмите Alt + Ввод. Пос…" at bounding box center [307, 178] width 582 height 242
drag, startPoint x: 238, startPoint y: 193, endPoint x: 247, endPoint y: 198, distance: 10.3
click at [247, 198] on div "Чтобы активировать перетаскивание с помощью клавиатуры, нажмите Alt + Ввод. Пос…" at bounding box center [307, 178] width 582 height 242
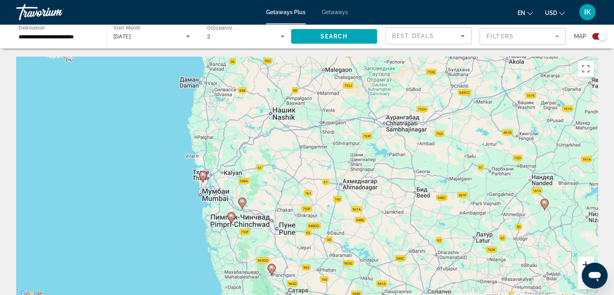
click at [585, 265] on button "Увеличить" at bounding box center [586, 264] width 16 height 16
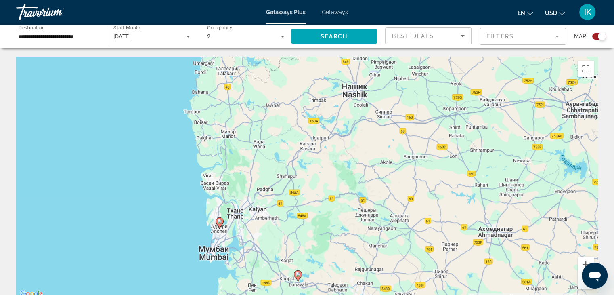
drag, startPoint x: 195, startPoint y: 146, endPoint x: 315, endPoint y: 187, distance: 127.7
click at [315, 187] on div "Чтобы активировать перетаскивание с помощью клавиатуры, нажмите Alt + Ввод. Пос…" at bounding box center [307, 178] width 582 height 242
click at [583, 261] on button "Увеличить" at bounding box center [586, 264] width 16 height 16
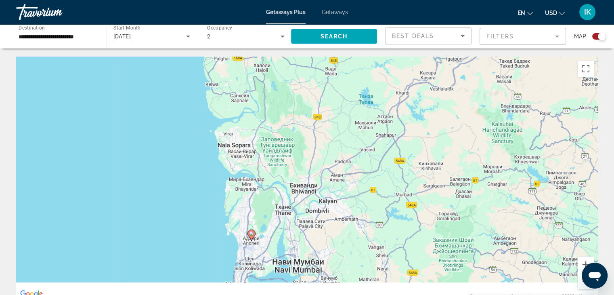
drag, startPoint x: 349, startPoint y: 213, endPoint x: 323, endPoint y: 199, distance: 29.8
click at [374, 191] on div "Чтобы активировать перетаскивание с помощью клавиатуры, нажмите Alt + Ввод. Пос…" at bounding box center [307, 178] width 582 height 242
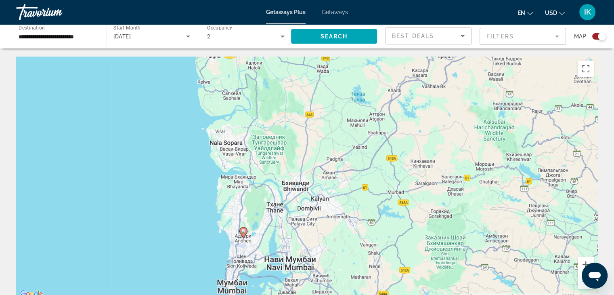
click at [247, 231] on div "Чтобы активировать перетаскивание с помощью клавиатуры, нажмите Alt + Ввод. Пос…" at bounding box center [307, 178] width 582 height 242
click at [84, 33] on input "**********" at bounding box center [58, 37] width 78 height 10
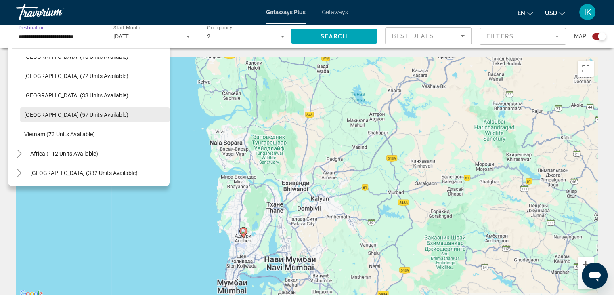
scroll to position [344, 0]
click at [18, 173] on icon "Toggle Middle East (332 units available)" at bounding box center [19, 172] width 8 height 8
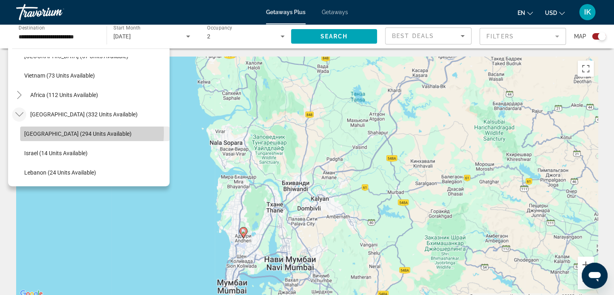
click at [73, 132] on span "[GEOGRAPHIC_DATA] (294 units available)" at bounding box center [77, 133] width 107 height 6
type input "**********"
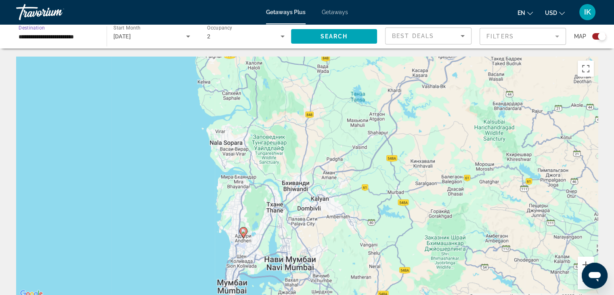
click at [188, 36] on icon "Search widget" at bounding box center [188, 37] width 4 height 2
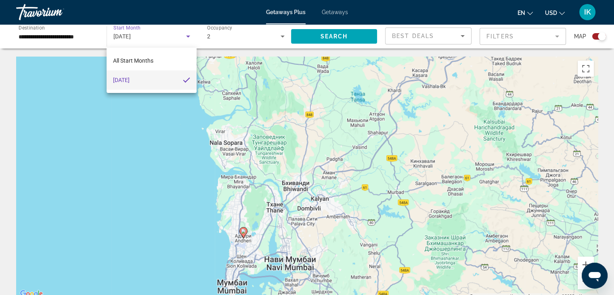
click at [150, 80] on mat-option "[DATE]" at bounding box center [152, 79] width 90 height 19
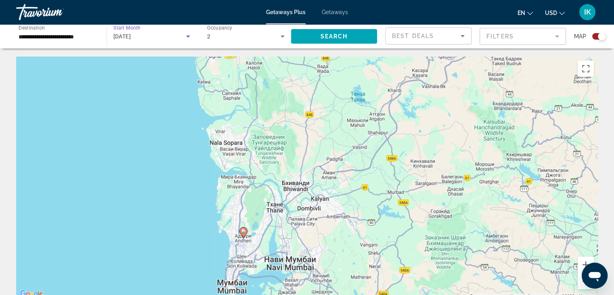
click at [284, 38] on icon "Search widget" at bounding box center [283, 37] width 10 height 10
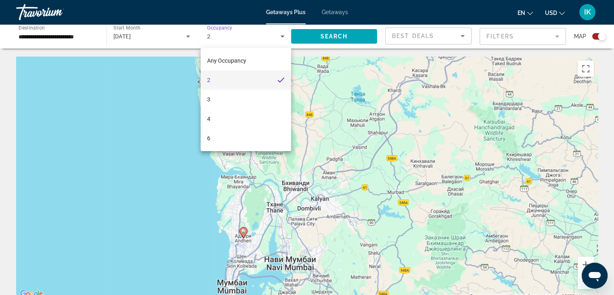
click at [227, 83] on mat-option "2" at bounding box center [246, 79] width 90 height 19
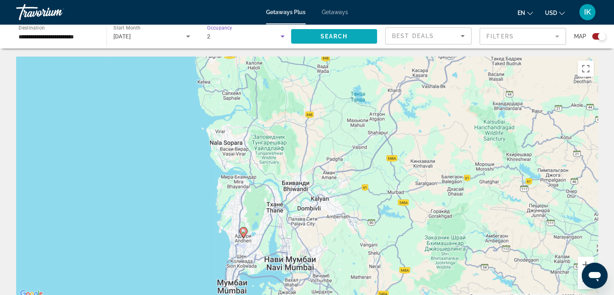
click at [342, 33] on span "Search" at bounding box center [333, 36] width 27 height 6
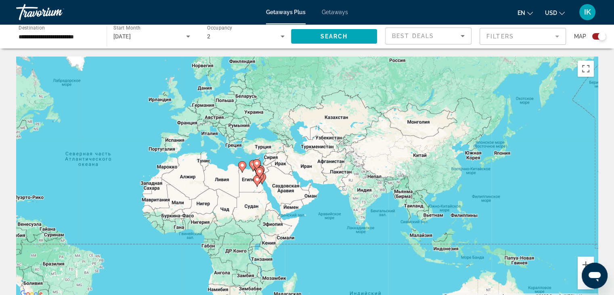
drag, startPoint x: 258, startPoint y: 181, endPoint x: 300, endPoint y: 200, distance: 46.1
click at [300, 200] on div "Чтобы активировать перетаскивание с помощью клавиатуры, нажмите Alt + Ввод. Пос…" at bounding box center [307, 178] width 582 height 242
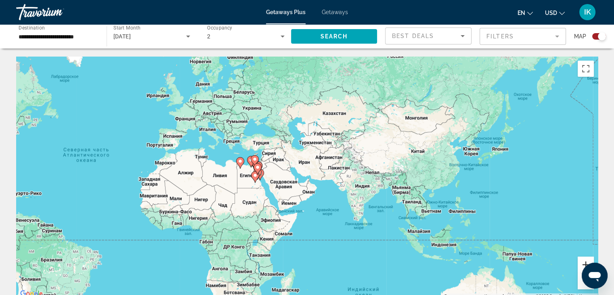
click at [588, 259] on button "Увеличить" at bounding box center [586, 264] width 16 height 16
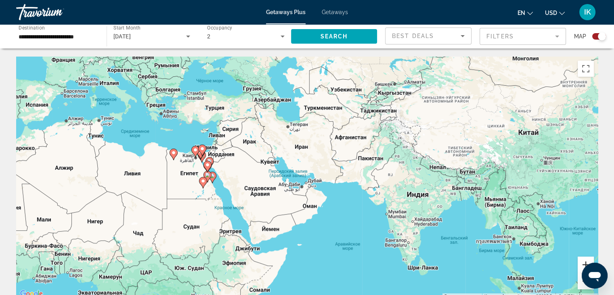
click at [588, 259] on button "Увеличить" at bounding box center [586, 264] width 16 height 16
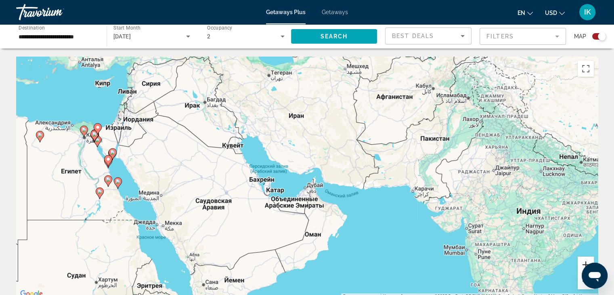
click at [588, 259] on button "Увеличить" at bounding box center [586, 264] width 16 height 16
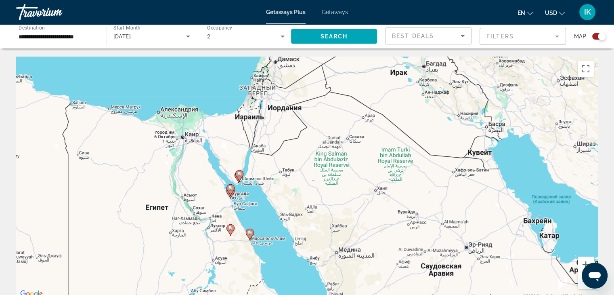
drag, startPoint x: 328, startPoint y: 212, endPoint x: 498, endPoint y: 207, distance: 170.9
click at [499, 208] on div "Чтобы активировать перетаскивание с помощью клавиатуры, нажмите Alt + Ввод. Пос…" at bounding box center [307, 178] width 582 height 242
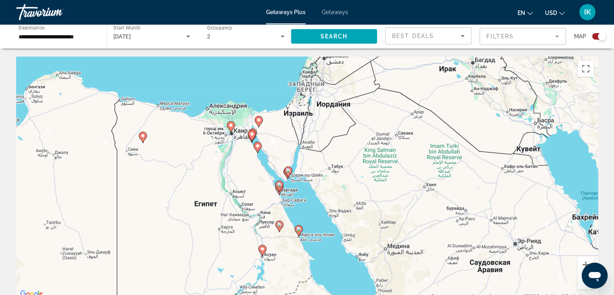
drag, startPoint x: 405, startPoint y: 207, endPoint x: 436, endPoint y: 200, distance: 32.3
click at [436, 200] on div "Чтобы активировать перетаскивание с помощью клавиатуры, нажмите Alt + Ввод. Пос…" at bounding box center [307, 178] width 582 height 242
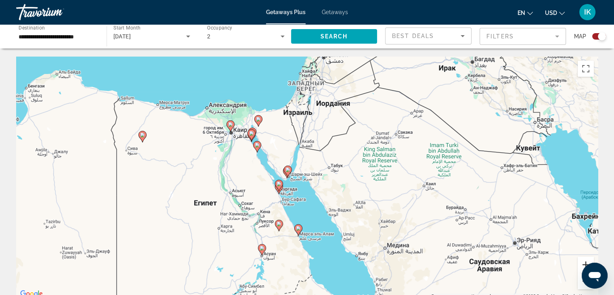
click at [588, 260] on button "Увеличить" at bounding box center [586, 264] width 16 height 16
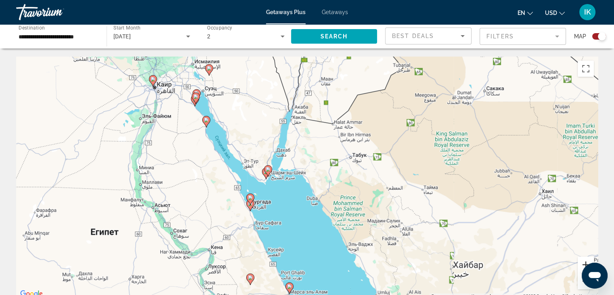
click at [588, 260] on button "Увеличить" at bounding box center [586, 264] width 16 height 16
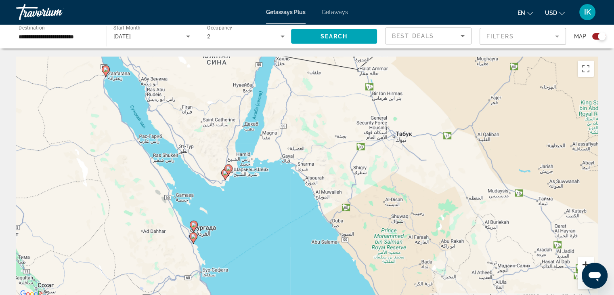
click at [588, 260] on button "Увеличить" at bounding box center [586, 264] width 16 height 16
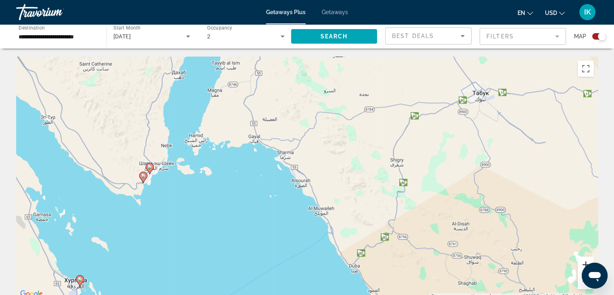
click at [588, 260] on button "Увеличить" at bounding box center [586, 264] width 16 height 16
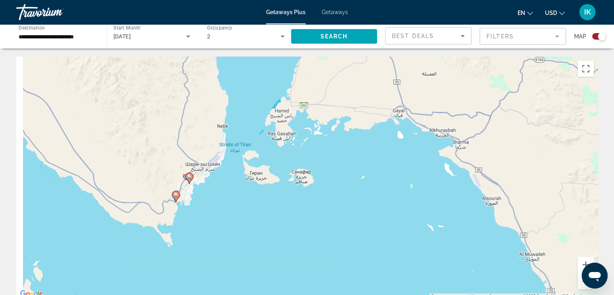
drag, startPoint x: 217, startPoint y: 210, endPoint x: 332, endPoint y: 204, distance: 114.9
click at [332, 204] on div "Чтобы активировать перетаскивание с помощью клавиатуры, нажмите Alt + Ввод. Пос…" at bounding box center [307, 178] width 582 height 242
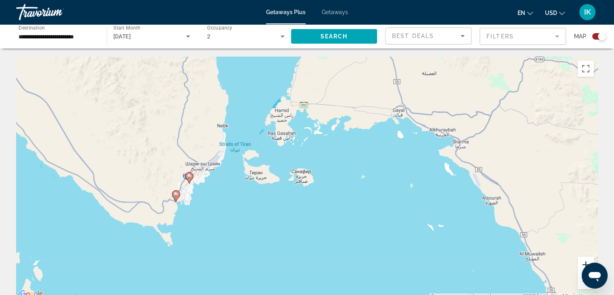
click at [587, 261] on button "Увеличить" at bounding box center [586, 264] width 16 height 16
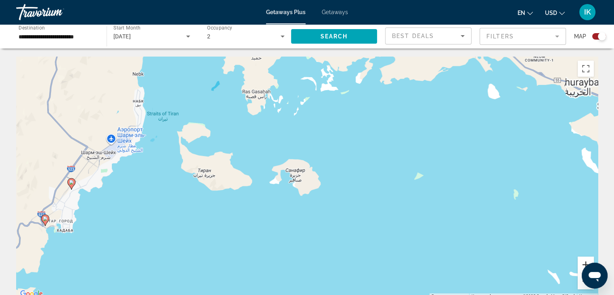
drag, startPoint x: 587, startPoint y: 261, endPoint x: 548, endPoint y: 250, distance: 40.5
click at [586, 260] on button "Увеличить" at bounding box center [586, 264] width 16 height 16
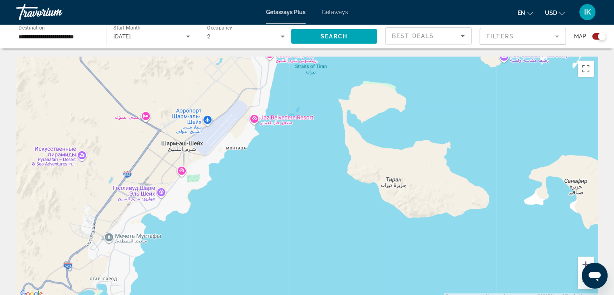
drag, startPoint x: 45, startPoint y: 174, endPoint x: 337, endPoint y: 189, distance: 292.8
click at [337, 189] on div "Main content" at bounding box center [307, 178] width 582 height 242
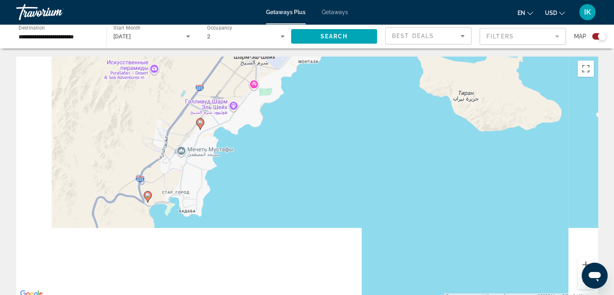
drag, startPoint x: 250, startPoint y: 236, endPoint x: 324, endPoint y: 133, distance: 127.2
click at [325, 133] on div "Чтобы активировать перетаскивание с помощью клавиатуры, нажмите Alt + Ввод. Пос…" at bounding box center [307, 178] width 582 height 242
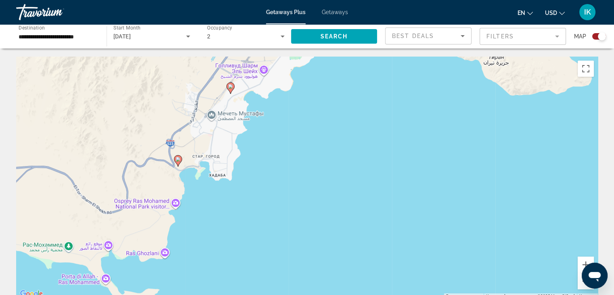
drag, startPoint x: 285, startPoint y: 201, endPoint x: 297, endPoint y: 195, distance: 14.1
click at [297, 195] on div "Чтобы активировать перетаскивание с помощью клавиатуры, нажмите Alt + Ввод. Пос…" at bounding box center [307, 178] width 582 height 242
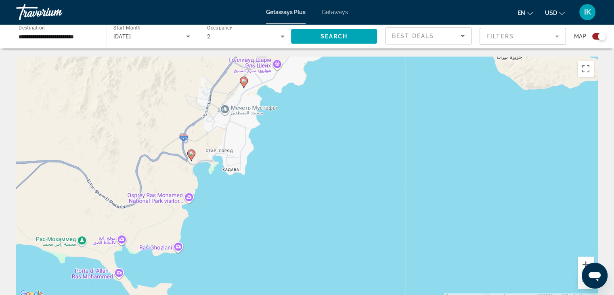
click at [264, 194] on div "Чтобы активировать перетаскивание с помощью клавиатуры, нажмите Alt + Ввод. Пос…" at bounding box center [307, 178] width 582 height 242
click at [191, 154] on image "Main content" at bounding box center [191, 153] width 5 height 5
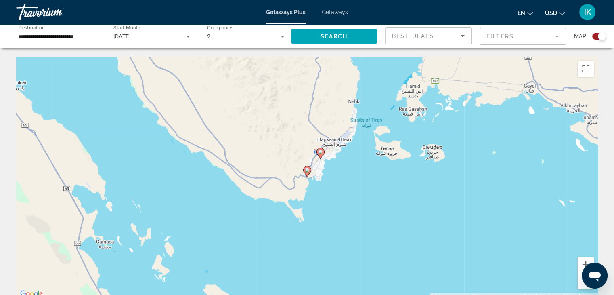
click at [307, 170] on image "Main content" at bounding box center [307, 170] width 5 height 5
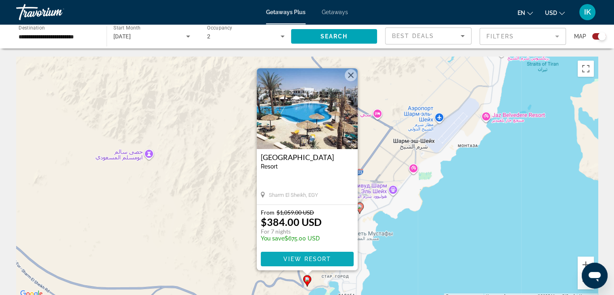
click at [292, 259] on span "View Resort" at bounding box center [307, 259] width 48 height 6
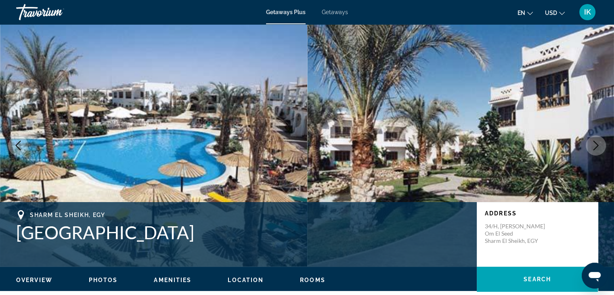
click at [595, 146] on icon "Next image" at bounding box center [596, 146] width 10 height 10
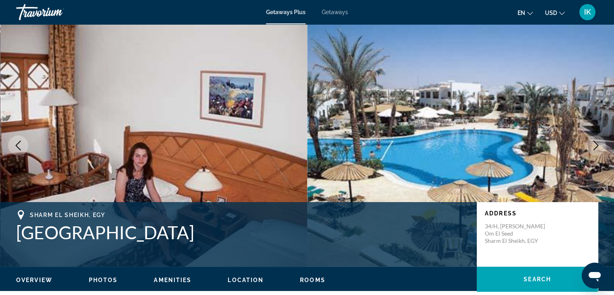
click at [595, 146] on icon "Next image" at bounding box center [596, 146] width 10 height 10
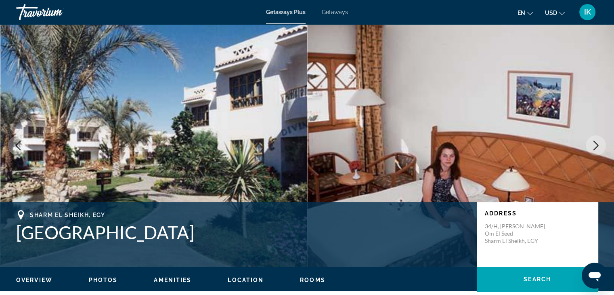
click at [595, 146] on icon "Next image" at bounding box center [596, 146] width 10 height 10
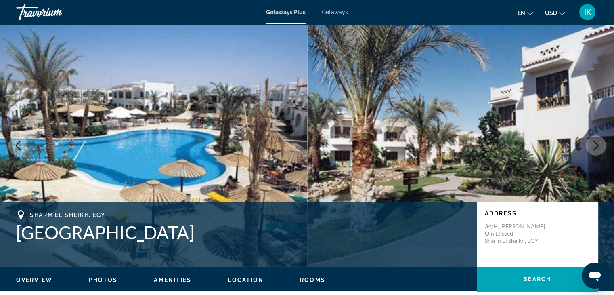
click at [595, 146] on icon "Next image" at bounding box center [596, 146] width 10 height 10
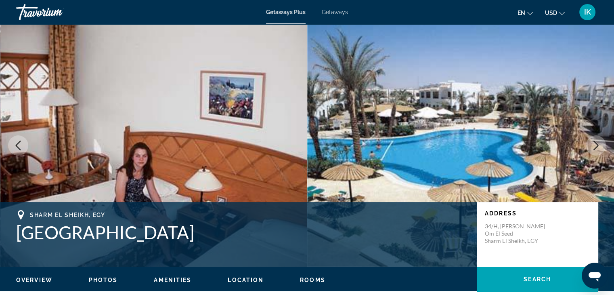
click at [595, 146] on icon "Next image" at bounding box center [596, 146] width 10 height 10
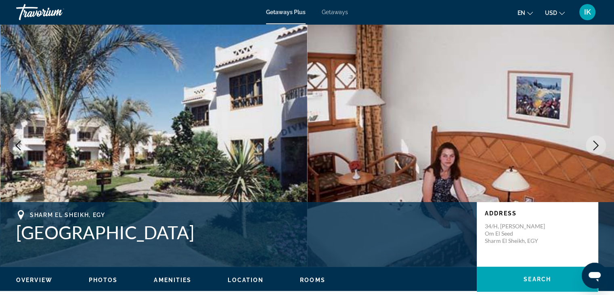
click at [595, 146] on icon "Next image" at bounding box center [596, 146] width 10 height 10
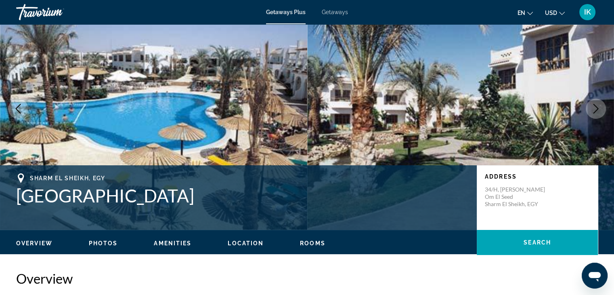
scroll to position [40, 0]
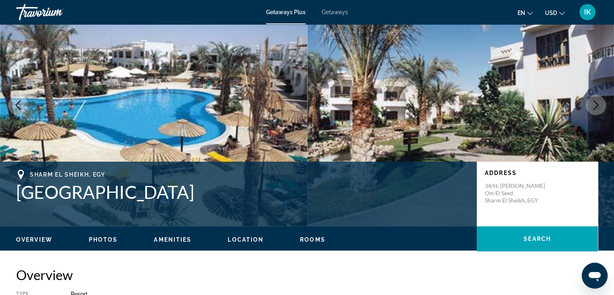
click at [24, 236] on span "Overview" at bounding box center [34, 239] width 36 height 6
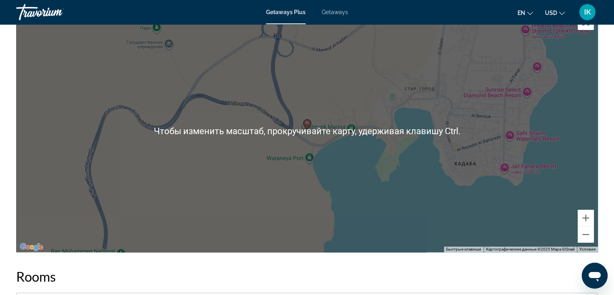
scroll to position [945, 0]
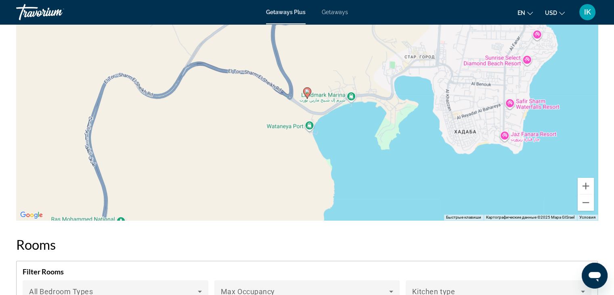
click at [377, 136] on div "Чтобы активировать перетаскивание с помощью клавиатуры, нажмите Alt + Ввод. Пос…" at bounding box center [307, 99] width 582 height 242
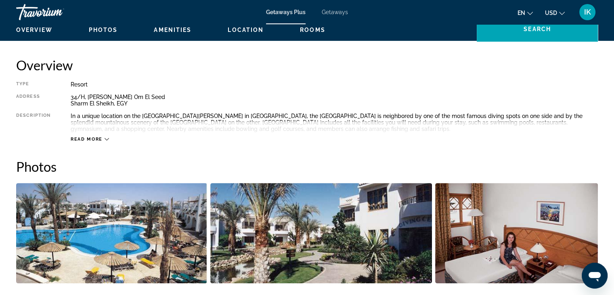
scroll to position [178, 0]
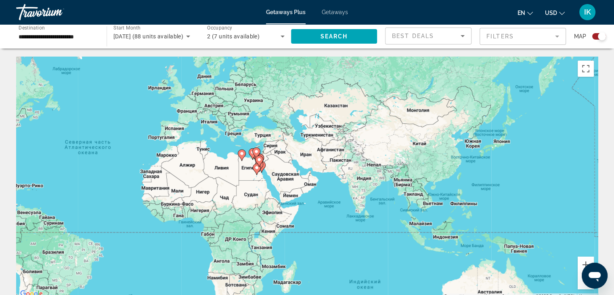
drag, startPoint x: 408, startPoint y: 201, endPoint x: 200, endPoint y: 183, distance: 209.6
click at [200, 183] on div "Чтобы активировать перетаскивание с помощью клавиатуры, нажмите Alt + Ввод. Пос…" at bounding box center [307, 178] width 582 height 242
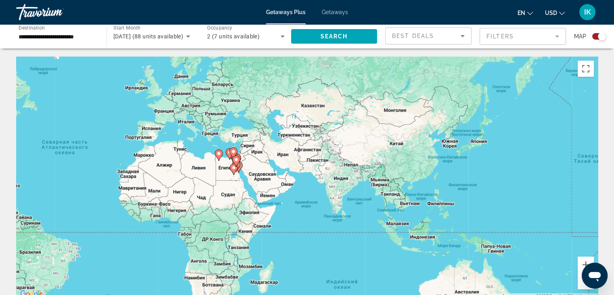
click at [77, 38] on input "**********" at bounding box center [58, 37] width 78 height 10
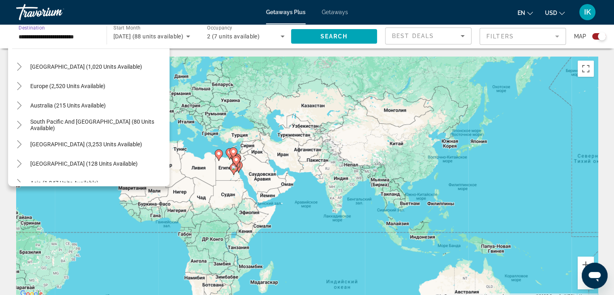
scroll to position [68, 0]
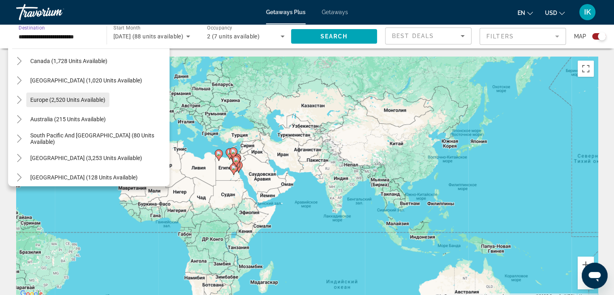
click at [68, 105] on span "Search widget" at bounding box center [67, 99] width 83 height 19
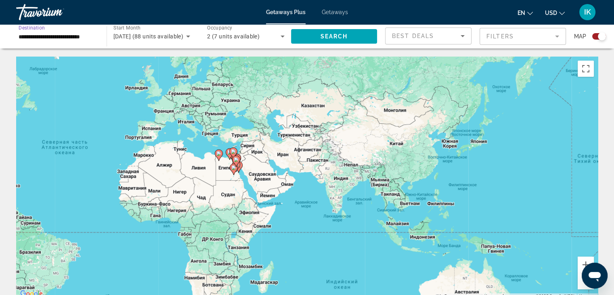
click at [76, 35] on input "**********" at bounding box center [58, 37] width 78 height 10
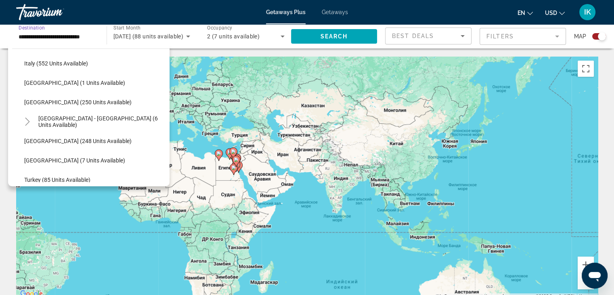
scroll to position [331, 0]
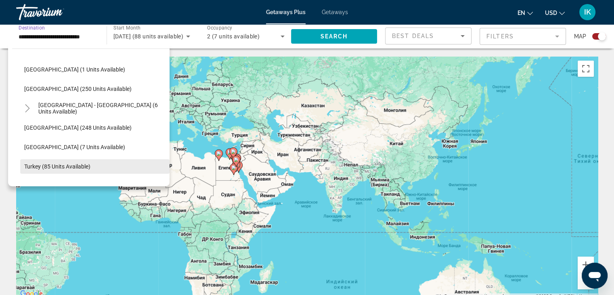
click at [69, 165] on span "Turkey (85 units available)" at bounding box center [57, 166] width 66 height 6
type input "**********"
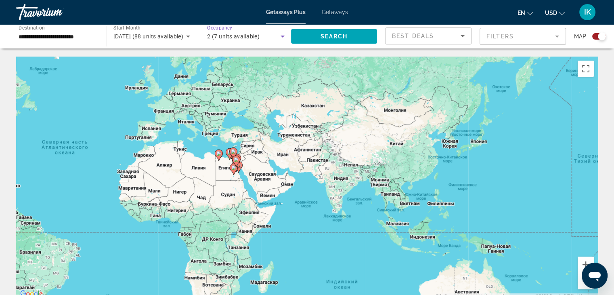
click at [281, 36] on icon "Search widget" at bounding box center [283, 37] width 10 height 10
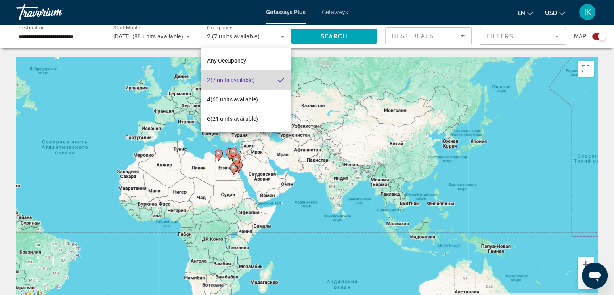
click at [253, 82] on span "2 (7 units available)" at bounding box center [231, 80] width 48 height 10
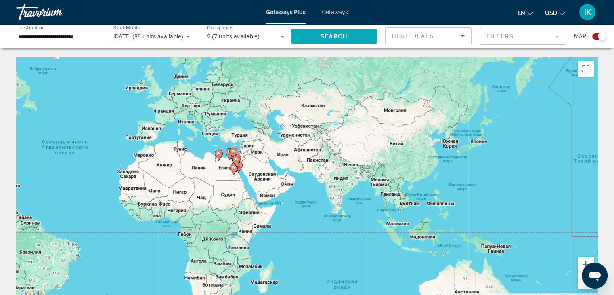
click at [322, 32] on span "Search widget" at bounding box center [334, 36] width 86 height 19
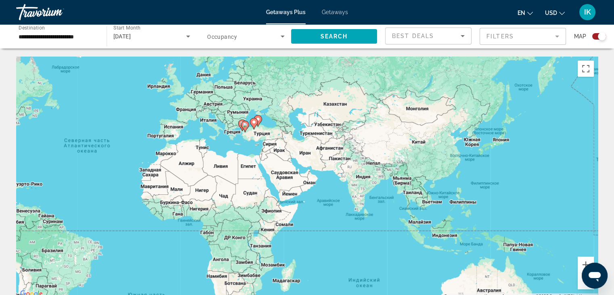
drag, startPoint x: 283, startPoint y: 152, endPoint x: 305, endPoint y: 150, distance: 22.3
click at [305, 150] on div "Чтобы активировать перетаскивание с помощью клавиатуры, нажмите Alt + Ввод. Пос…" at bounding box center [307, 178] width 582 height 242
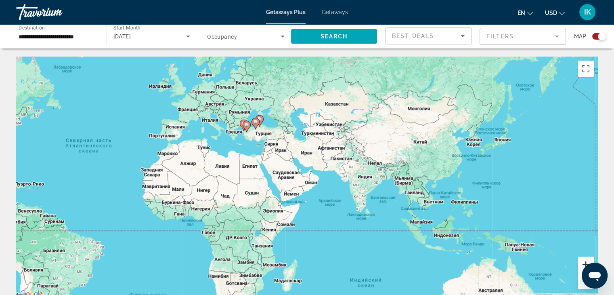
click at [582, 261] on button "Увеличить" at bounding box center [586, 264] width 16 height 16
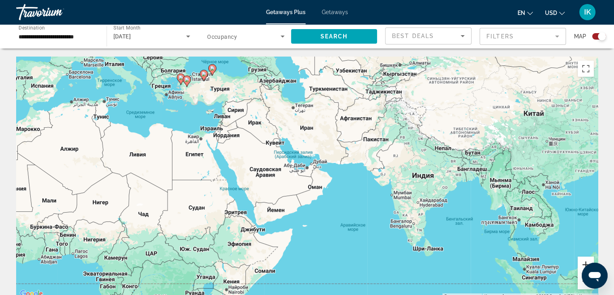
click at [582, 261] on button "Увеличить" at bounding box center [586, 264] width 16 height 16
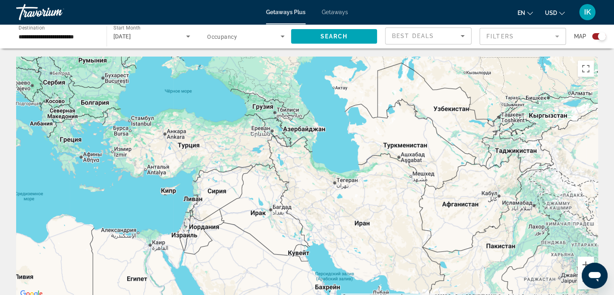
drag, startPoint x: 300, startPoint y: 157, endPoint x: 349, endPoint y: 254, distance: 108.9
click at [349, 254] on div "Main content" at bounding box center [307, 178] width 582 height 242
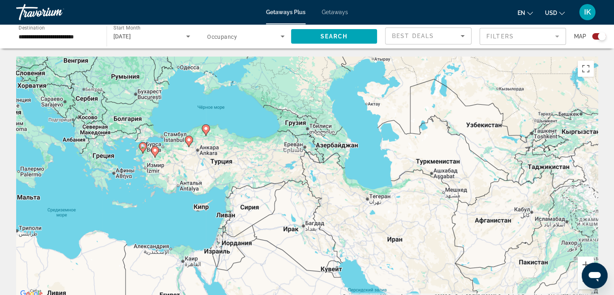
drag, startPoint x: 268, startPoint y: 191, endPoint x: 300, endPoint y: 201, distance: 33.6
click at [300, 201] on div "Чтобы активировать перетаскивание с помощью клавиатуры, нажмите Alt + Ввод. Пос…" at bounding box center [307, 178] width 582 height 242
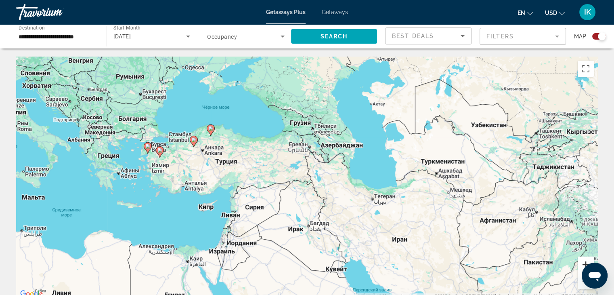
click at [585, 264] on button "Увеличить" at bounding box center [586, 264] width 16 height 16
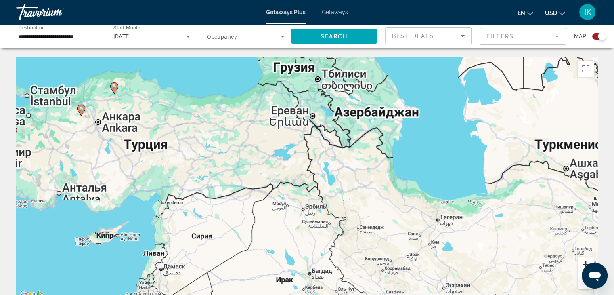
click at [585, 264] on button "Увеличить" at bounding box center [586, 264] width 16 height 16
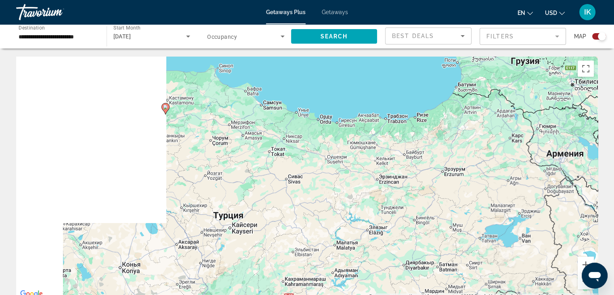
drag, startPoint x: 183, startPoint y: 140, endPoint x: 426, endPoint y: 244, distance: 264.4
click at [431, 246] on div "Чтобы активировать перетаскивание с помощью клавиатуры, нажмите Alt + Ввод. Пос…" at bounding box center [307, 178] width 582 height 242
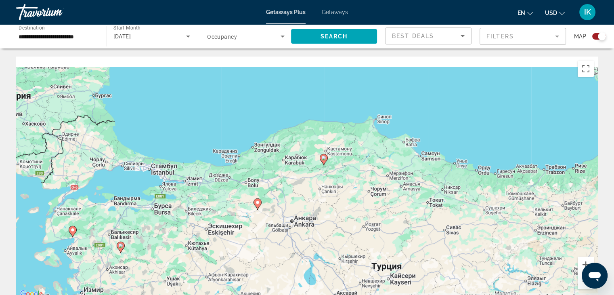
drag, startPoint x: 244, startPoint y: 192, endPoint x: 332, endPoint y: 220, distance: 92.9
click at [368, 227] on div "Чтобы активировать перетаскивание с помощью клавиатуры, нажмите Alt + Ввод. Пос…" at bounding box center [307, 178] width 582 height 242
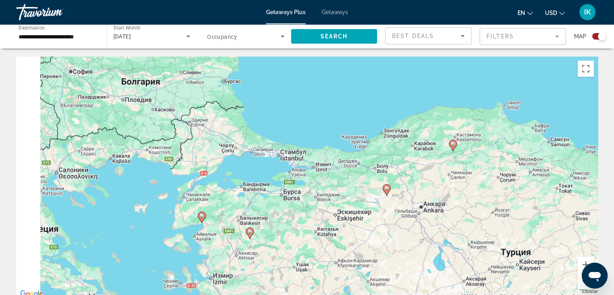
drag, startPoint x: 195, startPoint y: 214, endPoint x: 286, endPoint y: 196, distance: 92.7
click at [290, 193] on div "Чтобы активировать перетаскивание с помощью клавиатуры, нажмите Alt + Ввод. Пос…" at bounding box center [307, 178] width 582 height 242
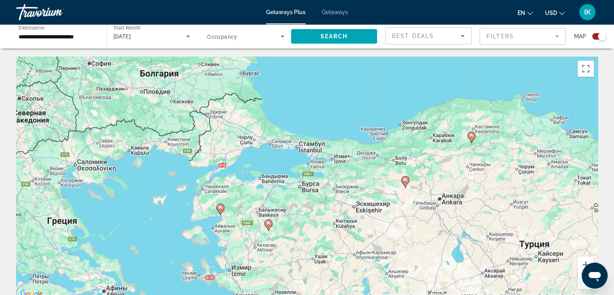
drag, startPoint x: 279, startPoint y: 242, endPoint x: 270, endPoint y: 235, distance: 11.7
click at [271, 235] on div "Чтобы активировать перетаскивание с помощью клавиатуры, нажмите Alt + Ввод. Пос…" at bounding box center [307, 178] width 582 height 242
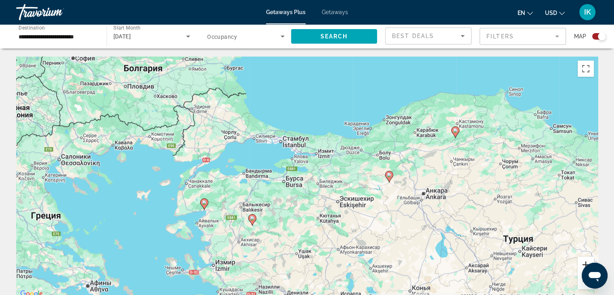
click at [588, 262] on button "Увеличить" at bounding box center [586, 264] width 16 height 16
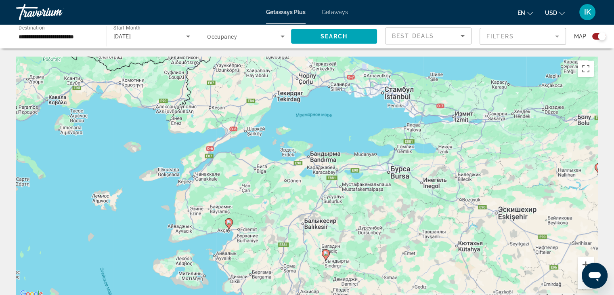
drag, startPoint x: 405, startPoint y: 215, endPoint x: 500, endPoint y: 206, distance: 94.9
click at [500, 206] on div "Чтобы активировать перетаскивание с помощью клавиатуры, нажмите Alt + Ввод. Пос…" at bounding box center [307, 178] width 582 height 242
click at [584, 261] on button "Увеличить" at bounding box center [586, 264] width 16 height 16
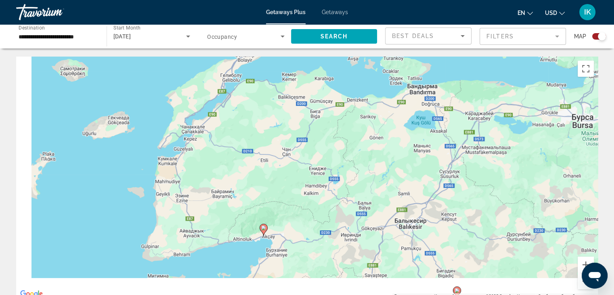
drag, startPoint x: 271, startPoint y: 230, endPoint x: 405, endPoint y: 151, distance: 156.3
click at [405, 151] on div "Чтобы активировать перетаскивание с помощью клавиатуры, нажмите Alt + Ввод. Пос…" at bounding box center [307, 178] width 582 height 242
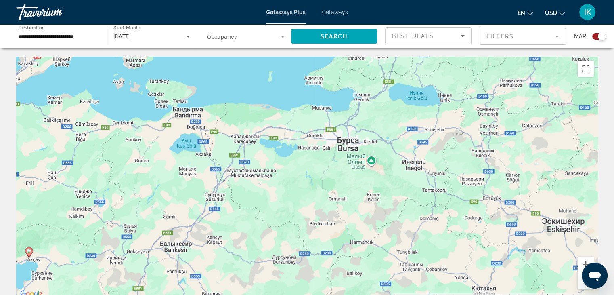
drag, startPoint x: 378, startPoint y: 204, endPoint x: 145, endPoint y: 258, distance: 239.7
click at [115, 265] on div "Чтобы активировать перетаскивание с помощью клавиатуры, нажмите Alt + Ввод. Пос…" at bounding box center [307, 178] width 582 height 242
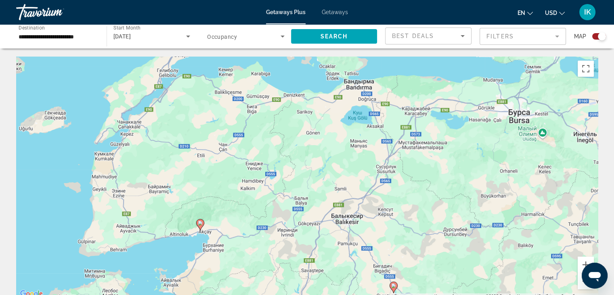
drag, startPoint x: 254, startPoint y: 248, endPoint x: 483, endPoint y: 153, distance: 248.6
click at [506, 136] on div "Чтобы активировать перетаскивание с помощью клавиатуры, нажмите Alt + Ввод. Пос…" at bounding box center [307, 178] width 582 height 242
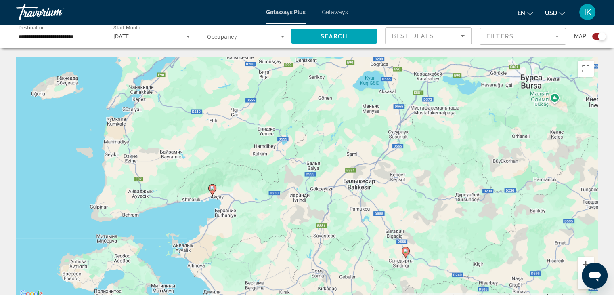
drag, startPoint x: 413, startPoint y: 207, endPoint x: 418, endPoint y: 193, distance: 14.3
click at [418, 193] on div "Чтобы активировать перетаскивание с помощью клавиатуры, нажмите Alt + Ввод. Пос…" at bounding box center [307, 178] width 582 height 242
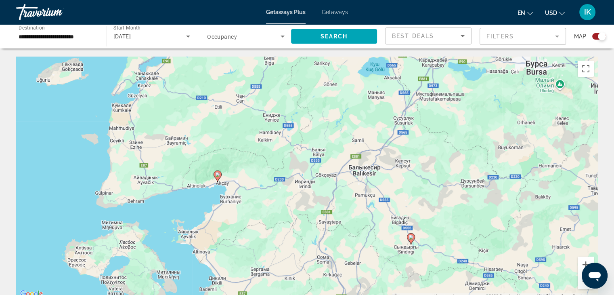
click at [218, 176] on image "Main content" at bounding box center [217, 174] width 5 height 5
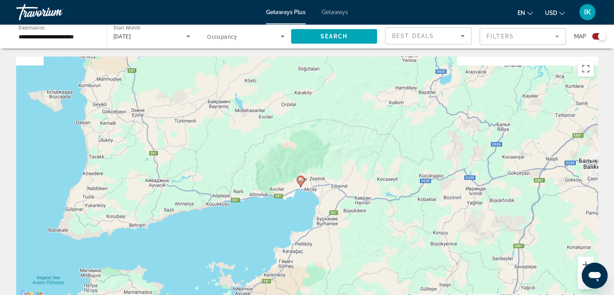
drag, startPoint x: 376, startPoint y: 230, endPoint x: 368, endPoint y: 224, distance: 9.9
click at [370, 227] on div "Чтобы активировать перетаскивание с помощью клавиатуры, нажмите Alt + Ввод. Пос…" at bounding box center [307, 178] width 582 height 242
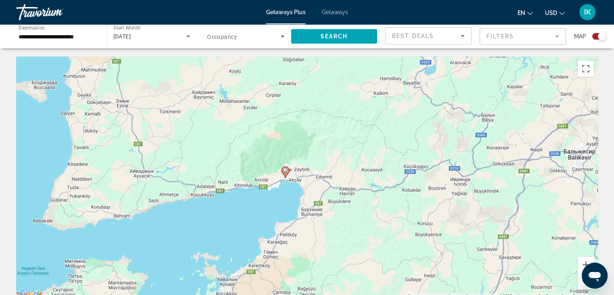
click at [287, 171] on image "Main content" at bounding box center [285, 170] width 5 height 5
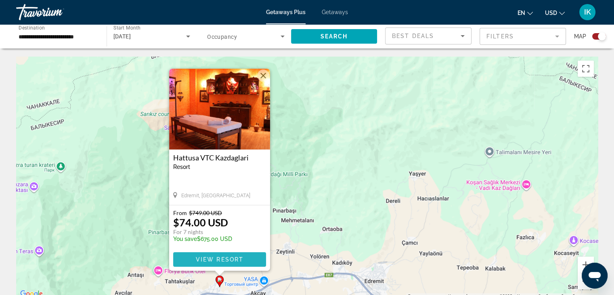
click at [223, 253] on span "Main content" at bounding box center [219, 259] width 93 height 19
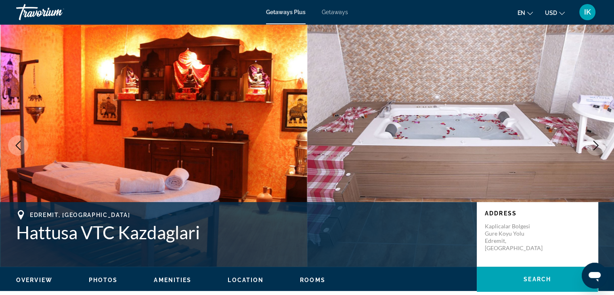
click at [597, 144] on icon "Next image" at bounding box center [596, 146] width 10 height 10
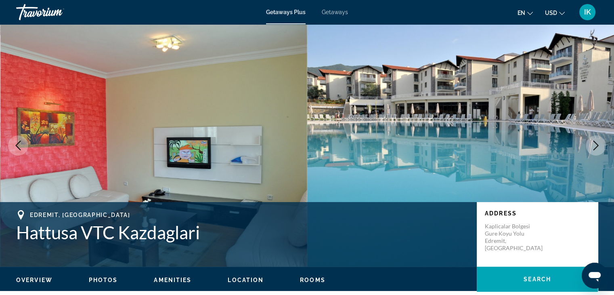
click at [597, 144] on icon "Next image" at bounding box center [596, 146] width 5 height 10
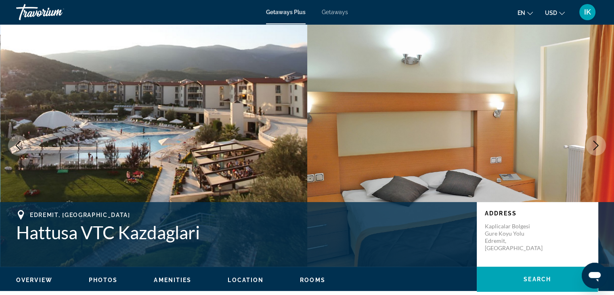
click at [597, 144] on icon "Next image" at bounding box center [596, 146] width 5 height 10
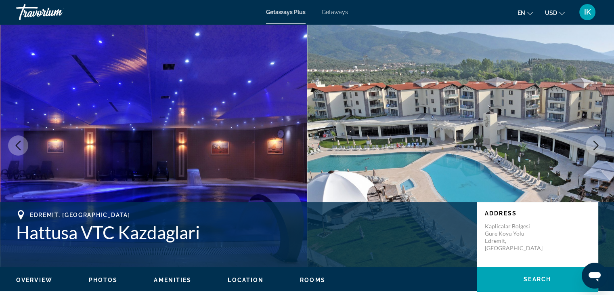
click at [597, 144] on icon "Next image" at bounding box center [596, 146] width 5 height 10
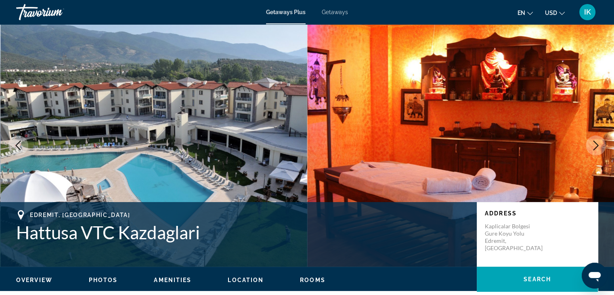
click at [597, 144] on icon "Next image" at bounding box center [596, 146] width 5 height 10
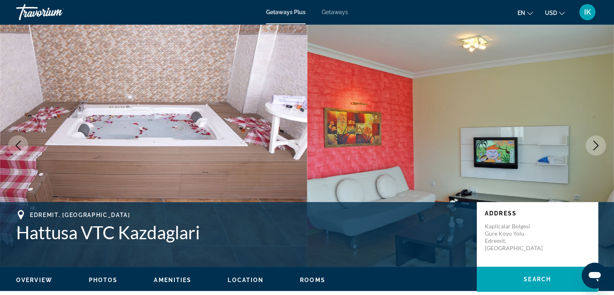
click at [597, 144] on icon "Next image" at bounding box center [596, 146] width 5 height 10
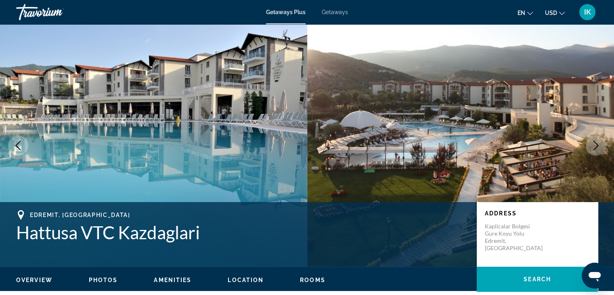
click at [597, 144] on icon "Next image" at bounding box center [596, 146] width 5 height 10
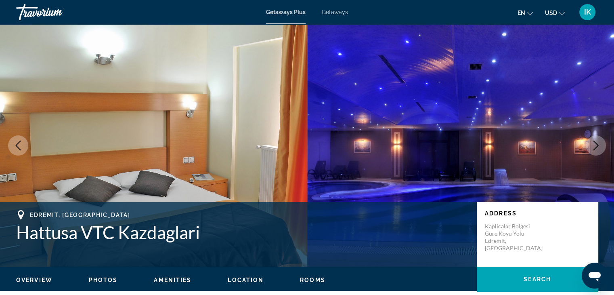
click at [597, 144] on icon "Next image" at bounding box center [596, 146] width 5 height 10
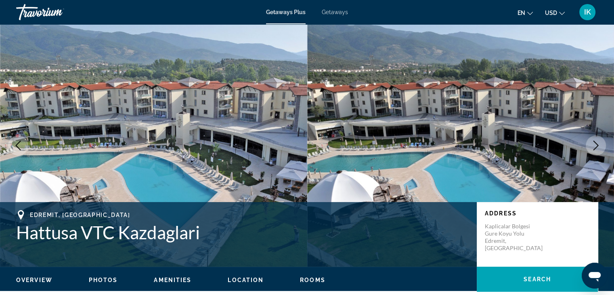
click at [597, 144] on icon "Next image" at bounding box center [596, 146] width 5 height 10
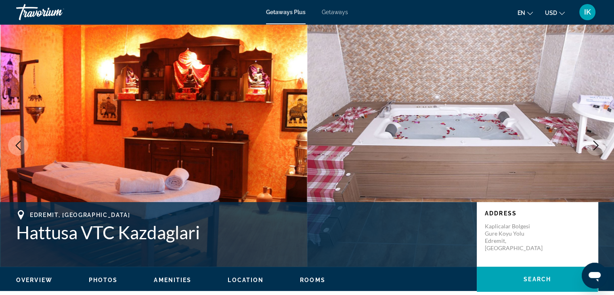
click at [596, 145] on icon "Next image" at bounding box center [596, 146] width 10 height 10
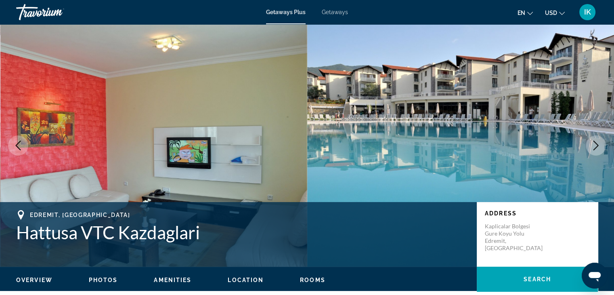
click at [595, 147] on icon "Next image" at bounding box center [596, 146] width 10 height 10
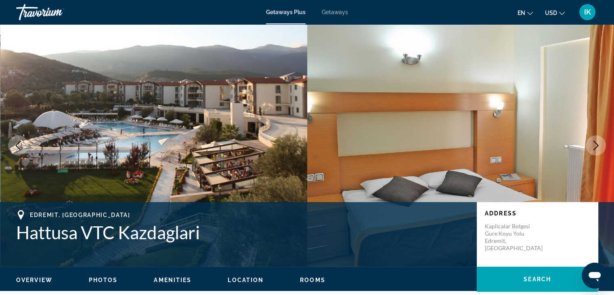
click at [595, 147] on icon "Next image" at bounding box center [596, 146] width 10 height 10
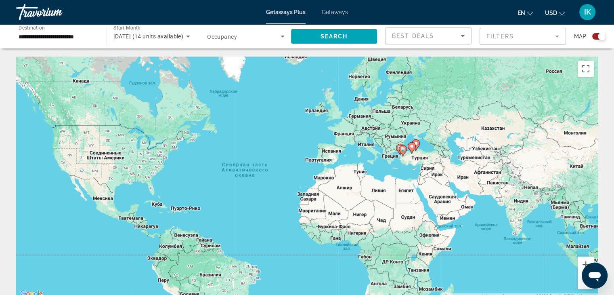
drag, startPoint x: 522, startPoint y: 228, endPoint x: 464, endPoint y: 230, distance: 57.4
click at [466, 231] on div "Чтобы активировать перетаскивание с помощью клавиатуры, нажмите Alt + Ввод. Пос…" at bounding box center [307, 178] width 582 height 242
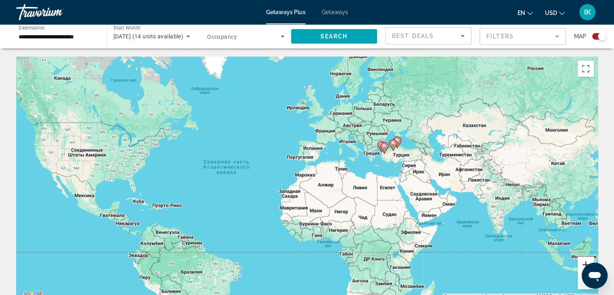
click at [585, 259] on button "Увеличить" at bounding box center [586, 264] width 16 height 16
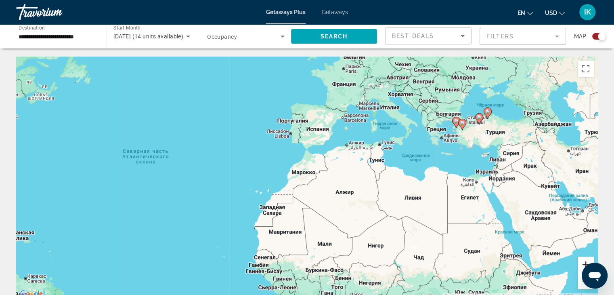
click at [585, 259] on button "Увеличить" at bounding box center [586, 264] width 16 height 16
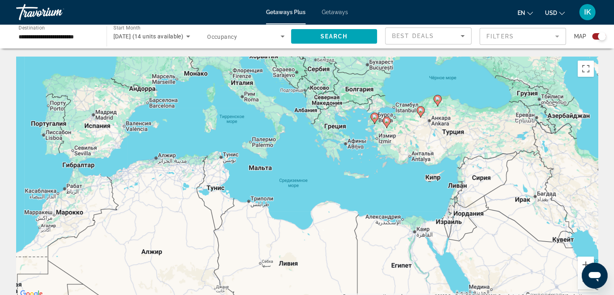
drag, startPoint x: 478, startPoint y: 222, endPoint x: 315, endPoint y: 240, distance: 164.6
click at [315, 241] on div "Чтобы активировать перетаскивание с помощью клавиатуры, нажмите Alt + Ввод. Пос…" at bounding box center [307, 178] width 582 height 242
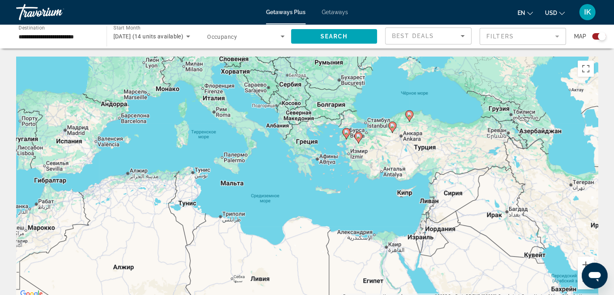
drag, startPoint x: 383, startPoint y: 192, endPoint x: 344, endPoint y: 209, distance: 42.2
click at [344, 209] on div "Чтобы активировать перетаскивание с помощью клавиатуры, нажмите Alt + Ввод. Пос…" at bounding box center [307, 178] width 582 height 242
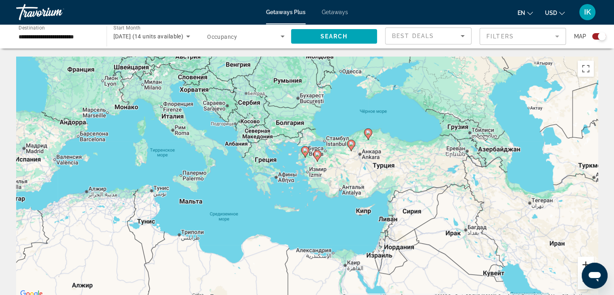
click at [586, 261] on button "Увеличить" at bounding box center [586, 264] width 16 height 16
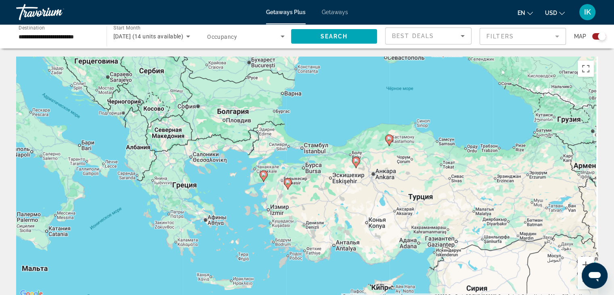
drag, startPoint x: 511, startPoint y: 196, endPoint x: 481, endPoint y: 225, distance: 40.8
click at [481, 225] on div "Чтобы активировать перетаскивание с помощью клавиатуры, нажмите Alt + Ввод. Пос…" at bounding box center [307, 178] width 582 height 242
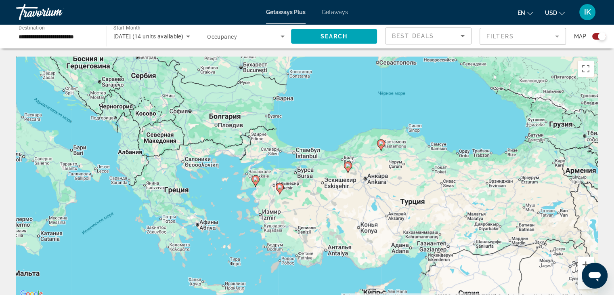
click at [456, 182] on div "Чтобы активировать перетаскивание с помощью клавиатуры, нажмите Alt + Ввод. Пос…" at bounding box center [307, 178] width 582 height 242
click at [349, 167] on image "Main content" at bounding box center [348, 165] width 5 height 5
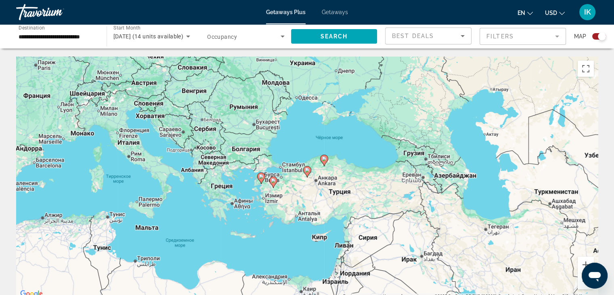
click at [306, 170] on image "Main content" at bounding box center [307, 170] width 5 height 5
type input "**********"
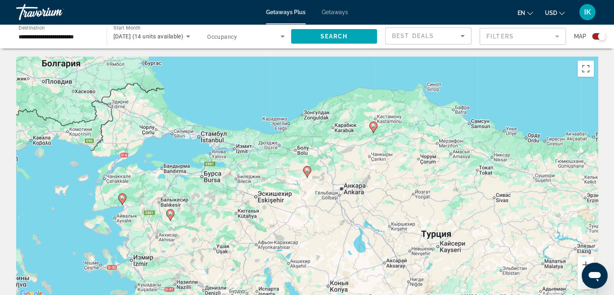
click at [307, 172] on image "Main content" at bounding box center [307, 170] width 5 height 5
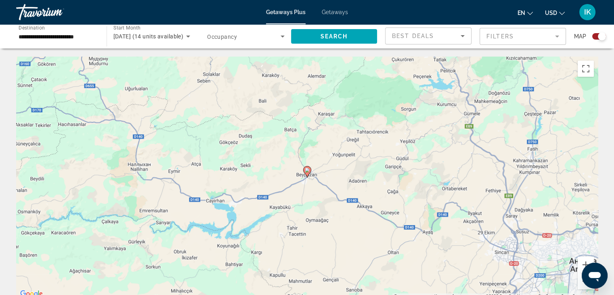
click at [311, 172] on gmp-advanced-marker "Main content" at bounding box center [307, 172] width 8 height 12
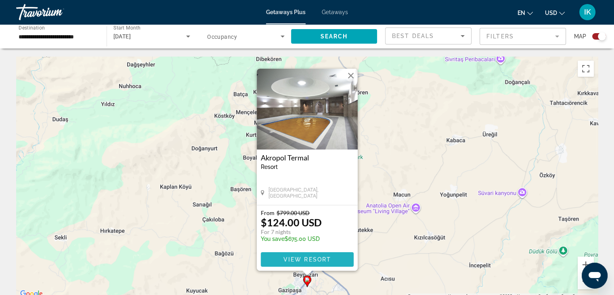
click at [312, 256] on span "View Resort" at bounding box center [307, 259] width 48 height 6
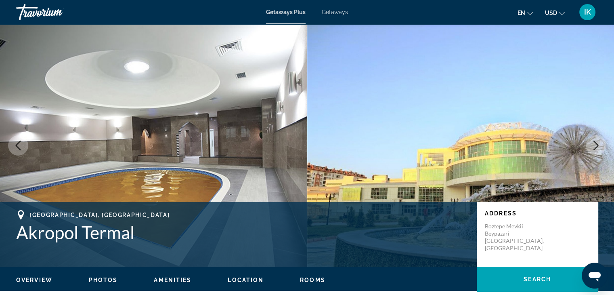
click at [439, 148] on img "Main content" at bounding box center [460, 145] width 307 height 242
click at [597, 141] on icon "Next image" at bounding box center [596, 146] width 10 height 10
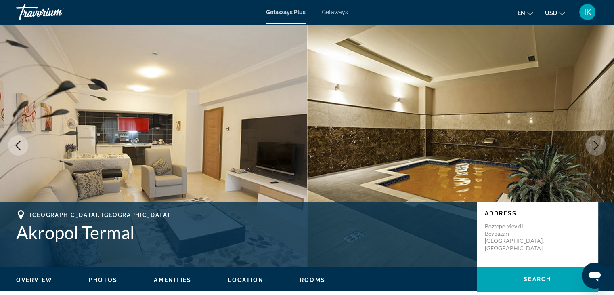
click at [597, 141] on icon "Next image" at bounding box center [596, 146] width 10 height 10
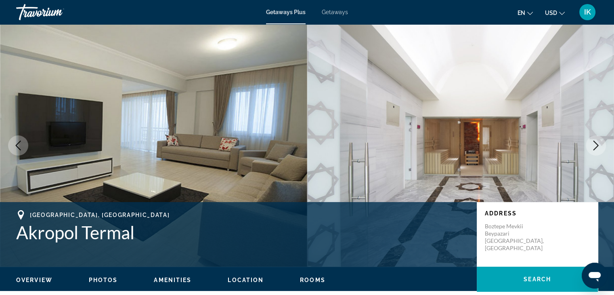
click at [597, 141] on icon "Next image" at bounding box center [596, 146] width 10 height 10
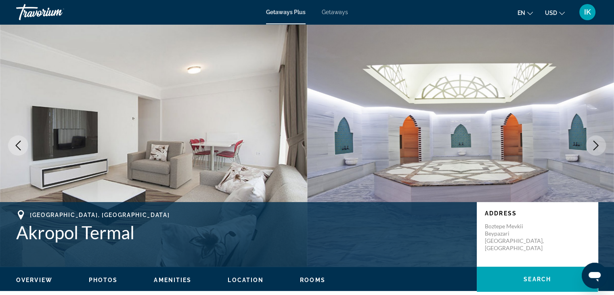
click at [597, 141] on icon "Next image" at bounding box center [596, 146] width 10 height 10
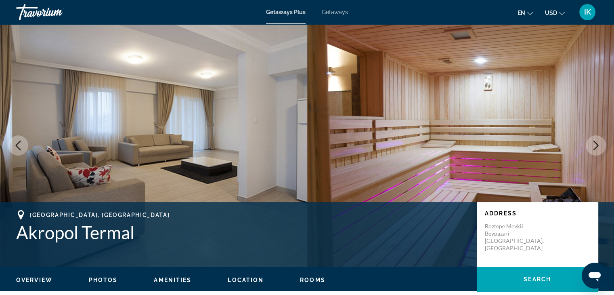
click at [597, 141] on icon "Next image" at bounding box center [596, 146] width 10 height 10
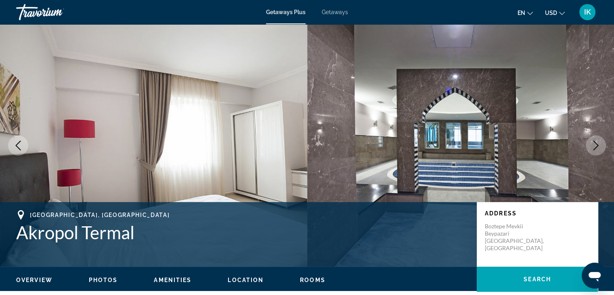
click at [601, 144] on icon "Next image" at bounding box center [596, 146] width 10 height 10
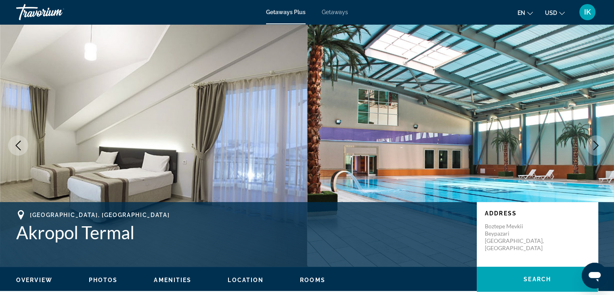
click at [601, 144] on icon "Next image" at bounding box center [596, 146] width 10 height 10
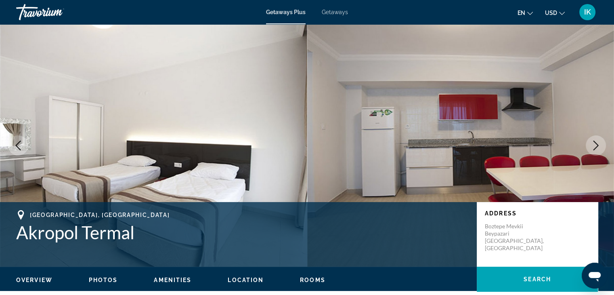
click at [601, 144] on button "Next image" at bounding box center [596, 145] width 20 height 20
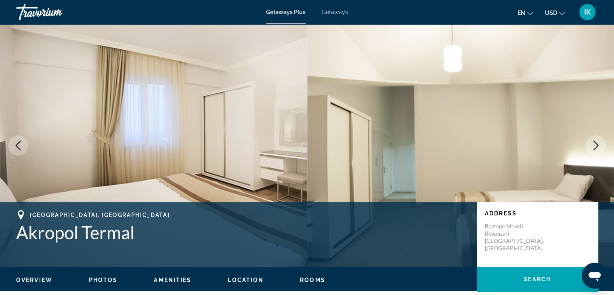
click at [601, 144] on button "Next image" at bounding box center [596, 145] width 20 height 20
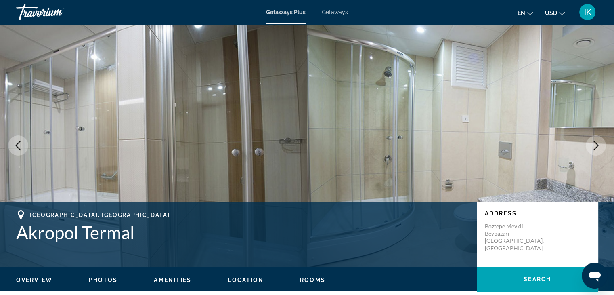
click at [601, 144] on button "Next image" at bounding box center [596, 145] width 20 height 20
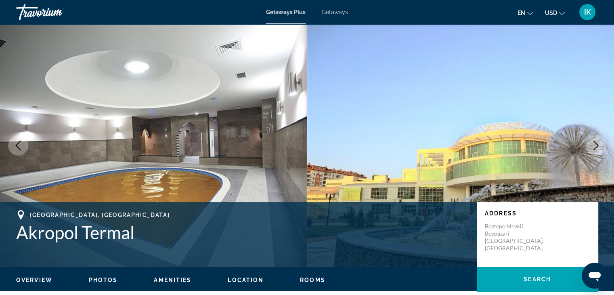
click at [602, 144] on button "Next image" at bounding box center [596, 145] width 20 height 20
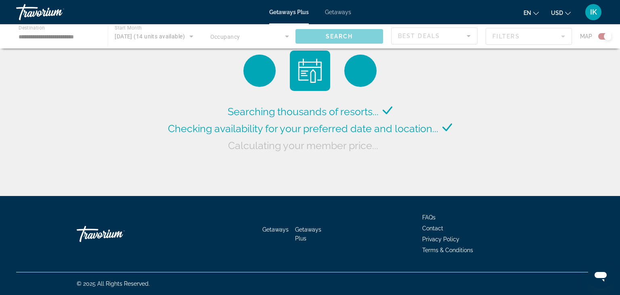
click at [83, 35] on div "Main content" at bounding box center [310, 36] width 620 height 24
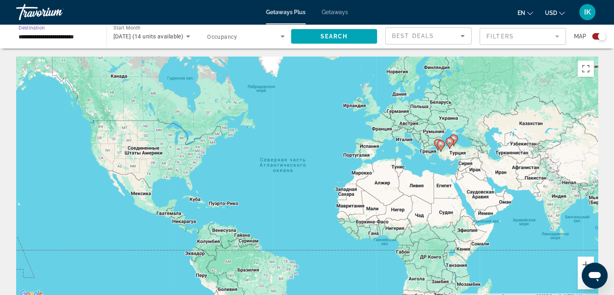
click at [64, 34] on input "**********" at bounding box center [58, 37] width 78 height 10
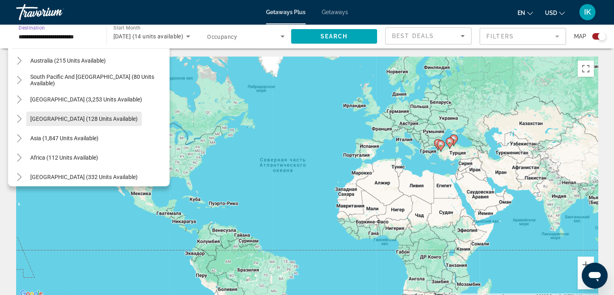
scroll to position [499, 0]
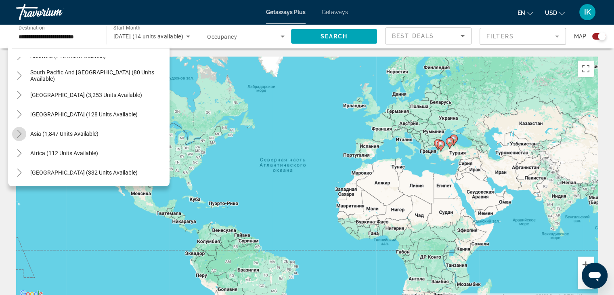
click at [19, 136] on icon "Toggle Asia (1,847 units available)" at bounding box center [19, 134] width 4 height 8
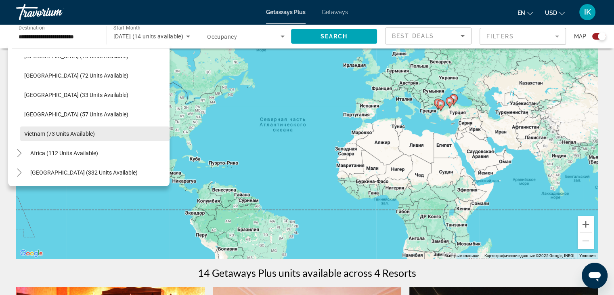
click at [61, 131] on span "Vietnam (73 units available)" at bounding box center [59, 133] width 71 height 6
type input "**********"
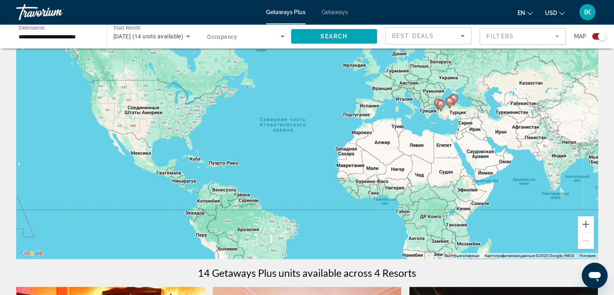
click at [284, 38] on icon "Search widget" at bounding box center [283, 37] width 10 height 10
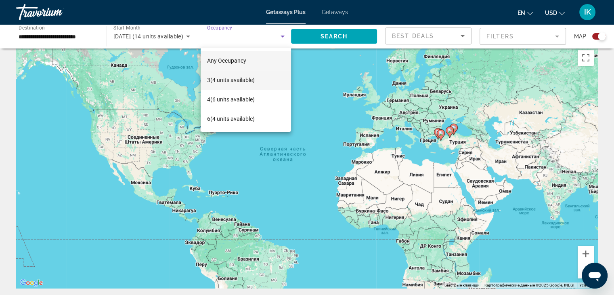
scroll to position [0, 0]
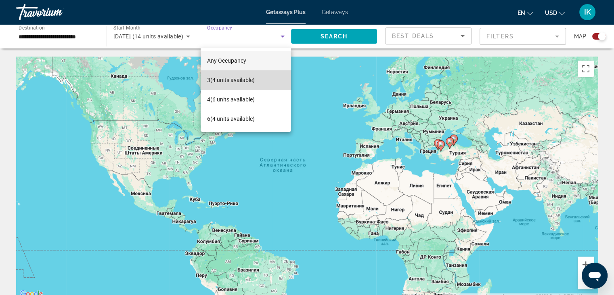
click at [255, 81] on span "3 (4 units available)" at bounding box center [231, 80] width 48 height 10
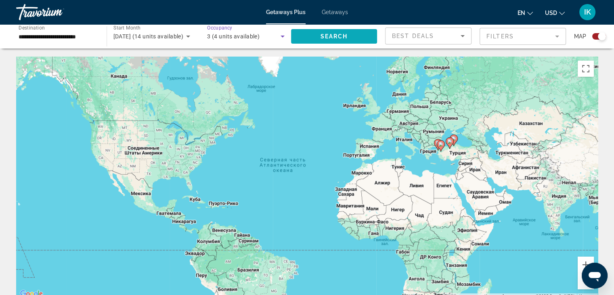
click at [316, 37] on span "Search widget" at bounding box center [334, 36] width 86 height 19
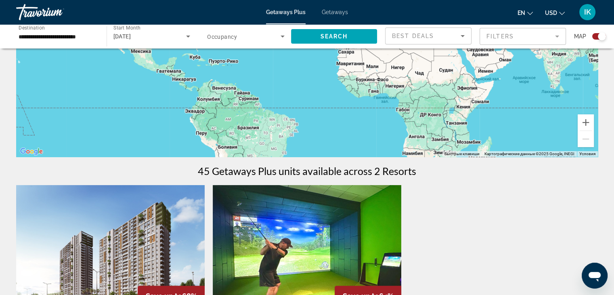
scroll to position [81, 0]
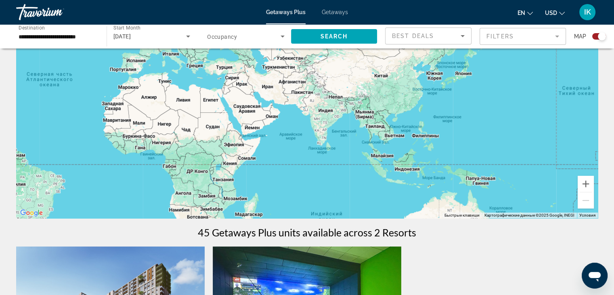
drag, startPoint x: 254, startPoint y: 178, endPoint x: 126, endPoint y: 193, distance: 129.3
click at [128, 194] on div "Main content" at bounding box center [307, 97] width 582 height 242
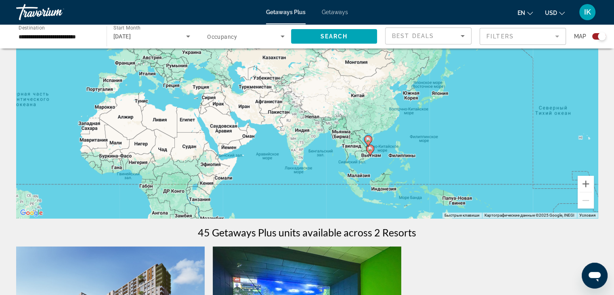
click at [345, 113] on div "Чтобы активировать перетаскивание с помощью клавиатуры, нажмите Alt + Ввод. Пос…" at bounding box center [307, 97] width 582 height 242
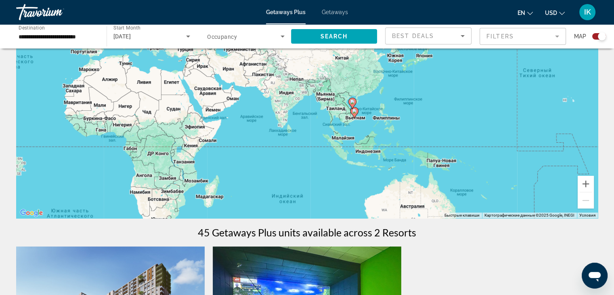
drag, startPoint x: 406, startPoint y: 149, endPoint x: 391, endPoint y: 125, distance: 28.8
click at [391, 125] on div "Чтобы активировать перетаскивание с помощью клавиатуры, нажмите Alt + Ввод. Пос…" at bounding box center [307, 97] width 582 height 242
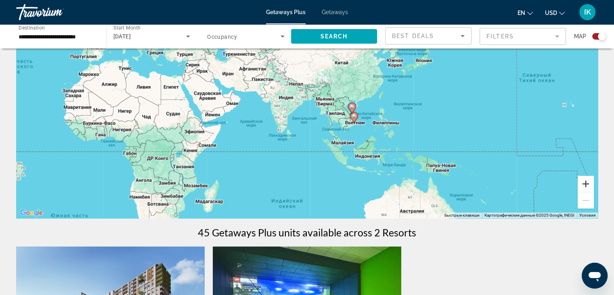
click at [588, 183] on button "Увеличить" at bounding box center [586, 184] width 16 height 16
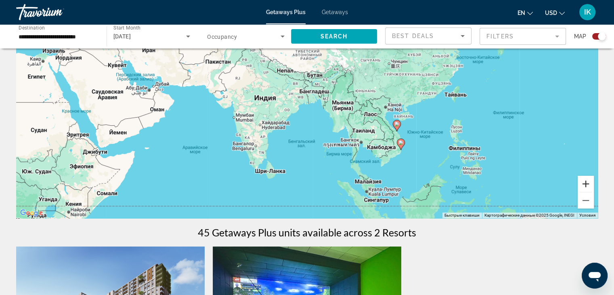
click at [588, 183] on button "Увеличить" at bounding box center [586, 184] width 16 height 16
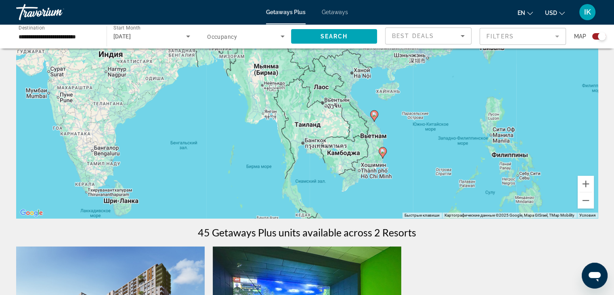
drag, startPoint x: 424, startPoint y: 141, endPoint x: 348, endPoint y: 109, distance: 83.0
click at [348, 109] on div "Чтобы активировать перетаскивание с помощью клавиатуры, нажмите Alt + Ввод. Пос…" at bounding box center [307, 97] width 582 height 242
click at [585, 184] on button "Увеличить" at bounding box center [586, 184] width 16 height 16
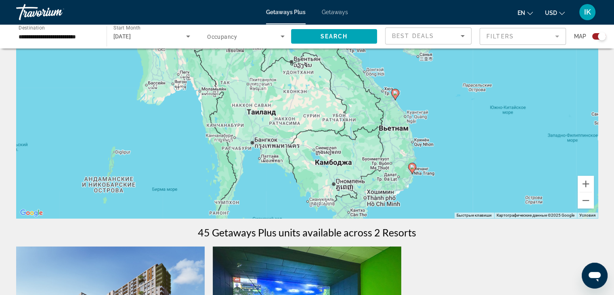
drag, startPoint x: 498, startPoint y: 144, endPoint x: 482, endPoint y: 119, distance: 29.7
click at [482, 119] on div "Чтобы активировать перетаскивание с помощью клавиатуры, нажмите Alt + Ввод. Пос…" at bounding box center [307, 97] width 582 height 242
click at [586, 187] on button "Увеличить" at bounding box center [586, 184] width 16 height 16
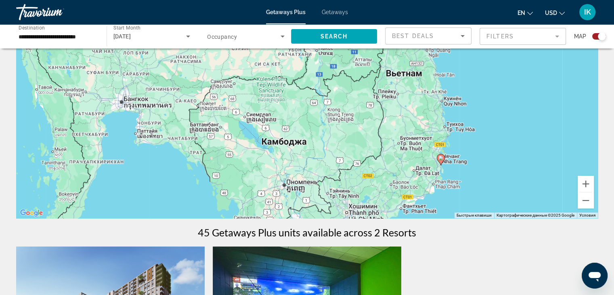
drag, startPoint x: 525, startPoint y: 165, endPoint x: 454, endPoint y: 88, distance: 104.6
click at [454, 88] on div "Чтобы активировать перетаскивание с помощью клавиатуры, нажмите Alt + Ввод. Пос…" at bounding box center [307, 97] width 582 height 242
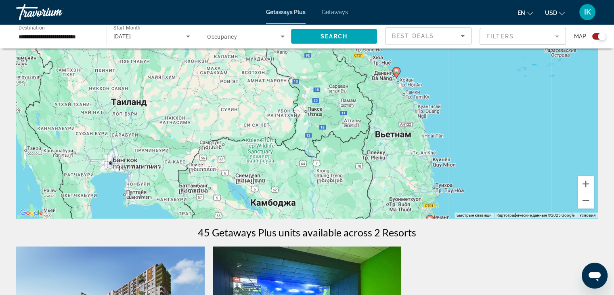
drag, startPoint x: 491, startPoint y: 95, endPoint x: 480, endPoint y: 158, distance: 63.5
click at [480, 158] on div "Чтобы активировать перетаскивание с помощью клавиатуры, нажмите Alt + Ввод. Пос…" at bounding box center [307, 97] width 582 height 242
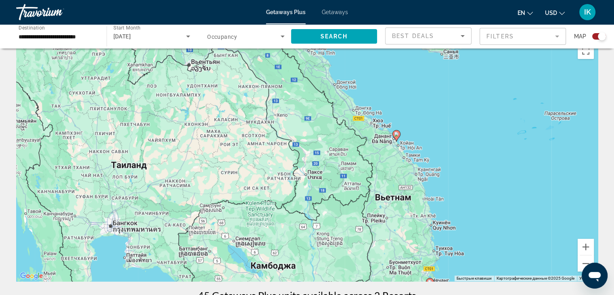
scroll to position [0, 0]
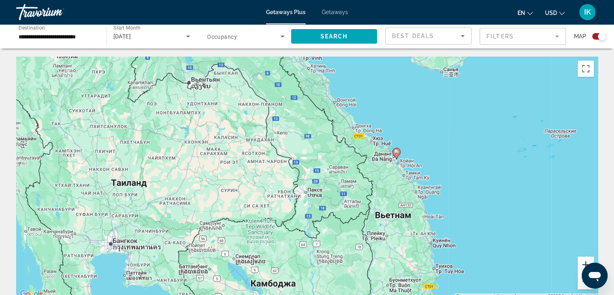
click at [585, 259] on button "Увеличить" at bounding box center [586, 264] width 16 height 16
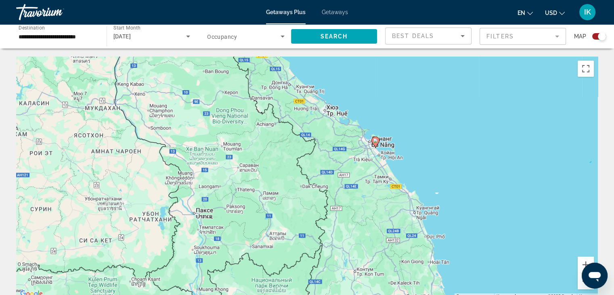
drag, startPoint x: 464, startPoint y: 222, endPoint x: 403, endPoint y: 215, distance: 61.7
click at [403, 215] on div "Чтобы активировать перетаскивание с помощью клавиатуры, нажмите Alt + Ввод. Пос…" at bounding box center [307, 178] width 582 height 242
drag, startPoint x: 587, startPoint y: 260, endPoint x: 576, endPoint y: 251, distance: 14.1
click at [585, 259] on button "Увеличить" at bounding box center [586, 264] width 16 height 16
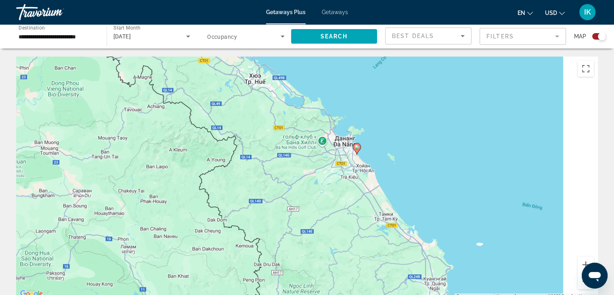
drag, startPoint x: 513, startPoint y: 174, endPoint x: 428, endPoint y: 212, distance: 93.0
click at [428, 212] on div "Чтобы активировать перетаскивание с помощью клавиатуры, нажмите Alt + Ввод. Пос…" at bounding box center [307, 178] width 582 height 242
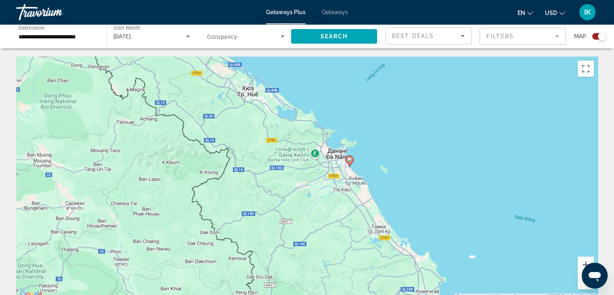
drag, startPoint x: 405, startPoint y: 166, endPoint x: 378, endPoint y: 172, distance: 28.5
click at [397, 179] on div "Чтобы активировать перетаскивание с помощью клавиатуры, нажмите Alt + Ввод. Пос…" at bounding box center [307, 178] width 582 height 242
click at [349, 162] on image "Main content" at bounding box center [349, 160] width 5 height 5
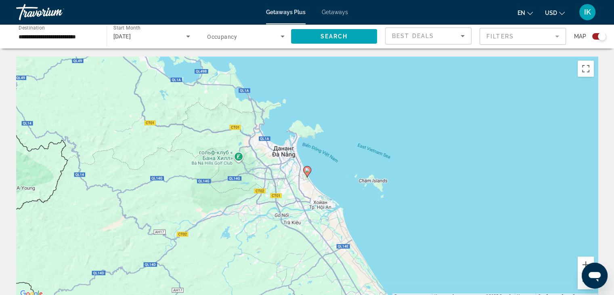
click at [309, 168] on image "Main content" at bounding box center [307, 170] width 5 height 5
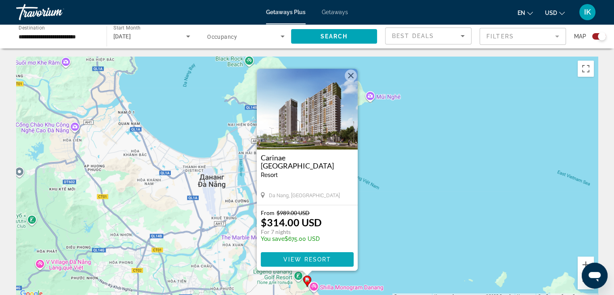
click at [326, 259] on span "View Resort" at bounding box center [307, 259] width 48 height 6
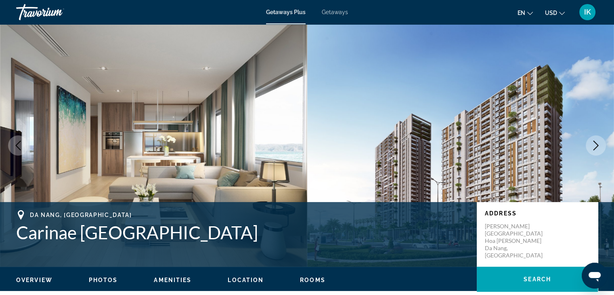
click at [599, 149] on icon "Next image" at bounding box center [596, 146] width 10 height 10
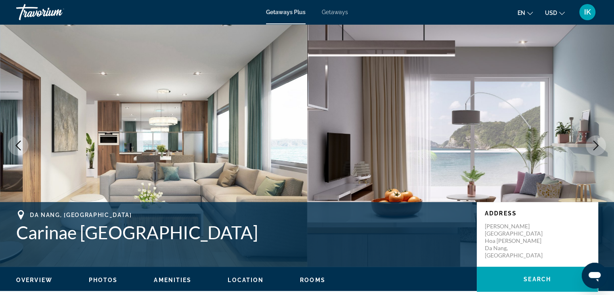
click at [599, 149] on icon "Next image" at bounding box center [596, 146] width 10 height 10
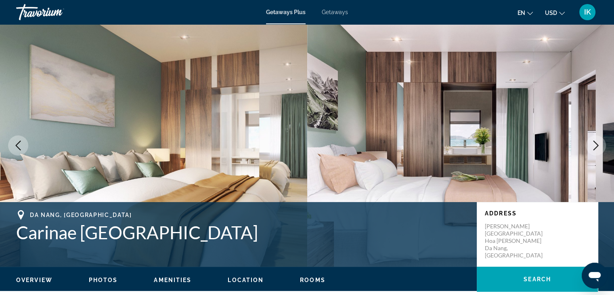
click at [599, 149] on icon "Next image" at bounding box center [596, 146] width 10 height 10
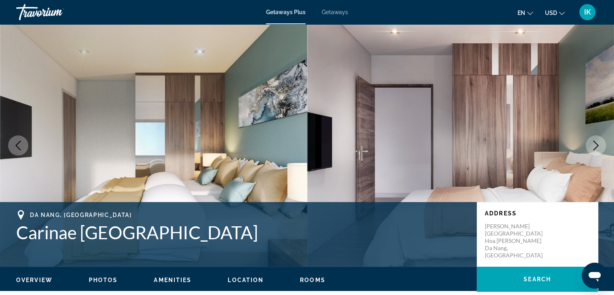
click at [599, 149] on icon "Next image" at bounding box center [596, 146] width 10 height 10
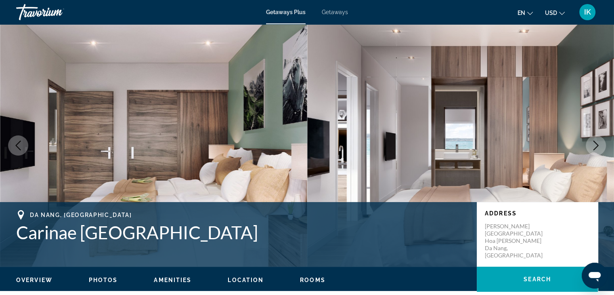
click at [599, 149] on icon "Next image" at bounding box center [596, 146] width 10 height 10
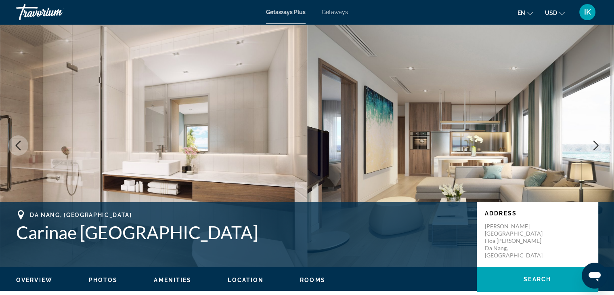
click at [599, 149] on icon "Next image" at bounding box center [596, 146] width 10 height 10
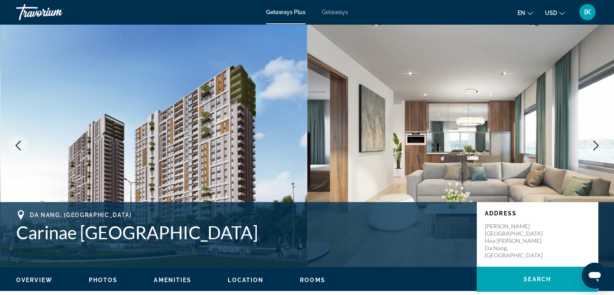
click at [599, 149] on icon "Next image" at bounding box center [596, 146] width 10 height 10
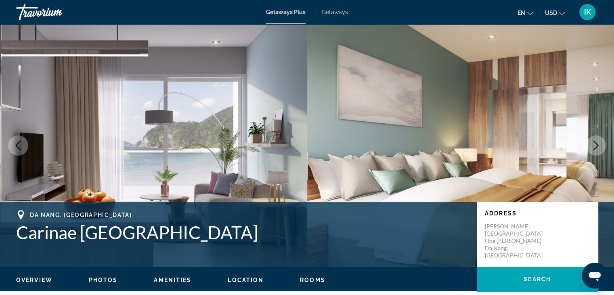
click at [599, 149] on icon "Next image" at bounding box center [596, 146] width 10 height 10
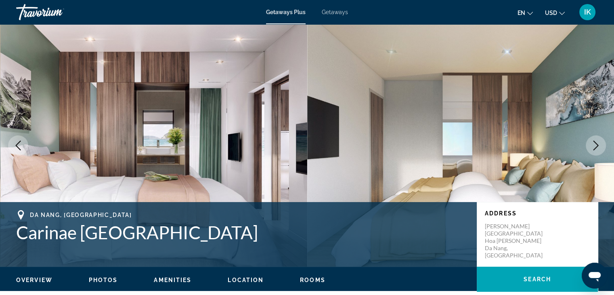
click at [599, 149] on icon "Next image" at bounding box center [596, 146] width 10 height 10
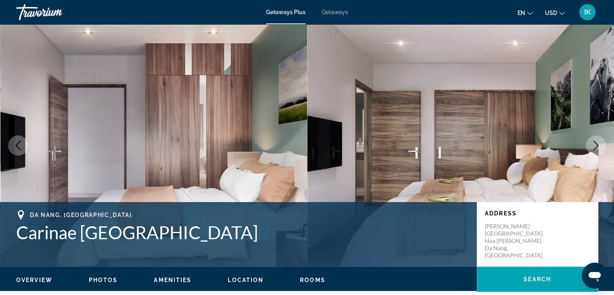
click at [599, 149] on icon "Next image" at bounding box center [596, 146] width 10 height 10
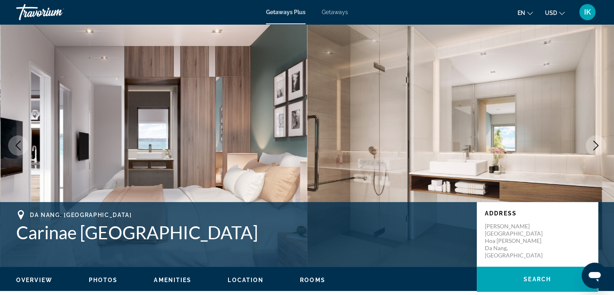
click at [599, 149] on icon "Next image" at bounding box center [596, 146] width 10 height 10
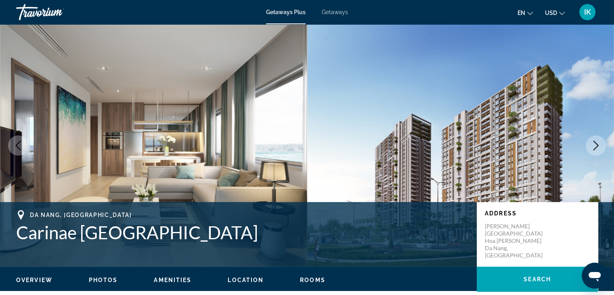
click at [599, 149] on icon "Next image" at bounding box center [596, 146] width 10 height 10
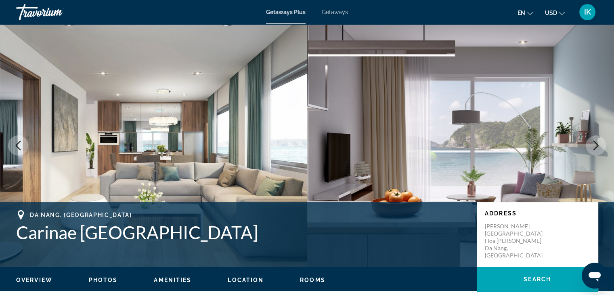
click at [599, 149] on icon "Next image" at bounding box center [596, 146] width 10 height 10
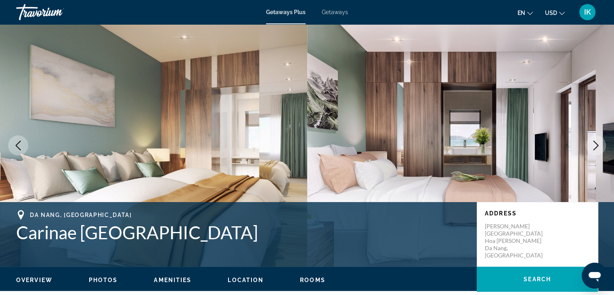
click at [599, 149] on icon "Next image" at bounding box center [596, 146] width 10 height 10
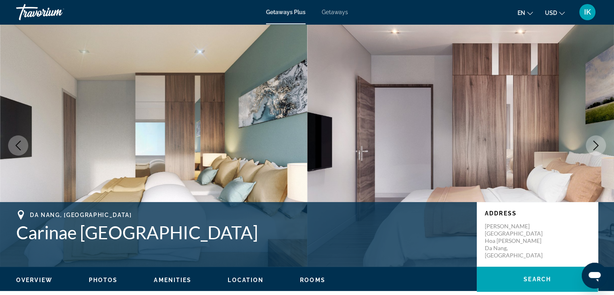
click at [599, 142] on icon "Next image" at bounding box center [596, 146] width 10 height 10
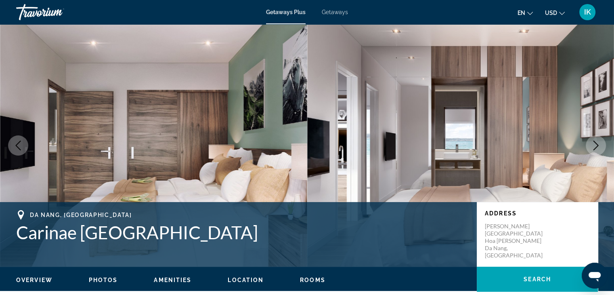
click at [600, 143] on icon "Next image" at bounding box center [596, 146] width 10 height 10
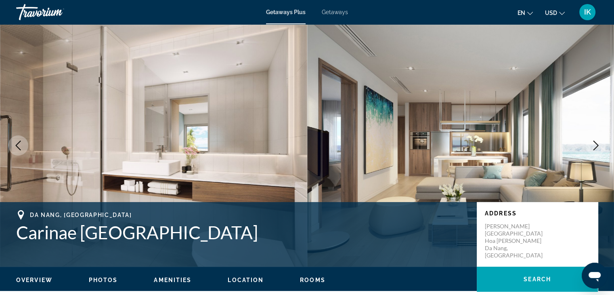
click at [246, 277] on span "Location" at bounding box center [246, 280] width 36 height 6
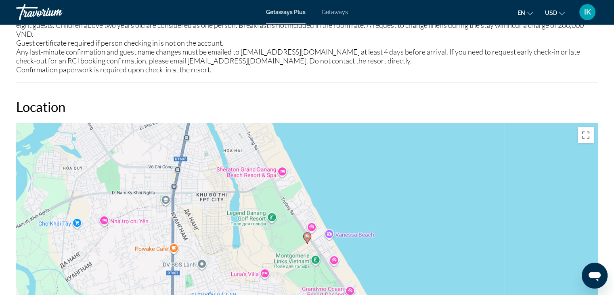
scroll to position [866, 0]
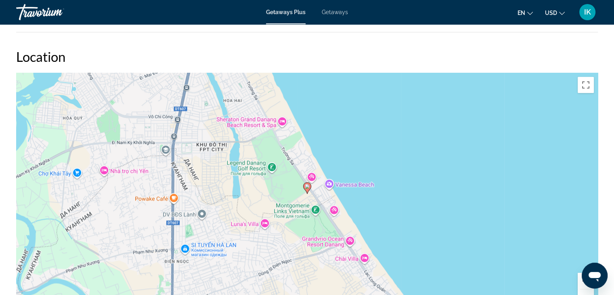
click at [581, 280] on button "Увеличить" at bounding box center [586, 281] width 16 height 16
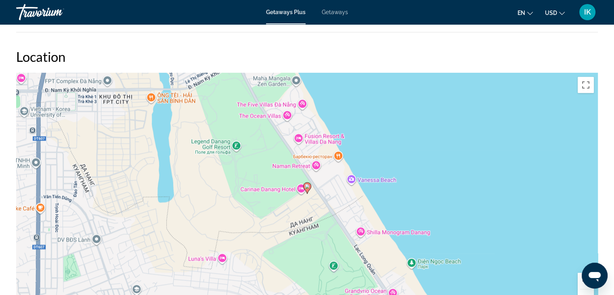
click at [581, 280] on button "Увеличить" at bounding box center [586, 281] width 16 height 16
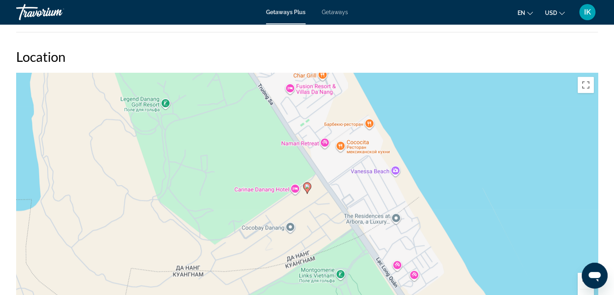
click at [581, 280] on button "Увеличить" at bounding box center [586, 281] width 16 height 16
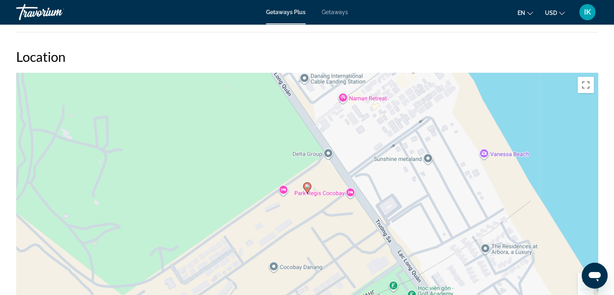
click at [581, 280] on button "Увеличить" at bounding box center [586, 281] width 16 height 16
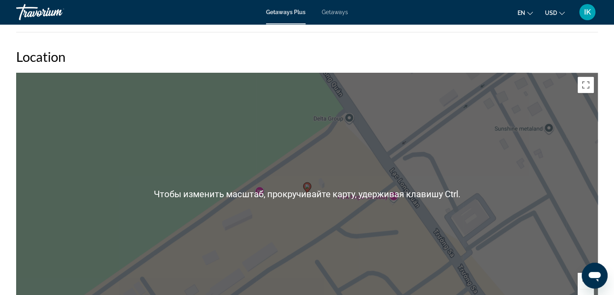
scroll to position [906, 0]
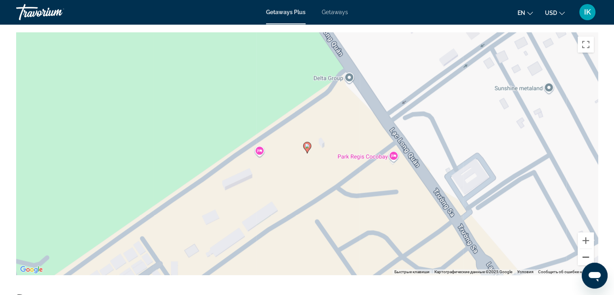
click at [584, 253] on button "Уменьшить" at bounding box center [586, 257] width 16 height 16
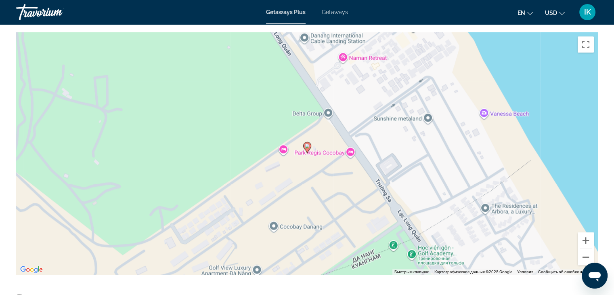
click at [584, 253] on button "Уменьшить" at bounding box center [586, 257] width 16 height 16
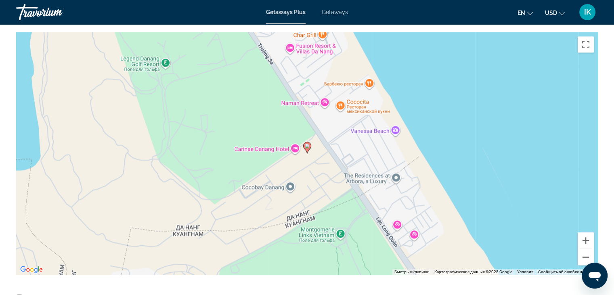
click at [584, 253] on button "Уменьшить" at bounding box center [586, 257] width 16 height 16
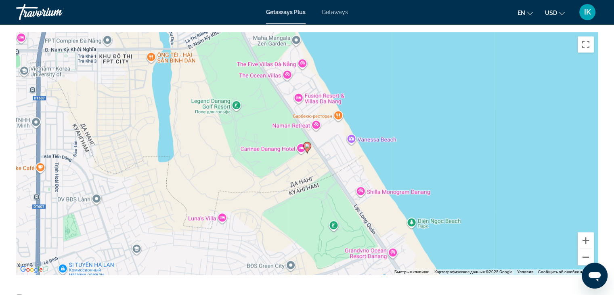
click at [584, 253] on button "Уменьшить" at bounding box center [586, 257] width 16 height 16
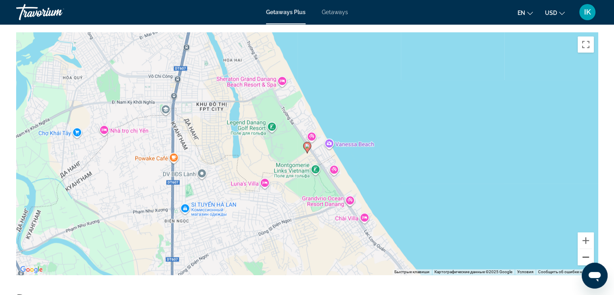
click at [584, 253] on button "Уменьшить" at bounding box center [586, 257] width 16 height 16
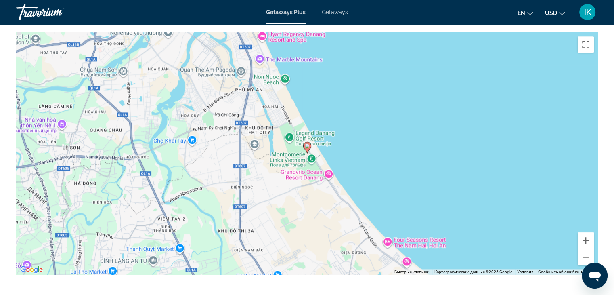
click at [583, 253] on button "Уменьшить" at bounding box center [586, 257] width 16 height 16
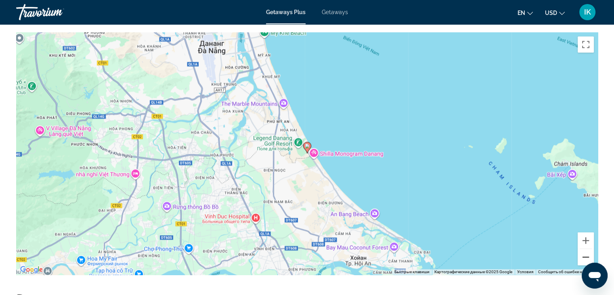
click at [583, 253] on button "Уменьшить" at bounding box center [586, 257] width 16 height 16
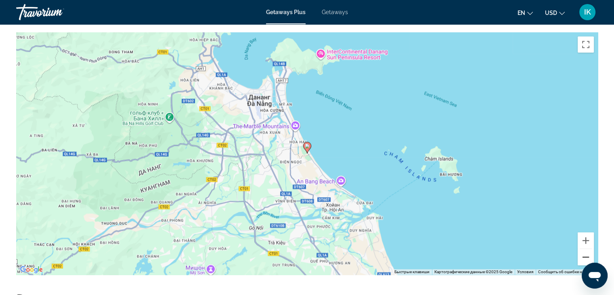
click at [583, 253] on button "Уменьшить" at bounding box center [586, 257] width 16 height 16
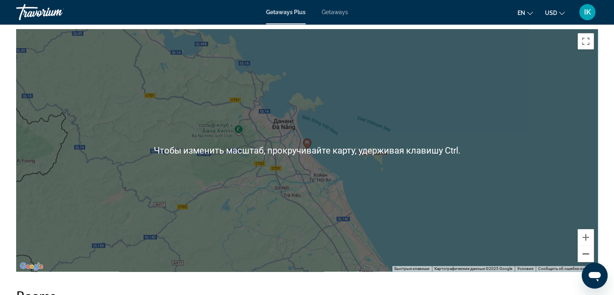
scroll to position [947, 0]
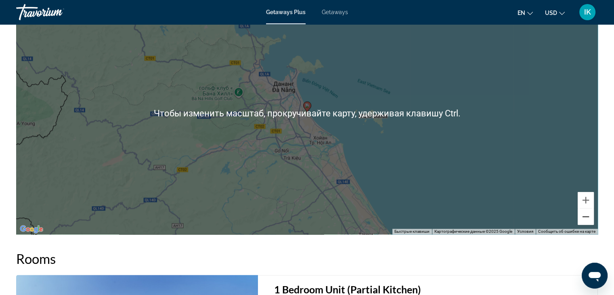
click at [583, 215] on button "Уменьшить" at bounding box center [586, 216] width 16 height 16
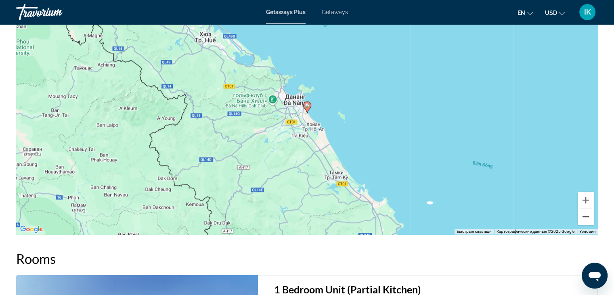
click at [583, 215] on button "Уменьшить" at bounding box center [586, 216] width 16 height 16
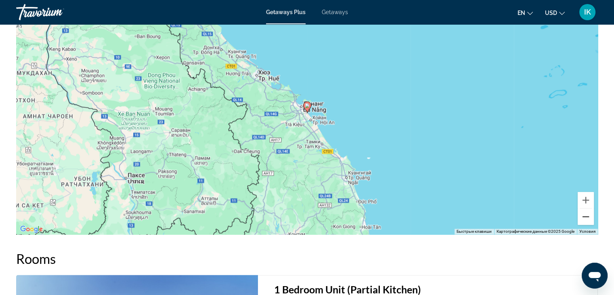
click at [583, 215] on button "Уменьшить" at bounding box center [586, 216] width 16 height 16
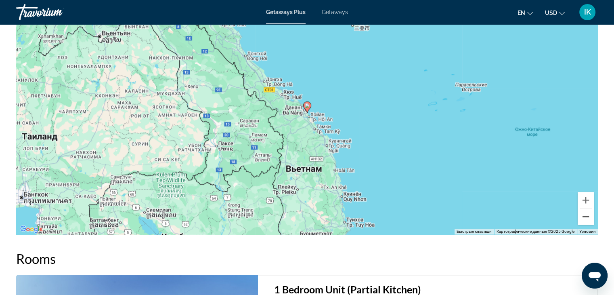
click at [583, 215] on button "Уменьшить" at bounding box center [586, 216] width 16 height 16
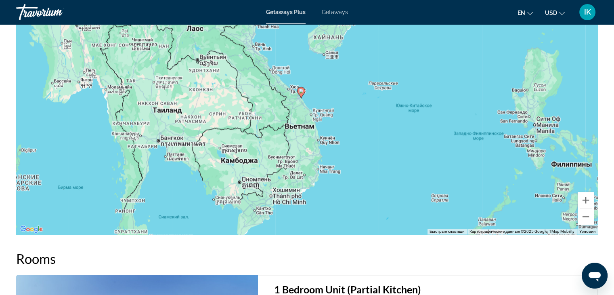
drag, startPoint x: 359, startPoint y: 150, endPoint x: 357, endPoint y: 147, distance: 4.4
click at [357, 147] on div "Чтобы активировать перетаскивание с помощью клавиатуры, нажмите Alt + Ввод. Пос…" at bounding box center [307, 113] width 582 height 242
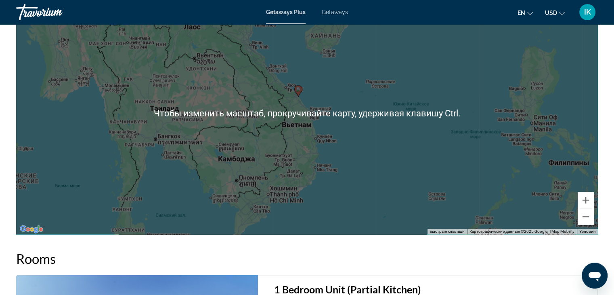
scroll to position [906, 0]
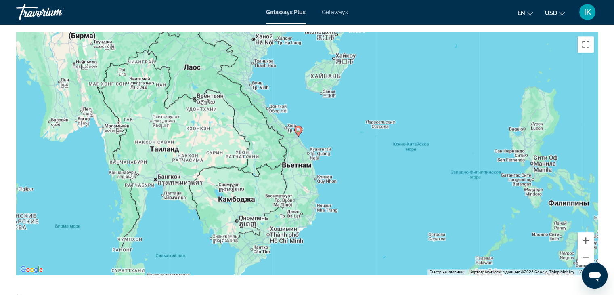
click at [585, 253] on button "Уменьшить" at bounding box center [586, 257] width 16 height 16
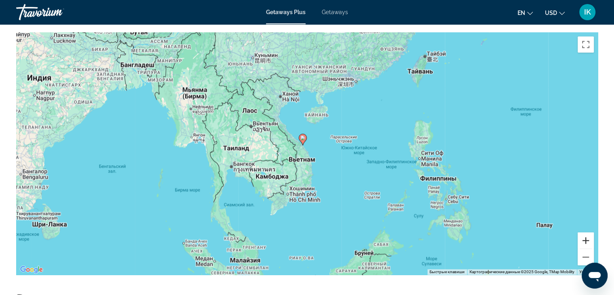
click at [582, 243] on button "Увеличить" at bounding box center [586, 240] width 16 height 16
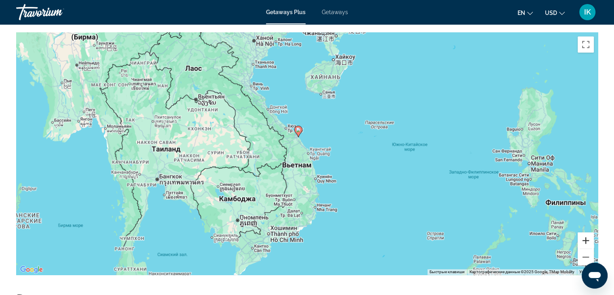
click at [582, 243] on button "Увеличить" at bounding box center [586, 240] width 16 height 16
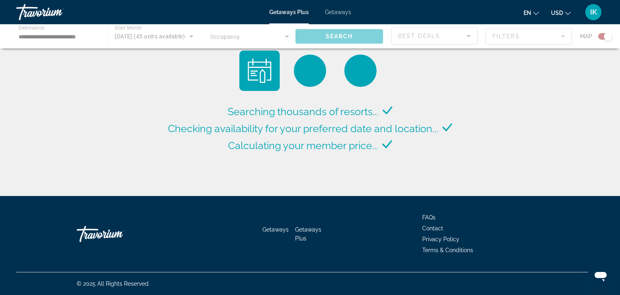
drag, startPoint x: 487, startPoint y: 92, endPoint x: 485, endPoint y: 162, distance: 70.3
click at [485, 162] on div "Searching thousands of resorts... Checking availability for your preferred date…" at bounding box center [310, 100] width 620 height 200
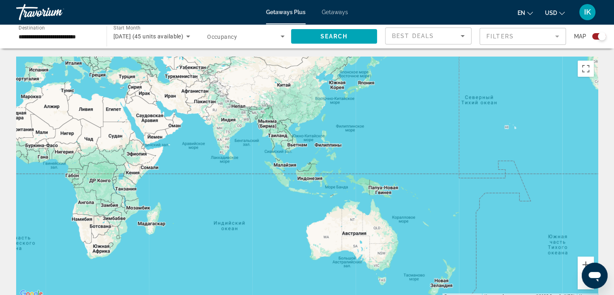
drag, startPoint x: 451, startPoint y: 184, endPoint x: 107, endPoint y: 104, distance: 353.7
click at [107, 105] on div "Main content" at bounding box center [307, 178] width 582 height 242
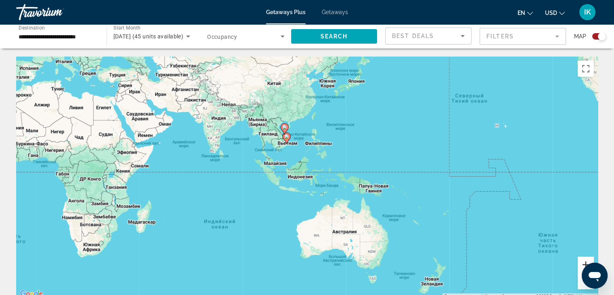
click at [585, 261] on button "Увеличить" at bounding box center [586, 264] width 16 height 16
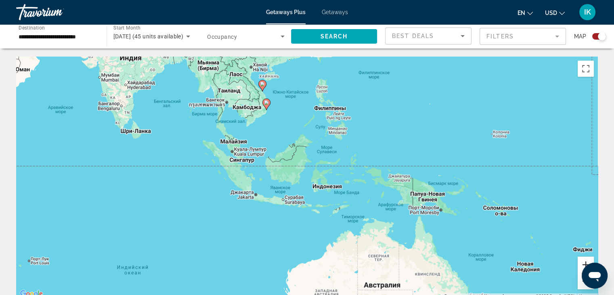
click at [585, 261] on button "Увеличить" at bounding box center [586, 264] width 16 height 16
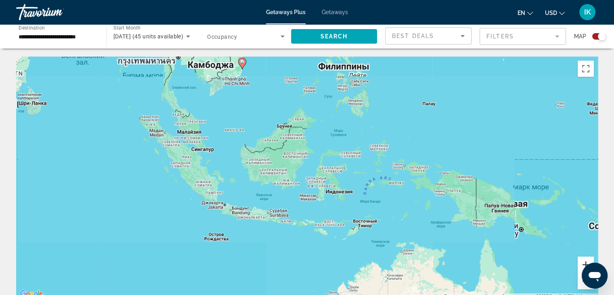
click at [585, 261] on button "Увеличить" at bounding box center [586, 264] width 16 height 16
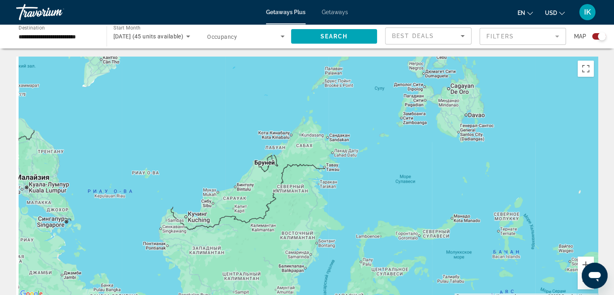
drag, startPoint x: 350, startPoint y: 208, endPoint x: 353, endPoint y: 228, distance: 20.8
click at [354, 228] on div "Main content" at bounding box center [307, 178] width 582 height 242
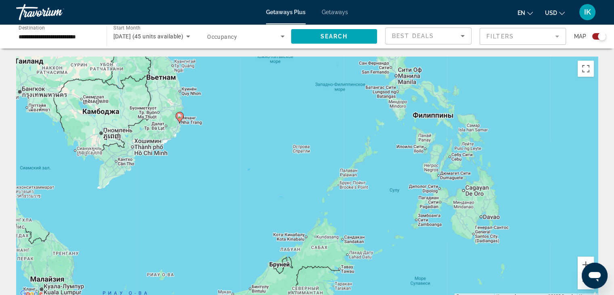
drag, startPoint x: 239, startPoint y: 193, endPoint x: 242, endPoint y: 220, distance: 26.8
click at [242, 219] on div "Чтобы активировать перетаскивание с помощью клавиатуры, нажмите Alt + Ввод. Пос…" at bounding box center [307, 178] width 582 height 242
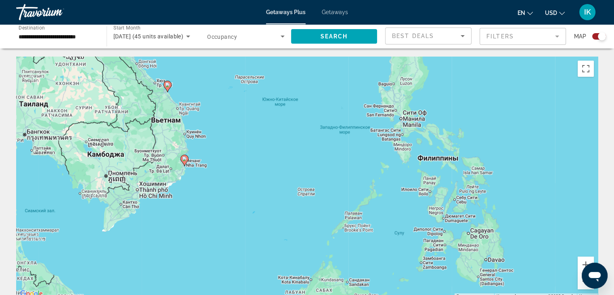
click at [186, 160] on image "Main content" at bounding box center [184, 158] width 5 height 5
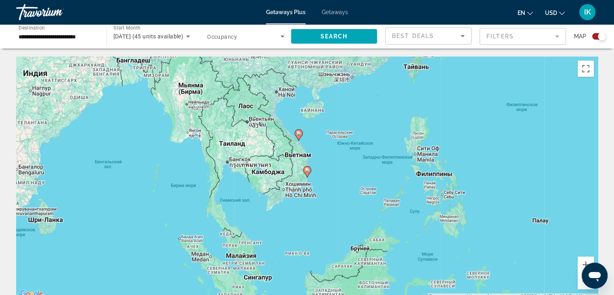
click at [307, 171] on image "Main content" at bounding box center [307, 170] width 5 height 5
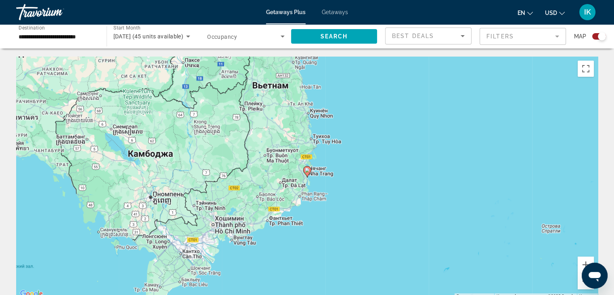
click at [306, 170] on image "Main content" at bounding box center [307, 170] width 5 height 5
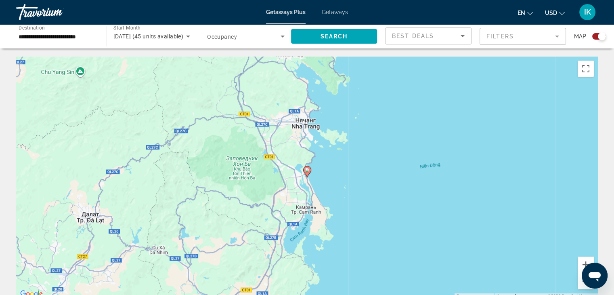
click at [307, 170] on image "Main content" at bounding box center [307, 170] width 5 height 5
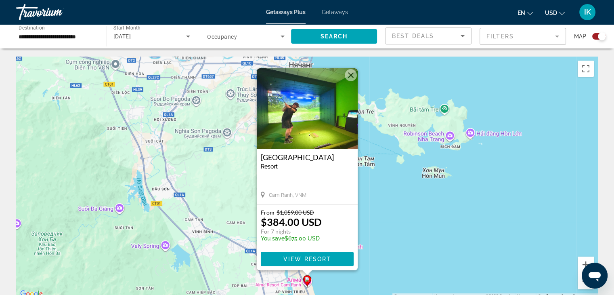
click at [355, 75] on button "Закрыть" at bounding box center [351, 75] width 12 height 12
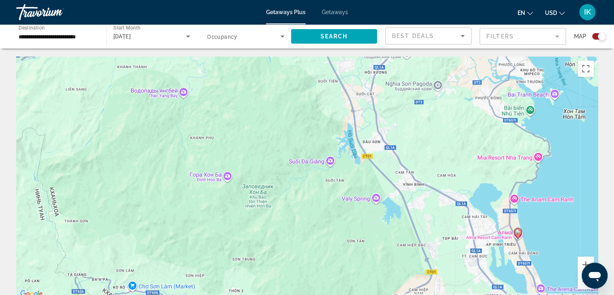
drag, startPoint x: 247, startPoint y: 146, endPoint x: 461, endPoint y: 88, distance: 221.7
click at [461, 89] on div "Чтобы активировать перетаскивание с помощью клавиатуры, нажмите Alt + Ввод. Пос…" at bounding box center [307, 178] width 582 height 242
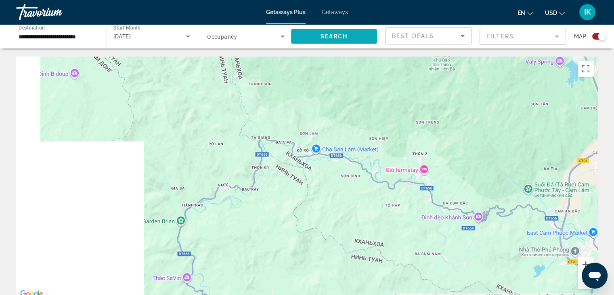
drag, startPoint x: 204, startPoint y: 141, endPoint x: 364, endPoint y: 38, distance: 190.6
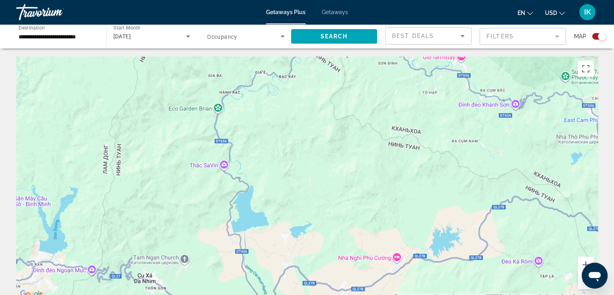
drag, startPoint x: 240, startPoint y: 193, endPoint x: 255, endPoint y: 105, distance: 88.9
click at [255, 109] on div "Чтобы активировать перетаскивание с помощью клавиатуры, нажмите Alt + Ввод. Пос…" at bounding box center [307, 178] width 582 height 242
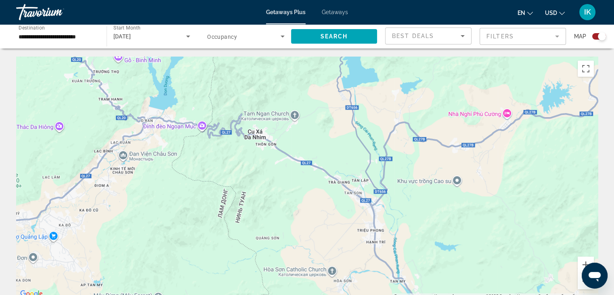
drag, startPoint x: 206, startPoint y: 132, endPoint x: 295, endPoint y: 112, distance: 91.5
click at [295, 112] on div "Main content" at bounding box center [307, 178] width 582 height 242
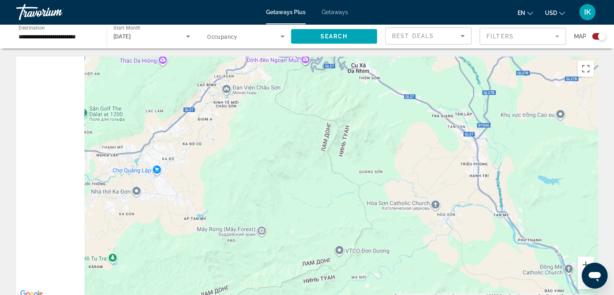
drag, startPoint x: 231, startPoint y: 143, endPoint x: 260, endPoint y: 116, distance: 40.3
click at [260, 119] on div "Main content" at bounding box center [307, 178] width 582 height 242
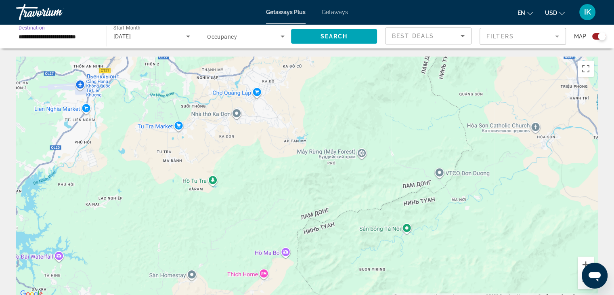
click at [84, 38] on input "**********" at bounding box center [58, 37] width 78 height 10
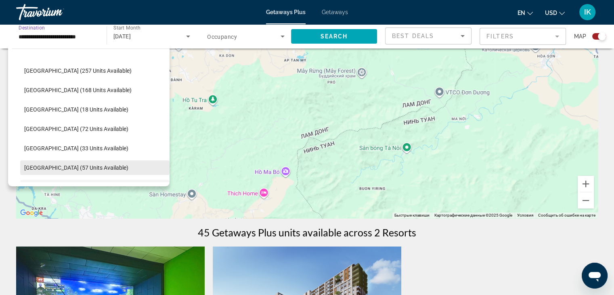
scroll to position [223, 0]
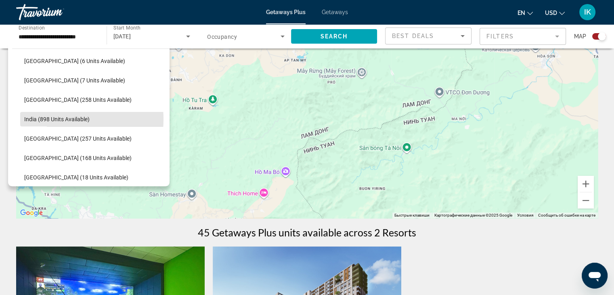
click at [54, 119] on span "India (898 units available)" at bounding box center [56, 119] width 65 height 6
type input "**********"
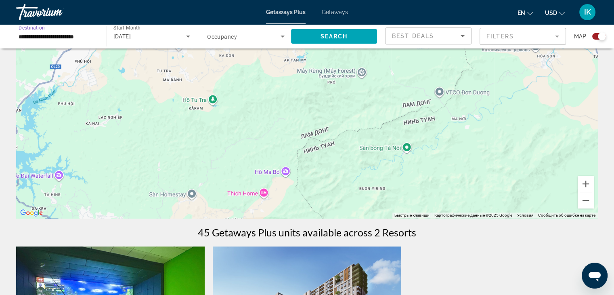
click at [188, 38] on icon "Search widget" at bounding box center [188, 37] width 10 height 10
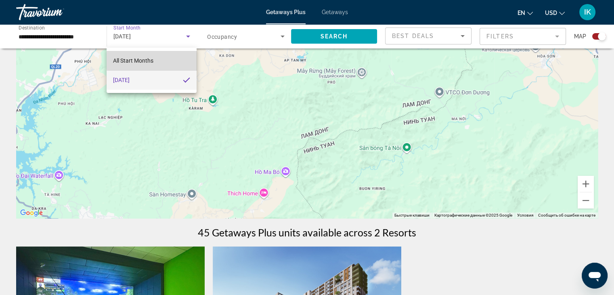
click at [158, 60] on mat-option "All Start Months" at bounding box center [152, 60] width 90 height 19
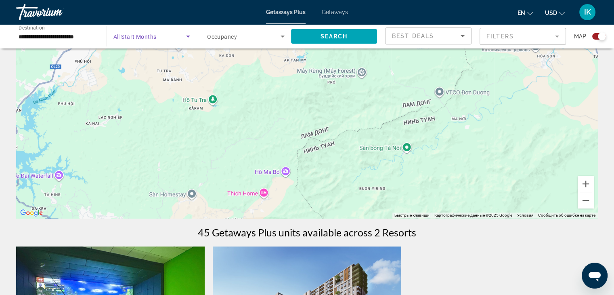
click at [186, 36] on icon "Search widget" at bounding box center [188, 37] width 10 height 10
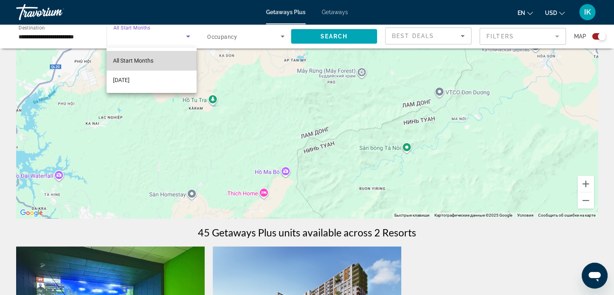
click at [153, 63] on span "All Start Months" at bounding box center [133, 60] width 40 height 6
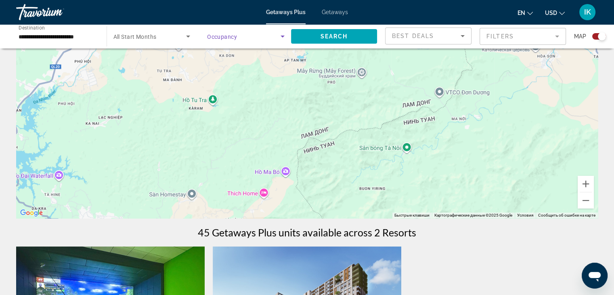
click at [282, 38] on icon "Search widget" at bounding box center [283, 37] width 10 height 10
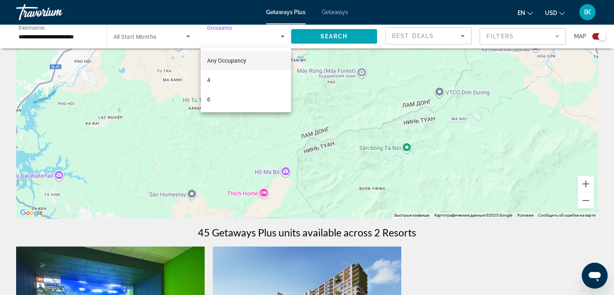
click at [227, 62] on span "Any Occupancy" at bounding box center [226, 60] width 39 height 6
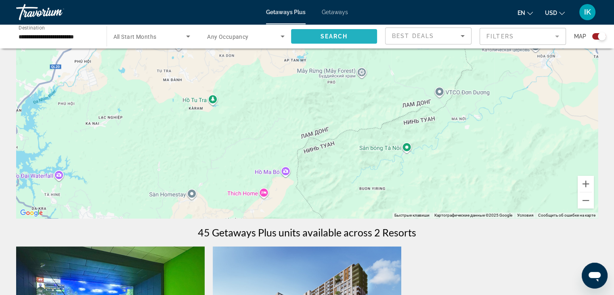
click at [337, 40] on span "Search widget" at bounding box center [334, 36] width 86 height 19
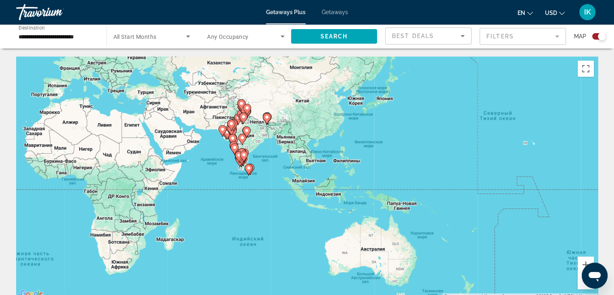
drag, startPoint x: 408, startPoint y: 201, endPoint x: 95, endPoint y: 141, distance: 318.8
click at [95, 141] on div "Чтобы активировать перетаскивание с помощью клавиатуры, нажмите Alt + Ввод. Пос…" at bounding box center [307, 178] width 582 height 242
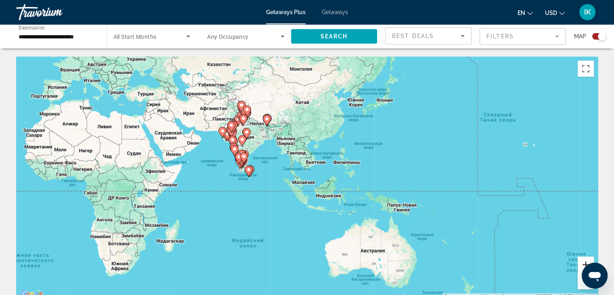
click at [583, 261] on button "Увеличить" at bounding box center [586, 264] width 16 height 16
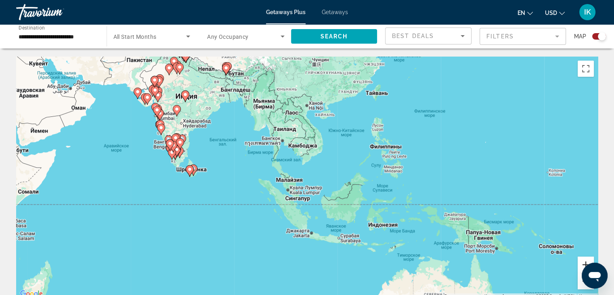
click at [583, 261] on button "Увеличить" at bounding box center [586, 264] width 16 height 16
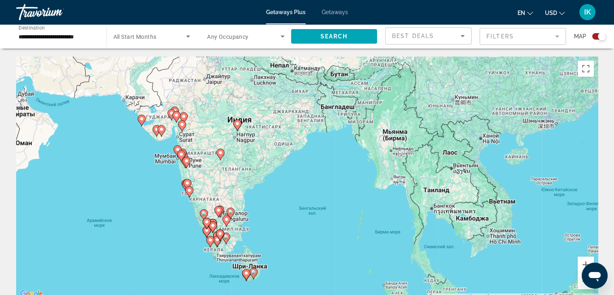
drag, startPoint x: 176, startPoint y: 104, endPoint x: 329, endPoint y: 179, distance: 170.5
click at [329, 179] on div "Чтобы активировать перетаскивание с помощью клавиатуры, нажмите Alt + Ввод. Пос…" at bounding box center [307, 178] width 582 height 242
click at [585, 262] on button "Увеличить" at bounding box center [586, 264] width 16 height 16
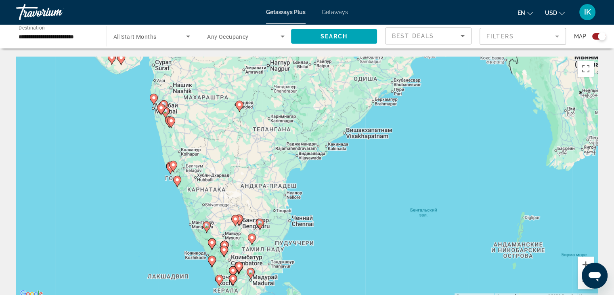
drag, startPoint x: 285, startPoint y: 198, endPoint x: 392, endPoint y: 167, distance: 111.8
click at [392, 167] on div "Чтобы активировать перетаскивание с помощью клавиатуры, нажмите Alt + Ввод. Пос…" at bounding box center [307, 178] width 582 height 242
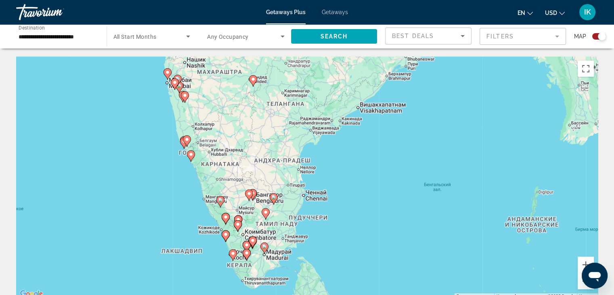
drag, startPoint x: 370, startPoint y: 209, endPoint x: 419, endPoint y: 212, distance: 49.0
click at [366, 173] on div "Чтобы активировать перетаскивание с помощью клавиатуры, нажмите Alt + Ввод. Пос…" at bounding box center [307, 178] width 582 height 242
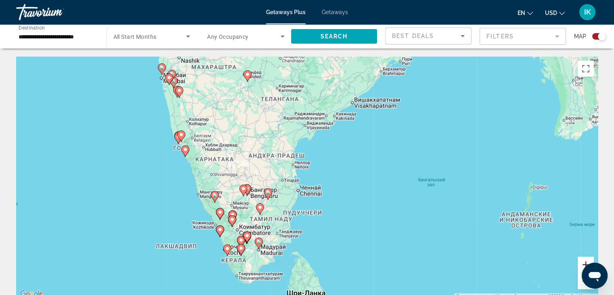
click at [580, 264] on button "Увеличить" at bounding box center [586, 264] width 16 height 16
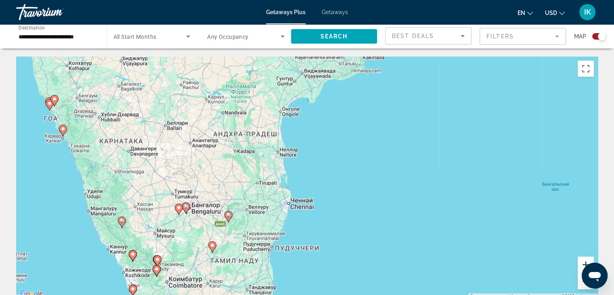
click at [580, 264] on button "Увеличить" at bounding box center [586, 264] width 16 height 16
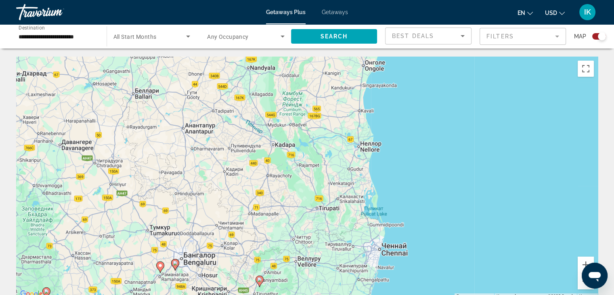
drag, startPoint x: 214, startPoint y: 179, endPoint x: 331, endPoint y: 202, distance: 118.5
click at [331, 202] on div "Чтобы активировать перетаскивание с помощью клавиатуры, нажмите Alt + Ввод. Пос…" at bounding box center [307, 178] width 582 height 242
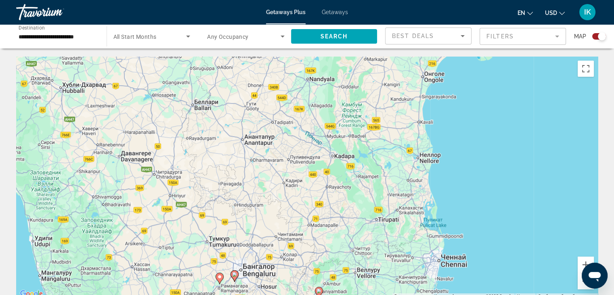
drag, startPoint x: 233, startPoint y: 193, endPoint x: 317, endPoint y: 208, distance: 84.6
click at [289, 201] on div "Чтобы активировать перетаскивание с помощью клавиатуры, нажмите Alt + Ввод. Пос…" at bounding box center [307, 178] width 582 height 242
click at [581, 264] on button "Увеличить" at bounding box center [586, 264] width 16 height 16
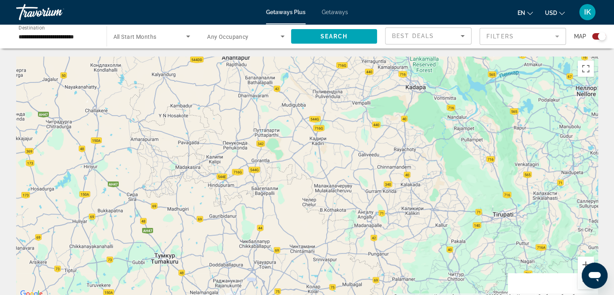
drag, startPoint x: 290, startPoint y: 242, endPoint x: 345, endPoint y: 192, distance: 73.7
click at [347, 193] on div "Main content" at bounding box center [307, 178] width 582 height 242
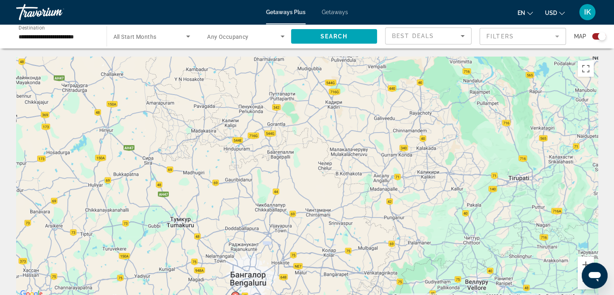
drag, startPoint x: 300, startPoint y: 237, endPoint x: 317, endPoint y: 196, distance: 44.4
click at [317, 196] on div "Чтобы активировать перетаскивание с помощью клавиатуры, нажмите Alt + Ввод. Пос…" at bounding box center [307, 178] width 582 height 242
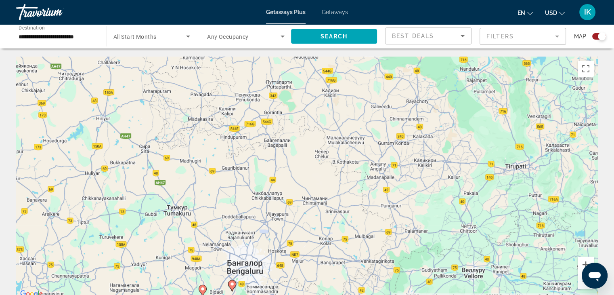
click at [587, 265] on div "Открыть окно обмена сообщениями" at bounding box center [595, 275] width 24 height 24
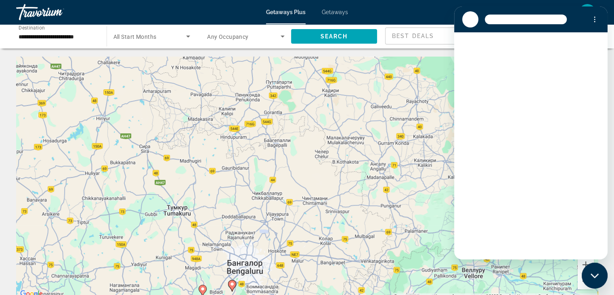
click at [378, 221] on div "Чтобы активировать перетаскивание с помощью клавиатуры, нажмите Alt + Ввод. Пос…" at bounding box center [307, 178] width 582 height 242
click at [585, 263] on button "Увеличить" at bounding box center [586, 264] width 16 height 16
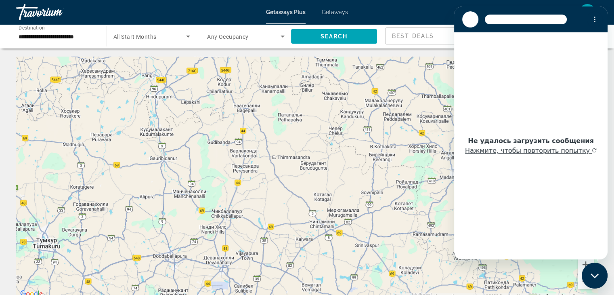
click at [370, 152] on div "Main content" at bounding box center [307, 178] width 582 height 242
click at [321, 216] on div "Main content" at bounding box center [307, 178] width 582 height 242
drag, startPoint x: 561, startPoint y: 262, endPoint x: 569, endPoint y: 265, distance: 9.3
click at [565, 265] on div "Main content" at bounding box center [307, 178] width 582 height 242
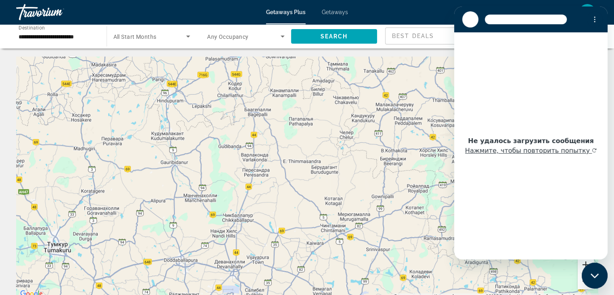
click at [584, 264] on button "Увеличить" at bounding box center [586, 264] width 16 height 16
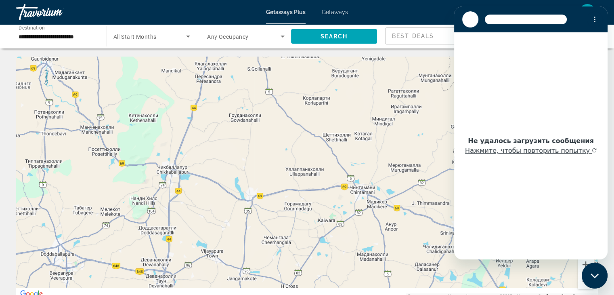
drag, startPoint x: 378, startPoint y: 276, endPoint x: 382, endPoint y: 177, distance: 99.0
click at [382, 179] on div "Main content" at bounding box center [307, 178] width 582 height 242
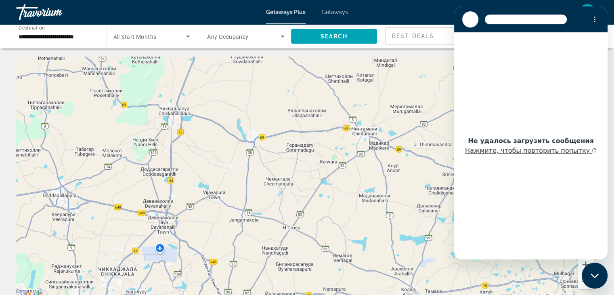
drag, startPoint x: 355, startPoint y: 213, endPoint x: 359, endPoint y: 154, distance: 59.1
click at [360, 155] on div "Main content" at bounding box center [307, 178] width 582 height 242
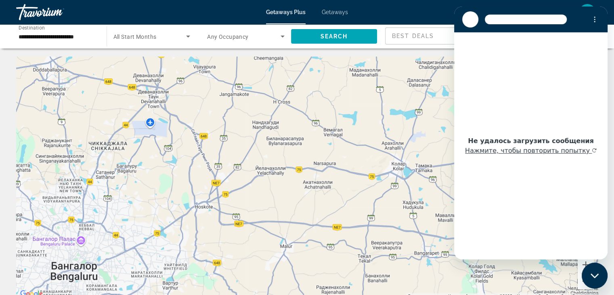
drag, startPoint x: 347, startPoint y: 212, endPoint x: 334, endPoint y: 79, distance: 133.9
click at [335, 84] on div "Main content" at bounding box center [307, 178] width 582 height 242
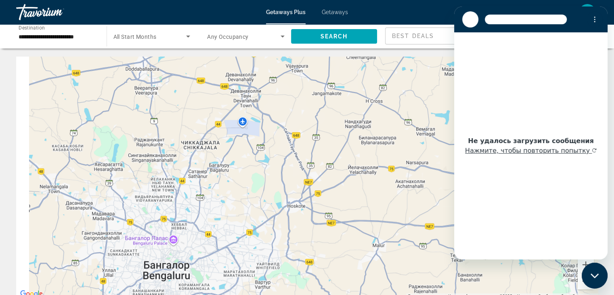
drag, startPoint x: 341, startPoint y: 199, endPoint x: 448, endPoint y: 228, distance: 110.6
click at [448, 228] on div "Чтобы активировать перетаскивание с помощью клавиатуры, нажмите Alt + Ввод. Пос…" at bounding box center [307, 178] width 582 height 242
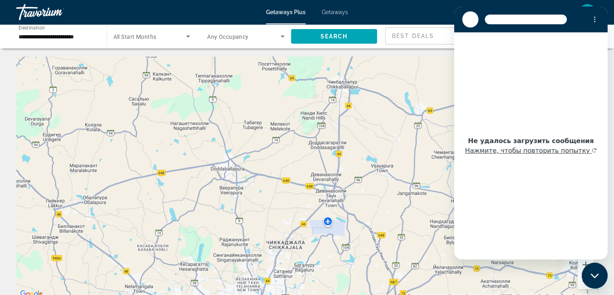
drag, startPoint x: 258, startPoint y: 164, endPoint x: 330, endPoint y: 260, distance: 119.6
click at [330, 260] on div "Main content" at bounding box center [307, 178] width 582 height 242
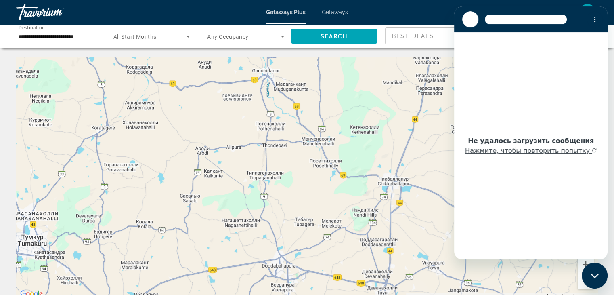
drag, startPoint x: 267, startPoint y: 194, endPoint x: 318, endPoint y: 292, distance: 110.2
click at [318, 292] on div "Main content" at bounding box center [307, 178] width 582 height 242
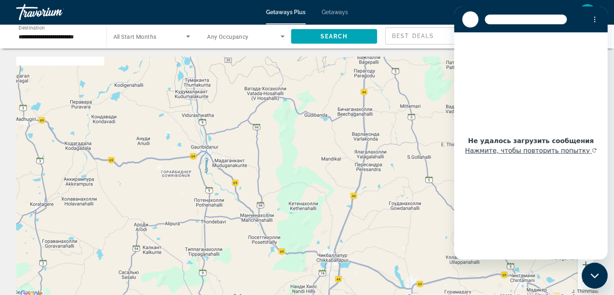
drag, startPoint x: 330, startPoint y: 189, endPoint x: 265, endPoint y: 267, distance: 101.0
click at [267, 267] on div "Main content" at bounding box center [307, 178] width 582 height 242
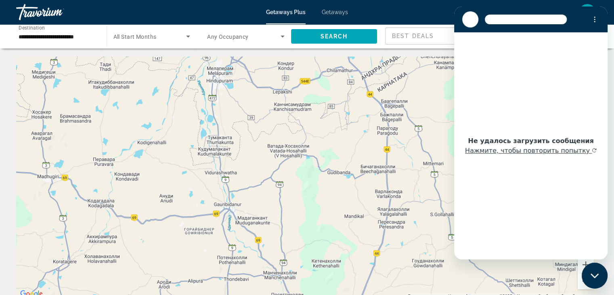
drag, startPoint x: 261, startPoint y: 191, endPoint x: 273, endPoint y: 221, distance: 32.3
click at [273, 221] on div "Main content" at bounding box center [307, 178] width 582 height 242
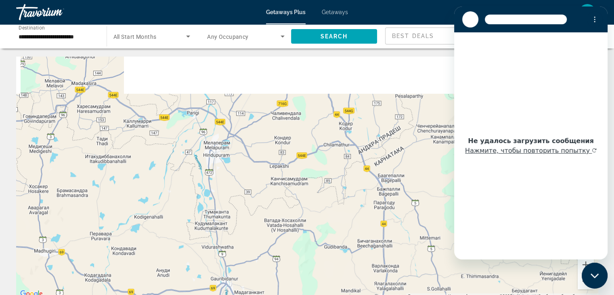
drag, startPoint x: 278, startPoint y: 152, endPoint x: 275, endPoint y: 213, distance: 61.1
click at [275, 213] on div "Main content" at bounding box center [307, 178] width 582 height 242
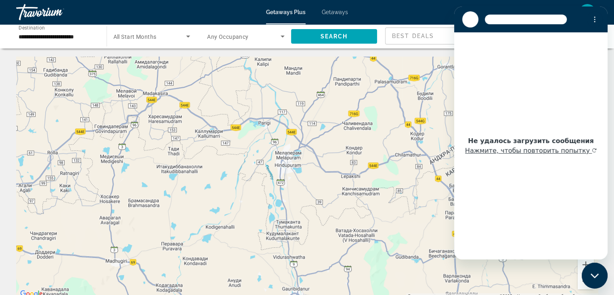
drag, startPoint x: 273, startPoint y: 207, endPoint x: 350, endPoint y: 216, distance: 77.3
click at [350, 216] on div "Main content" at bounding box center [307, 178] width 582 height 242
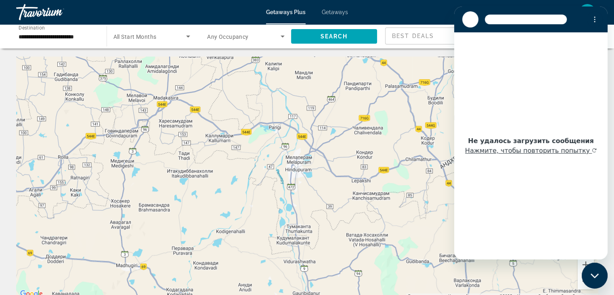
drag, startPoint x: 236, startPoint y: 214, endPoint x: 333, endPoint y: 222, distance: 97.7
click at [333, 222] on div "Main content" at bounding box center [307, 178] width 582 height 242
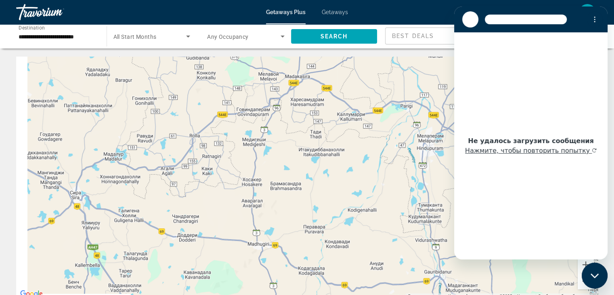
drag, startPoint x: 208, startPoint y: 205, endPoint x: 265, endPoint y: 137, distance: 88.8
click at [265, 137] on div "Main content" at bounding box center [307, 178] width 582 height 242
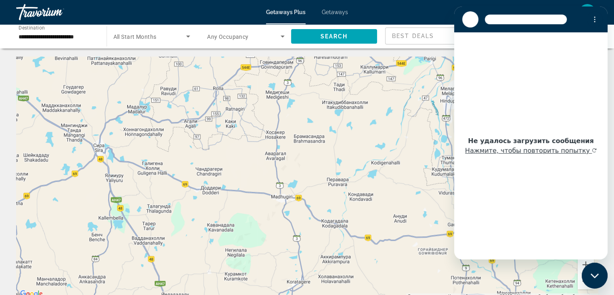
click at [403, 113] on div "Main content" at bounding box center [307, 178] width 582 height 242
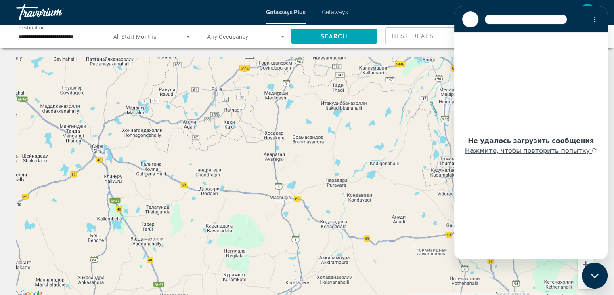
click at [581, 282] on button "Уменьшить" at bounding box center [586, 281] width 16 height 16
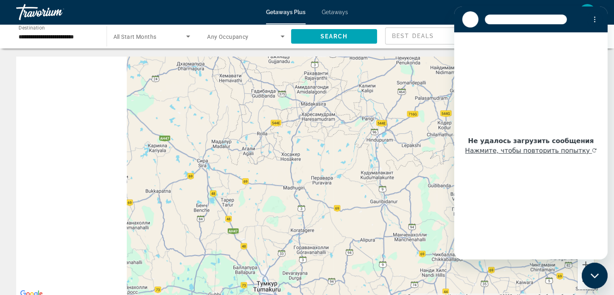
click at [581, 282] on button "Уменьшить" at bounding box center [586, 281] width 16 height 16
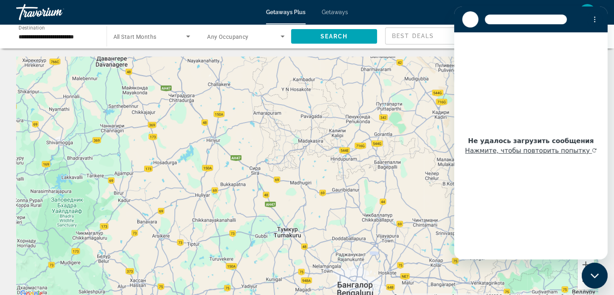
click at [581, 282] on button "Уменьшить" at bounding box center [586, 281] width 16 height 16
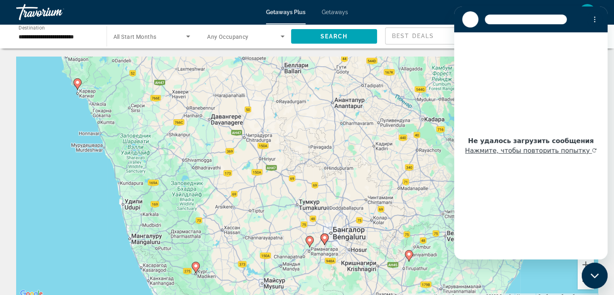
click at [581, 282] on button "Уменьшить" at bounding box center [586, 281] width 16 height 16
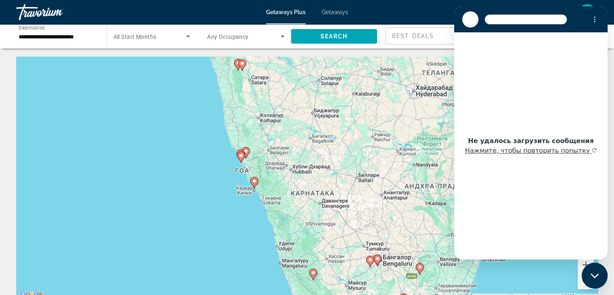
drag, startPoint x: 303, startPoint y: 179, endPoint x: 365, endPoint y: 234, distance: 82.4
click at [365, 234] on div "Чтобы активировать перетаскивание с помощью клавиатуры, нажмите Alt + Ввод. Пос…" at bounding box center [307, 178] width 582 height 242
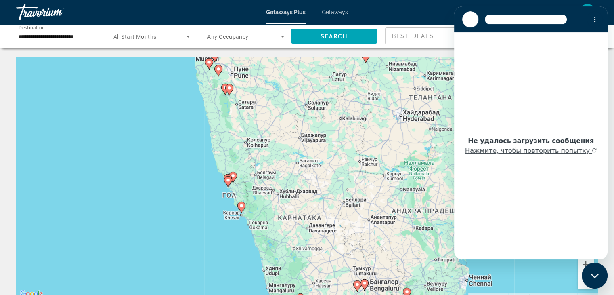
drag, startPoint x: 289, startPoint y: 193, endPoint x: 278, endPoint y: 218, distance: 27.8
click at [278, 218] on div "Чтобы активировать перетаскивание с помощью клавиатуры, нажмите Alt + Ввод. Пос…" at bounding box center [307, 178] width 582 height 242
click at [227, 182] on image "Main content" at bounding box center [228, 180] width 5 height 5
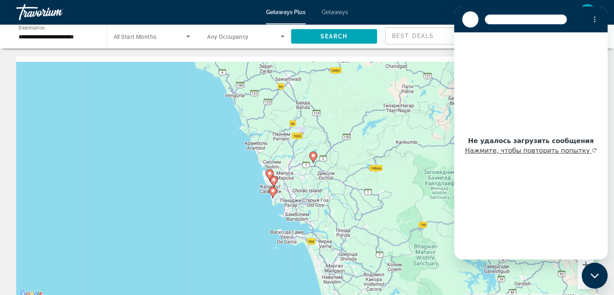
drag, startPoint x: 328, startPoint y: 204, endPoint x: 292, endPoint y: 227, distance: 42.5
click at [292, 227] on div "Чтобы активировать перетаскивание с помощью клавиатуры, нажмите Alt + Ввод. Пос…" at bounding box center [307, 178] width 582 height 242
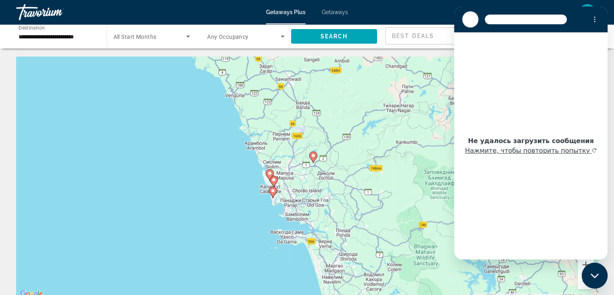
drag, startPoint x: 275, startPoint y: 193, endPoint x: 280, endPoint y: 200, distance: 8.7
click at [276, 195] on gmp-advanced-marker "Main content" at bounding box center [273, 192] width 8 height 12
click at [275, 193] on image "Main content" at bounding box center [273, 191] width 5 height 5
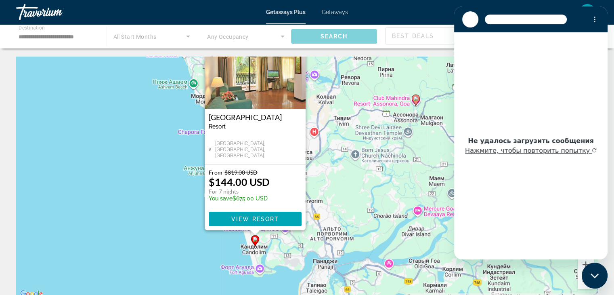
drag, startPoint x: 265, startPoint y: 233, endPoint x: 349, endPoint y: 193, distance: 93.0
click at [349, 193] on div "Чтобы активировать перетаскивание с помощью клавиатуры, нажмите Alt + Ввод. Пос…" at bounding box center [307, 178] width 582 height 242
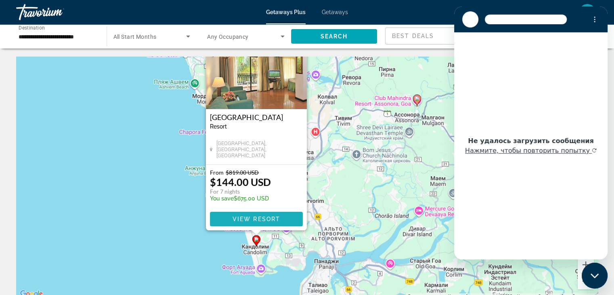
click at [280, 219] on span "Main content" at bounding box center [256, 218] width 93 height 19
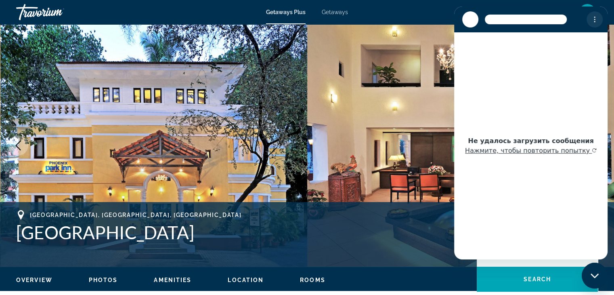
drag, startPoint x: 598, startPoint y: 15, endPoint x: 593, endPoint y: 16, distance: 5.0
click at [596, 15] on button "Меню параметров" at bounding box center [595, 19] width 16 height 16
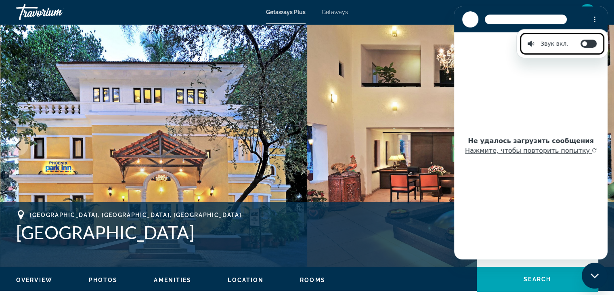
drag, startPoint x: 461, startPoint y: 63, endPoint x: 468, endPoint y: 63, distance: 6.9
click at [461, 64] on div "Не удалось загрузить сообщения Нажмите, чтобы повторить попытку" at bounding box center [530, 145] width 153 height 227
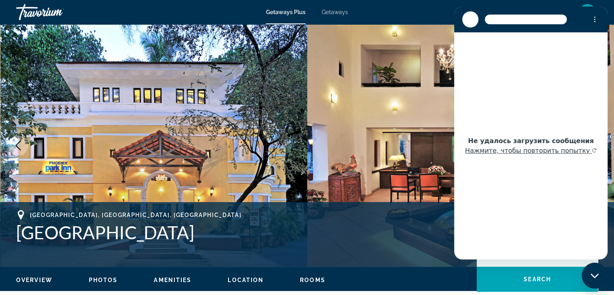
drag, startPoint x: 443, startPoint y: 50, endPoint x: 237, endPoint y: 68, distance: 206.7
click at [454, 68] on html "Не удалось загрузить сообщения Нажмите, чтобы повторить попытку" at bounding box center [530, 132] width 153 height 253
drag, startPoint x: 522, startPoint y: 254, endPoint x: 556, endPoint y: 246, distance: 34.3
click at [553, 249] on div "Не удалось загрузить сообщения Нажмите, чтобы повторить попытку" at bounding box center [530, 145] width 153 height 227
drag, startPoint x: 439, startPoint y: 13, endPoint x: 445, endPoint y: 33, distance: 21.1
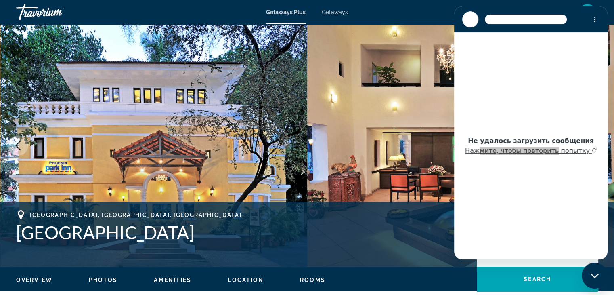
click at [439, 14] on div "en English Español Français Italiano Português русский USD USD ($) MXN (Mex$) C…" at bounding box center [477, 12] width 242 height 17
click at [93, 277] on span "Photos" at bounding box center [103, 280] width 29 height 6
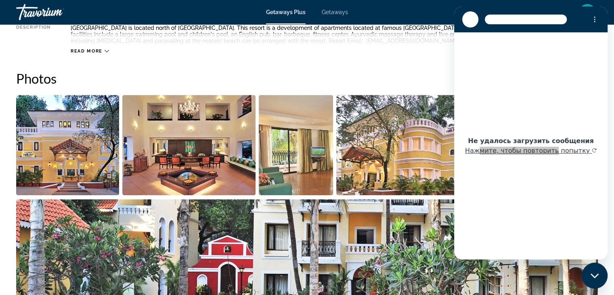
scroll to position [366, 0]
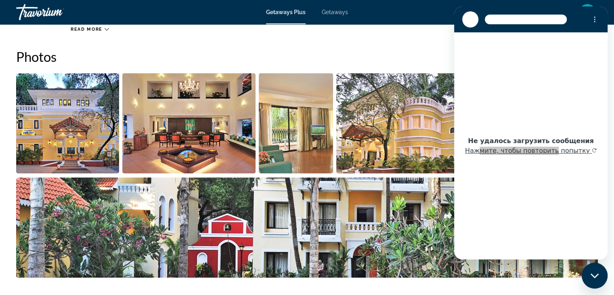
click at [73, 124] on img "Open full-screen image slider" at bounding box center [67, 123] width 103 height 100
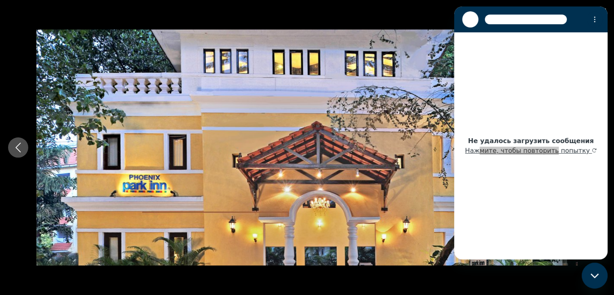
click at [18, 141] on button "Previous image" at bounding box center [18, 147] width 20 height 20
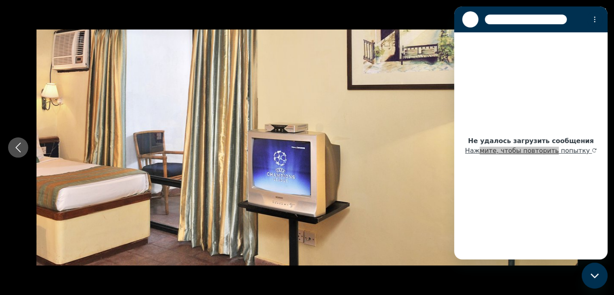
click at [18, 141] on button "Previous image" at bounding box center [18, 147] width 20 height 20
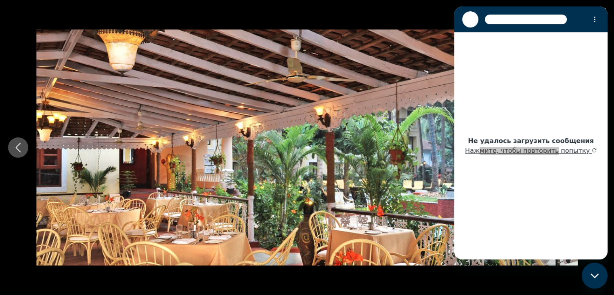
click at [18, 141] on button "Previous image" at bounding box center [18, 147] width 20 height 20
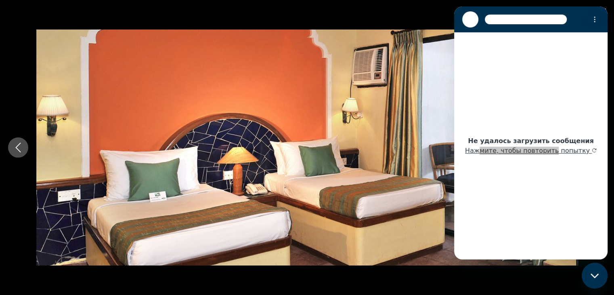
click at [18, 141] on button "Previous image" at bounding box center [18, 147] width 20 height 20
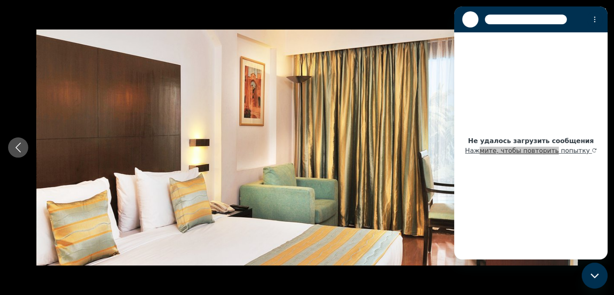
click at [18, 141] on button "Previous image" at bounding box center [18, 147] width 20 height 20
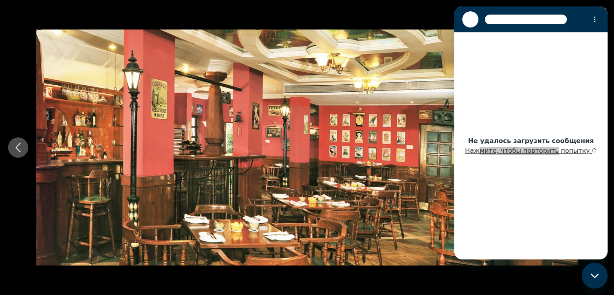
click at [18, 141] on button "Previous image" at bounding box center [18, 147] width 20 height 20
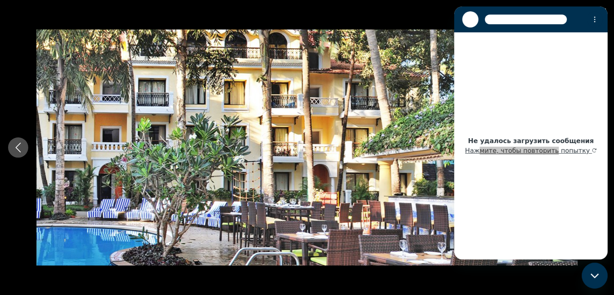
click at [18, 141] on button "Previous image" at bounding box center [18, 147] width 20 height 20
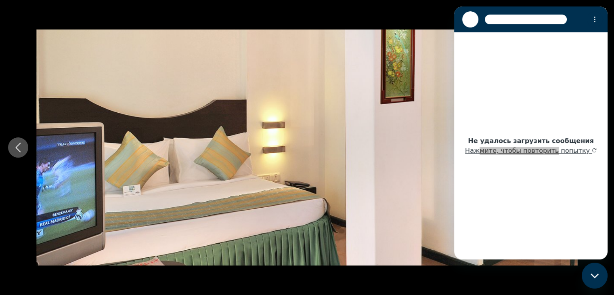
click at [18, 141] on button "Previous image" at bounding box center [18, 147] width 20 height 20
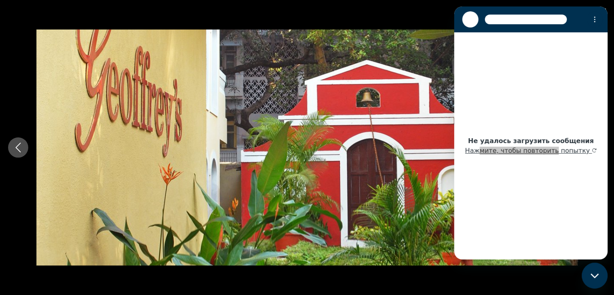
click at [18, 141] on button "Previous image" at bounding box center [18, 147] width 20 height 20
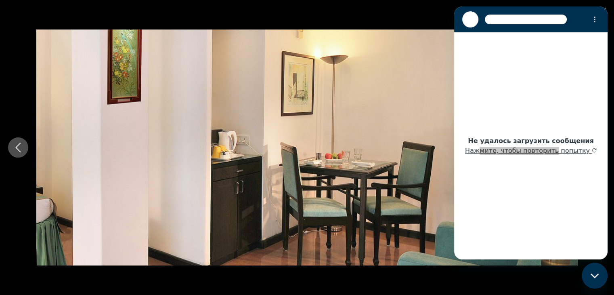
click at [18, 141] on button "Previous image" at bounding box center [18, 147] width 20 height 20
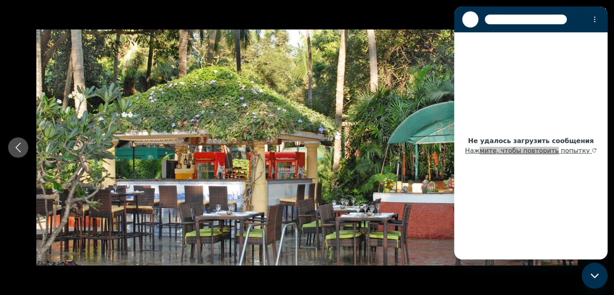
click at [18, 141] on button "Previous image" at bounding box center [18, 147] width 20 height 20
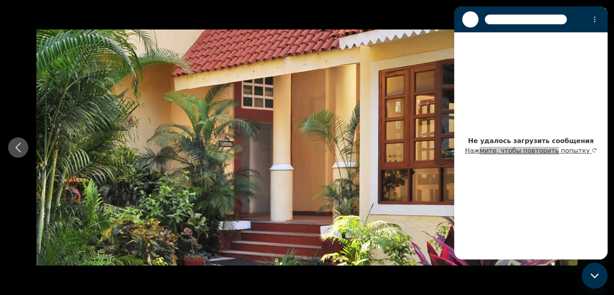
click at [18, 141] on button "Previous image" at bounding box center [18, 147] width 20 height 20
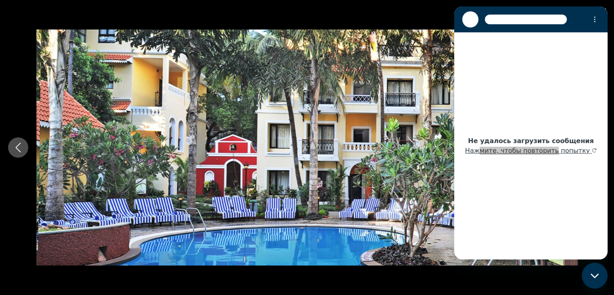
click at [21, 146] on icon "Previous image" at bounding box center [18, 148] width 10 height 10
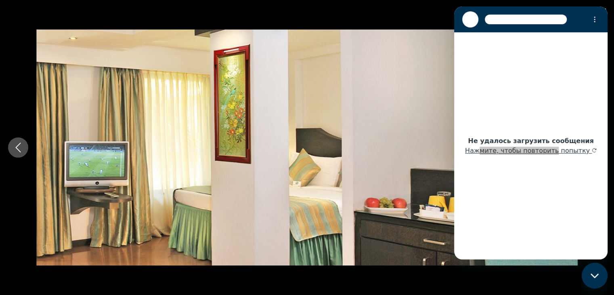
click at [21, 147] on icon "Previous image" at bounding box center [18, 148] width 10 height 10
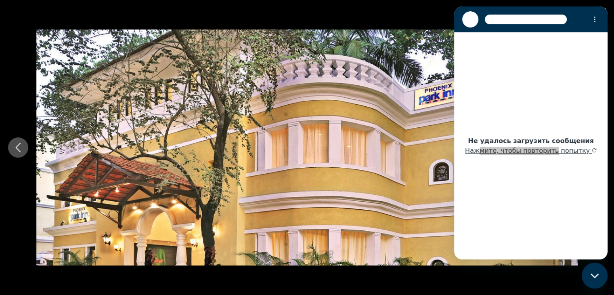
click at [21, 148] on icon "Previous image" at bounding box center [18, 148] width 10 height 10
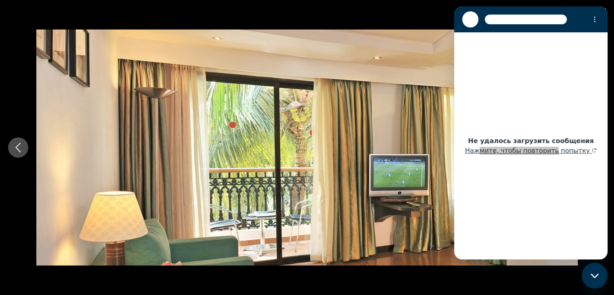
click at [21, 148] on icon "Previous image" at bounding box center [18, 148] width 10 height 10
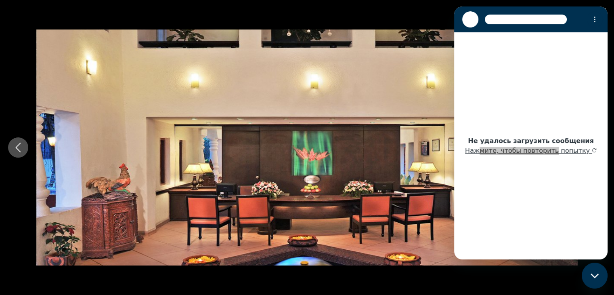
click at [21, 148] on icon "Previous image" at bounding box center [18, 148] width 10 height 10
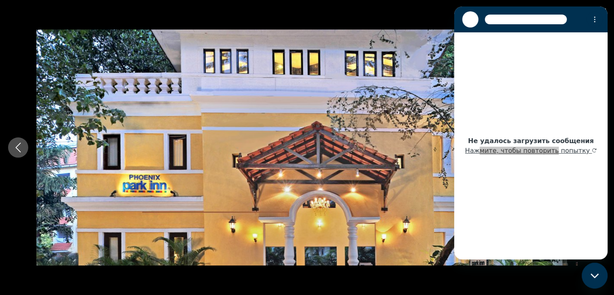
click at [21, 148] on icon "Previous image" at bounding box center [18, 148] width 10 height 10
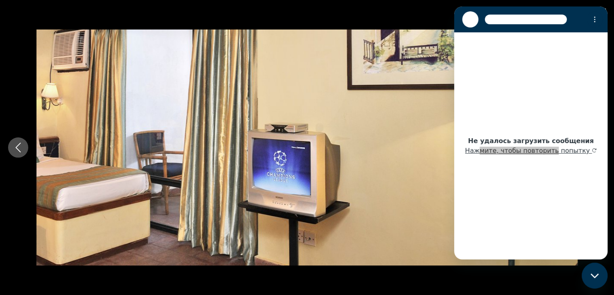
click at [21, 148] on icon "Previous image" at bounding box center [18, 148] width 10 height 10
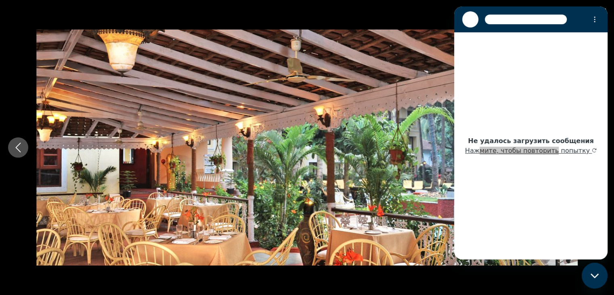
click at [21, 148] on icon "Previous image" at bounding box center [18, 148] width 10 height 10
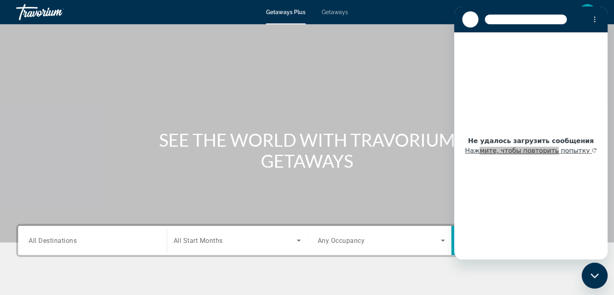
drag, startPoint x: 596, startPoint y: 274, endPoint x: 593, endPoint y: 282, distance: 8.8
click at [593, 279] on div "Закрыть окно обмена сообщениями" at bounding box center [595, 275] width 24 height 24
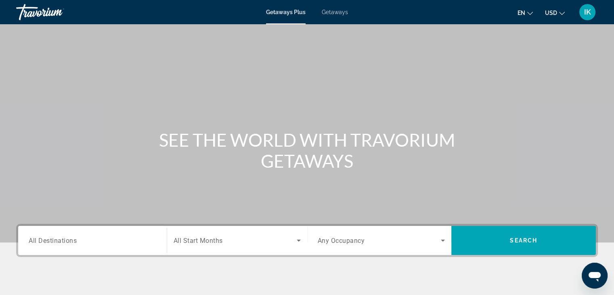
click at [58, 245] on div "Search widget" at bounding box center [93, 240] width 128 height 23
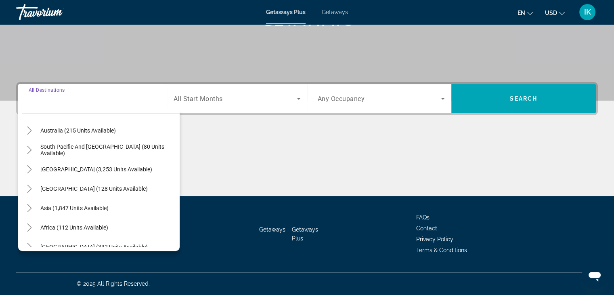
scroll to position [131, 0]
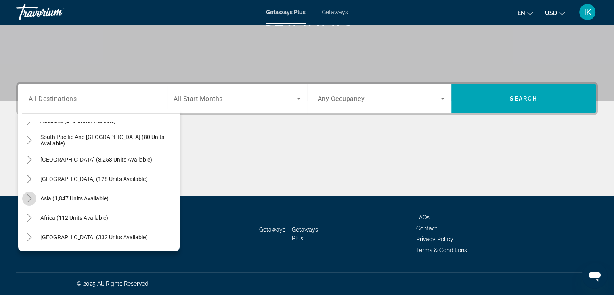
click at [32, 199] on icon "Toggle Asia (1,847 units available)" at bounding box center [29, 198] width 8 height 8
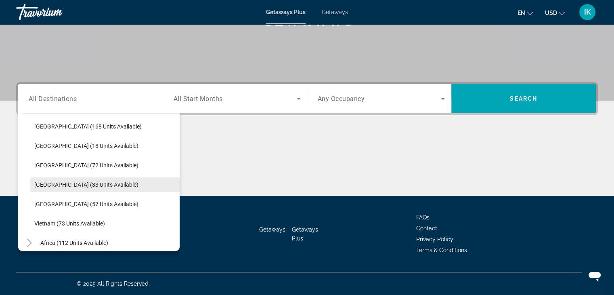
scroll to position [344, 0]
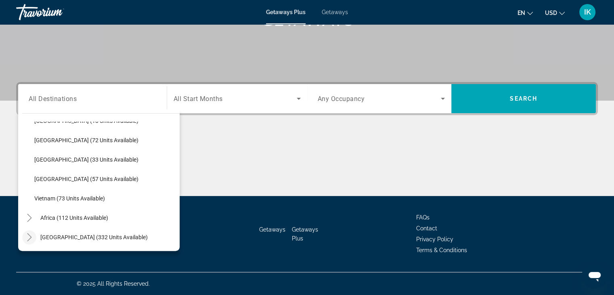
click at [32, 236] on icon "Toggle Middle East (332 units available)" at bounding box center [29, 237] width 8 height 8
click at [32, 179] on icon "Toggle Middle East (332 units available)" at bounding box center [29, 179] width 8 height 8
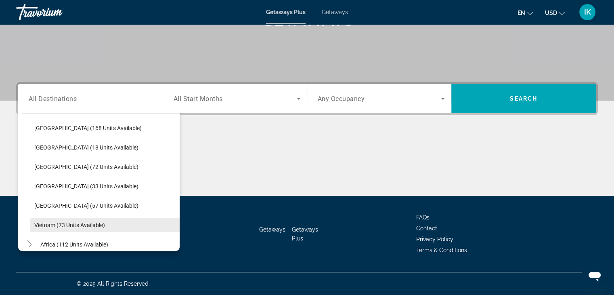
scroll to position [304, 0]
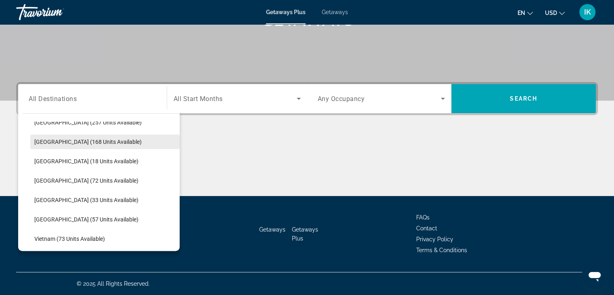
click at [71, 143] on span "[GEOGRAPHIC_DATA] (168 units available)" at bounding box center [87, 142] width 107 height 6
type input "**********"
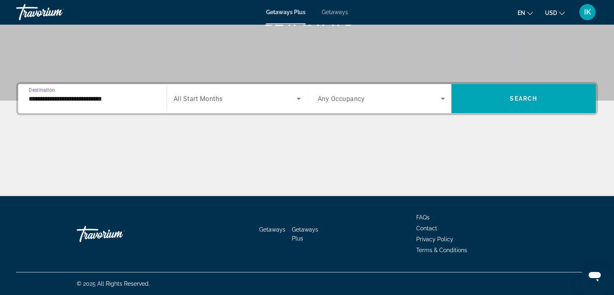
click at [204, 97] on span "All Start Months" at bounding box center [198, 99] width 49 height 8
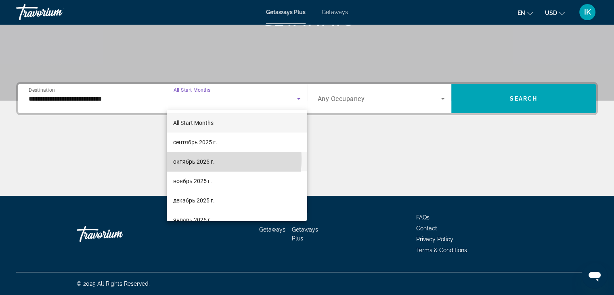
click at [197, 160] on span "октябрь 2025 г." at bounding box center [194, 162] width 42 height 10
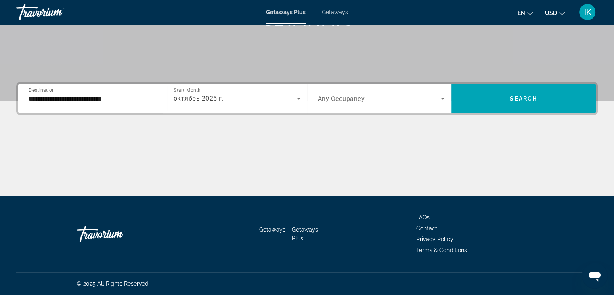
click at [319, 101] on span "Any Occupancy" at bounding box center [341, 99] width 47 height 8
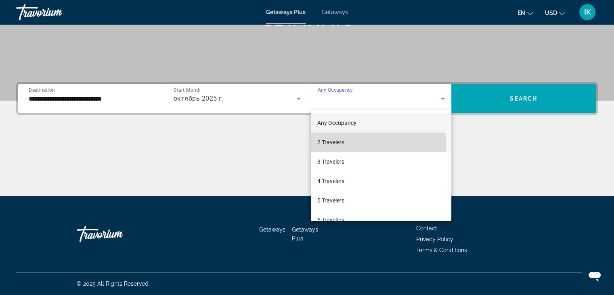
click at [336, 145] on span "2 Travelers" at bounding box center [330, 142] width 27 height 10
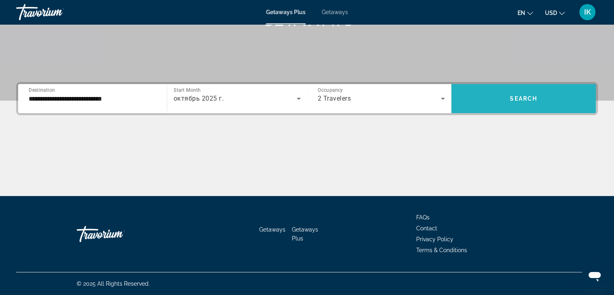
click at [516, 97] on span "Search" at bounding box center [523, 98] width 27 height 6
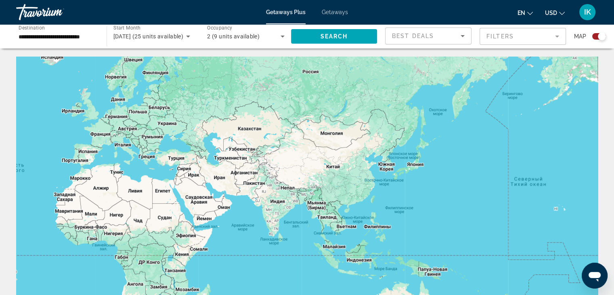
drag, startPoint x: 438, startPoint y: 196, endPoint x: 152, endPoint y: 201, distance: 286.0
click at [152, 201] on div "Main content" at bounding box center [307, 178] width 582 height 242
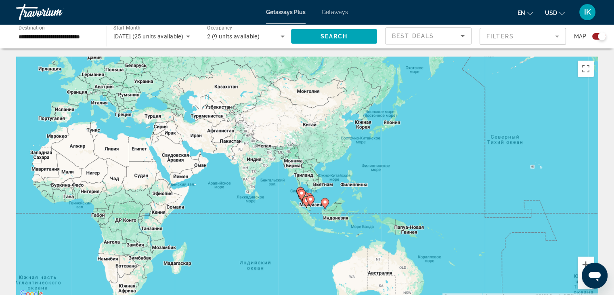
drag, startPoint x: 269, startPoint y: 248, endPoint x: 246, endPoint y: 194, distance: 58.1
click at [246, 194] on div "Чтобы активировать перетаскивание с помощью клавиатуры, нажмите Alt + Ввод. Пос…" at bounding box center [307, 178] width 582 height 242
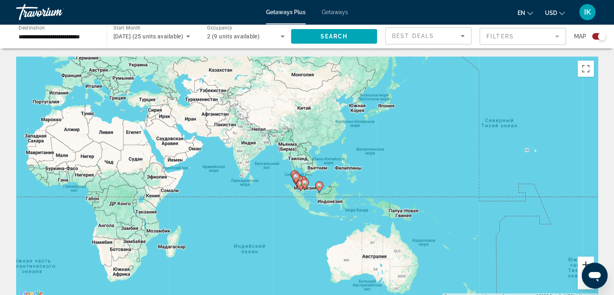
click at [582, 262] on button "Увеличить" at bounding box center [586, 264] width 16 height 16
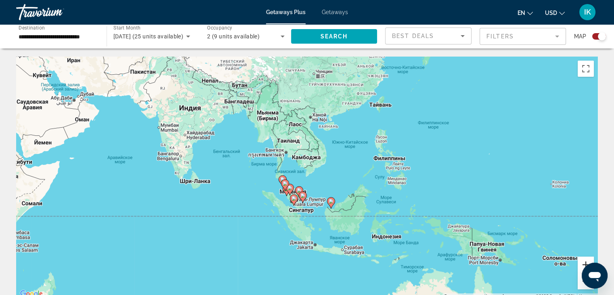
click at [582, 262] on button "Увеличить" at bounding box center [586, 264] width 16 height 16
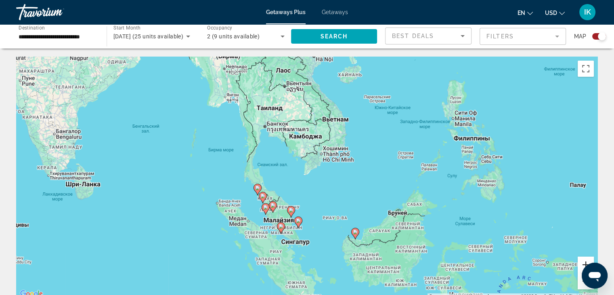
click at [582, 262] on button "Увеличить" at bounding box center [586, 264] width 16 height 16
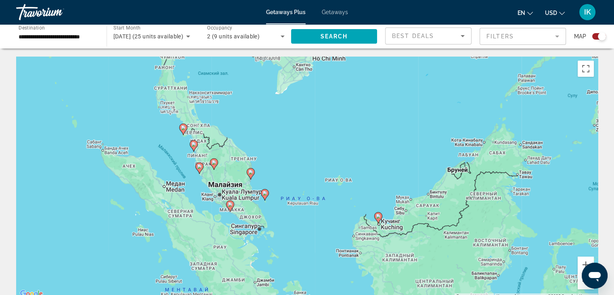
drag, startPoint x: 367, startPoint y: 266, endPoint x: 342, endPoint y: 189, distance: 81.0
click at [342, 189] on div "Чтобы активировать перетаскивание с помощью клавиатуры, нажмите Alt + Ввод. Пос…" at bounding box center [307, 178] width 582 height 242
click at [581, 265] on button "Увеличить" at bounding box center [586, 264] width 16 height 16
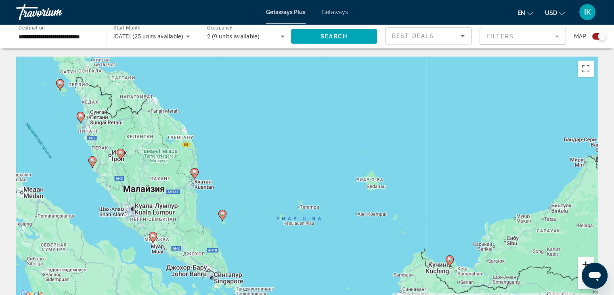
click at [581, 265] on button "Увеличить" at bounding box center [586, 264] width 16 height 16
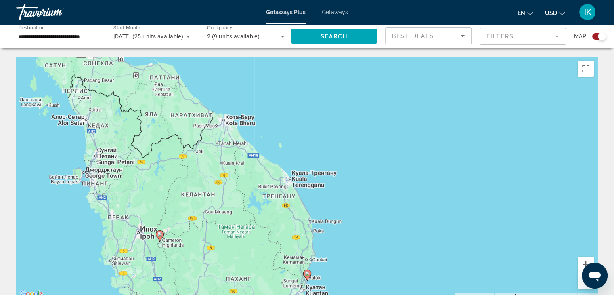
drag, startPoint x: 197, startPoint y: 197, endPoint x: 341, endPoint y: 235, distance: 148.5
click at [404, 278] on div "Чтобы активировать перетаскивание с помощью клавиатуры, нажмите Alt + Ввод. Пос…" at bounding box center [307, 178] width 582 height 242
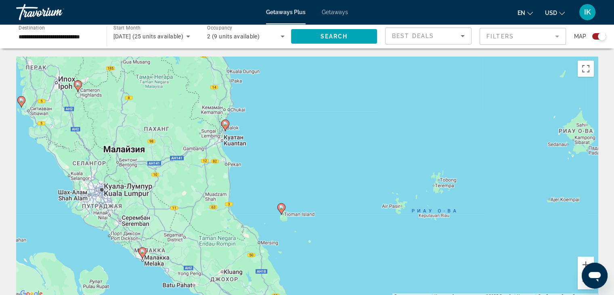
drag, startPoint x: 99, startPoint y: 241, endPoint x: 119, endPoint y: 188, distance: 56.6
click at [119, 189] on div "Чтобы активировать перетаскивание с помощью клавиатуры, нажмите Alt + Ввод. Пос…" at bounding box center [307, 178] width 582 height 242
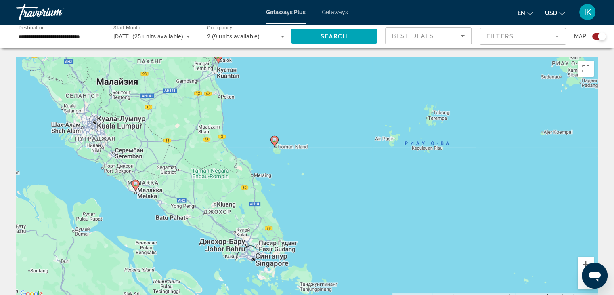
drag, startPoint x: 170, startPoint y: 252, endPoint x: 162, endPoint y: 194, distance: 58.8
click at [162, 194] on div "Чтобы активировать перетаскивание с помощью клавиатуры, нажмите Alt + Ввод. Пос…" at bounding box center [307, 178] width 582 height 242
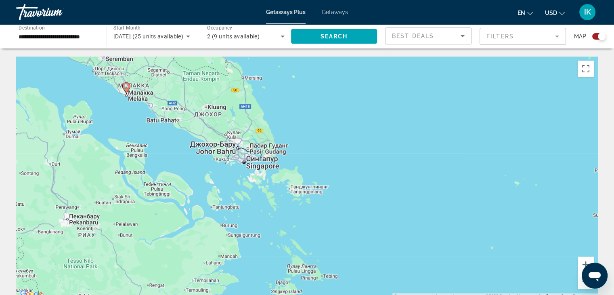
drag, startPoint x: 178, startPoint y: 235, endPoint x: 168, endPoint y: 110, distance: 124.8
click at [170, 114] on div "Чтобы активировать перетаскивание с помощью клавиатуры, нажмите Alt + Ввод. Пос…" at bounding box center [307, 178] width 582 height 242
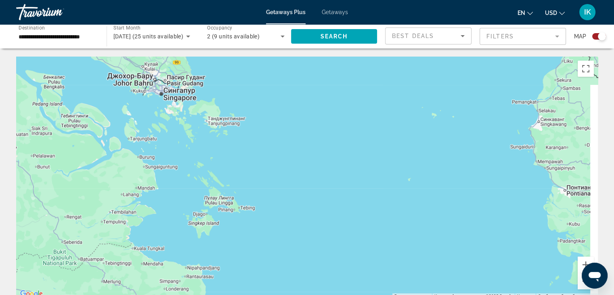
drag, startPoint x: 217, startPoint y: 164, endPoint x: 63, endPoint y: 149, distance: 154.6
click at [66, 151] on div "Main content" at bounding box center [307, 178] width 582 height 242
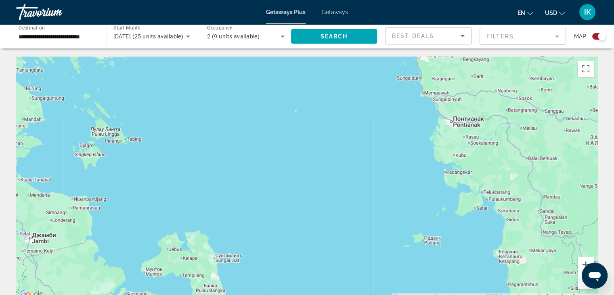
drag, startPoint x: 167, startPoint y: 153, endPoint x: 144, endPoint y: 113, distance: 45.8
click at [147, 116] on div "Main content" at bounding box center [307, 178] width 582 height 242
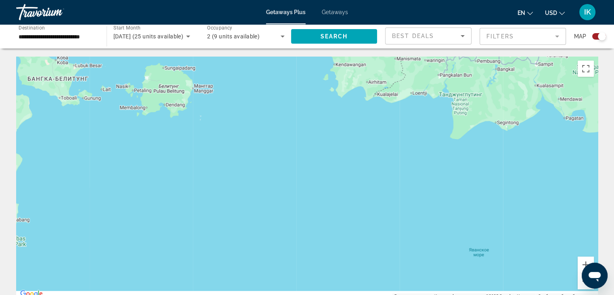
drag, startPoint x: 160, startPoint y: 154, endPoint x: 79, endPoint y: 107, distance: 93.4
click at [80, 110] on div "Main content" at bounding box center [307, 178] width 582 height 242
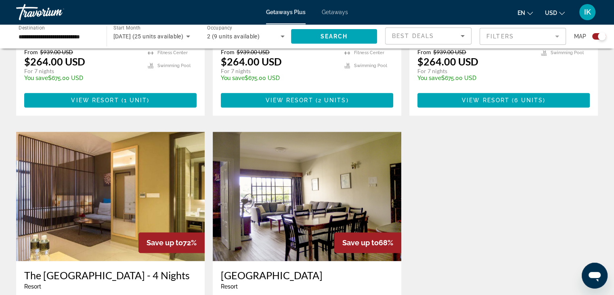
scroll to position [757, 0]
